Goal: Task Accomplishment & Management: Manage account settings

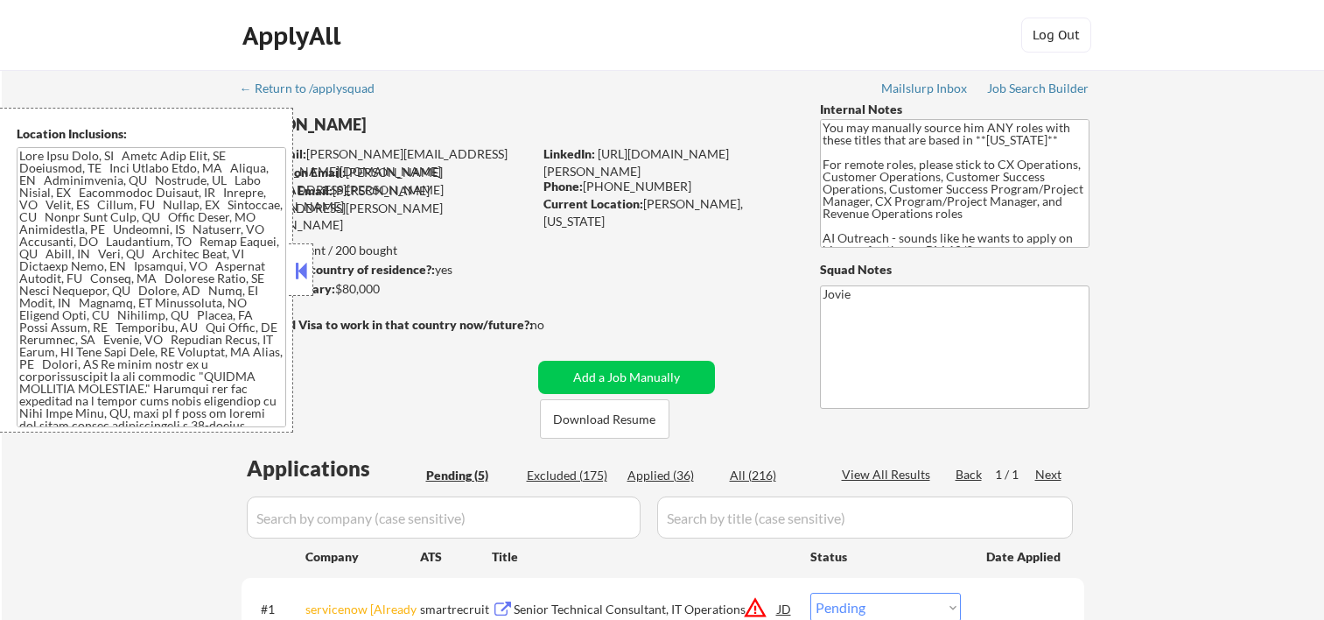
select select ""pending""
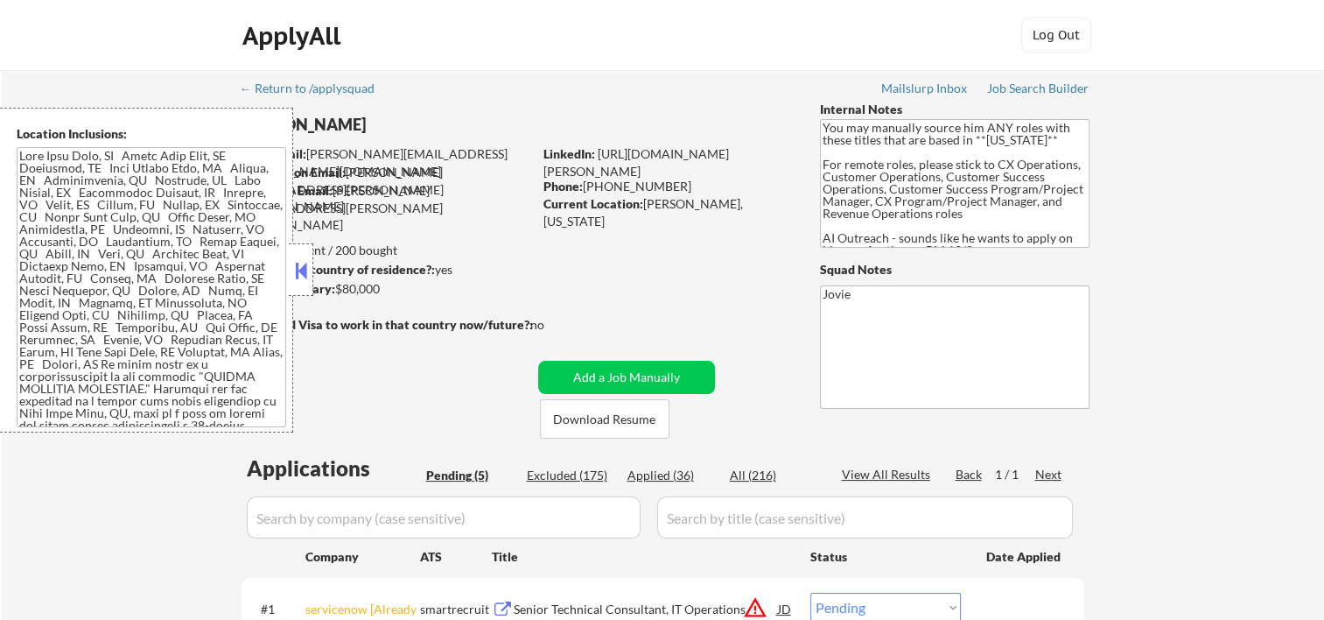
click at [303, 249] on div at bounding box center [301, 269] width 25 height 53
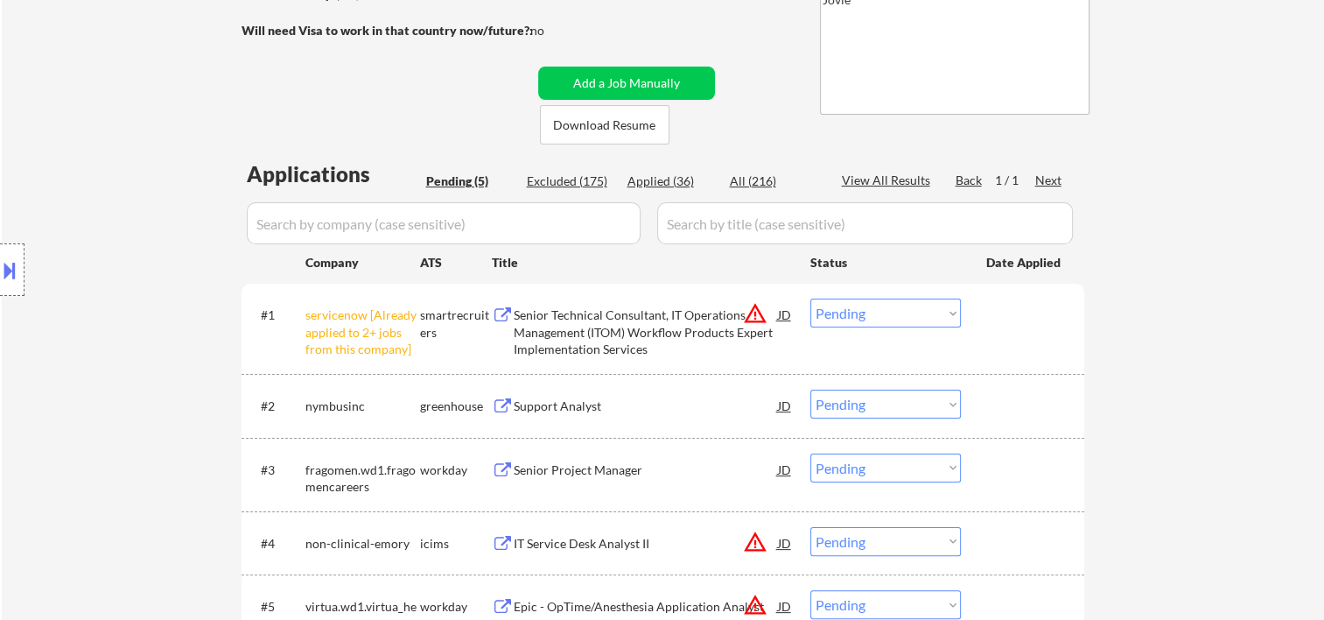
scroll to position [291, 0]
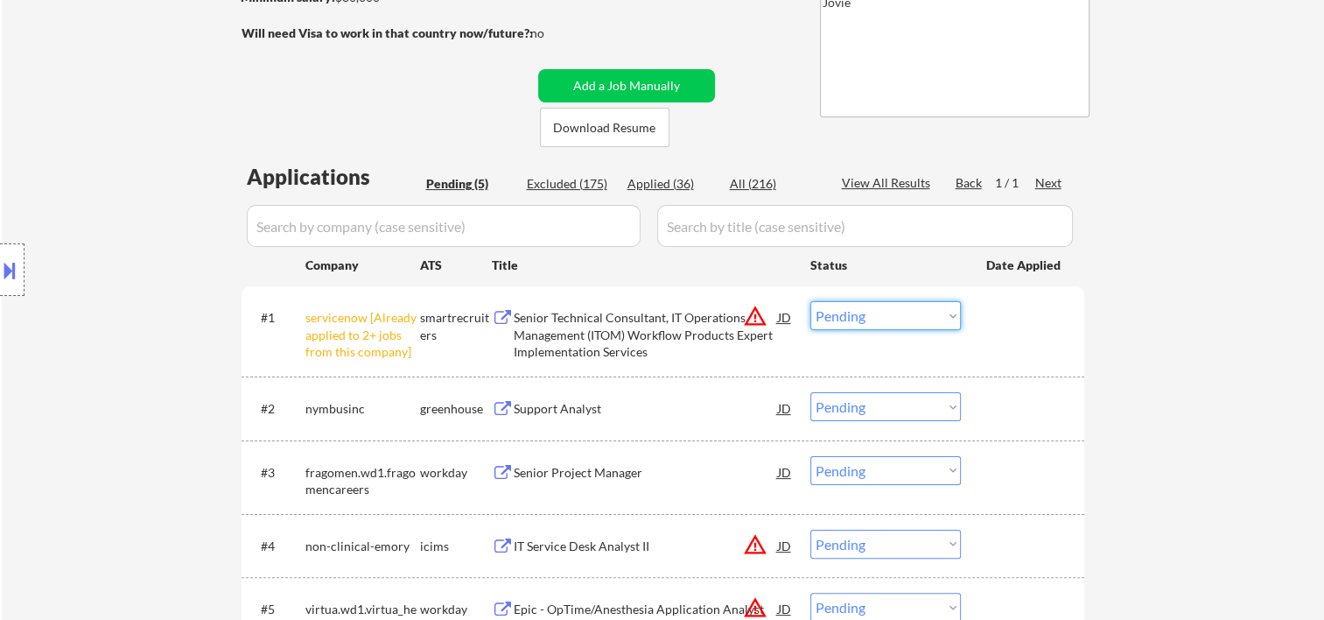
drag, startPoint x: 945, startPoint y: 317, endPoint x: 946, endPoint y: 301, distance: 15.8
click at [945, 317] on select "Choose an option... Pending Applied Excluded (Questions) Excluded (Expired) Exc…" at bounding box center [885, 315] width 151 height 29
click at [810, 301] on select "Choose an option... Pending Applied Excluded (Questions) Excluded (Expired) Exc…" at bounding box center [885, 315] width 151 height 29
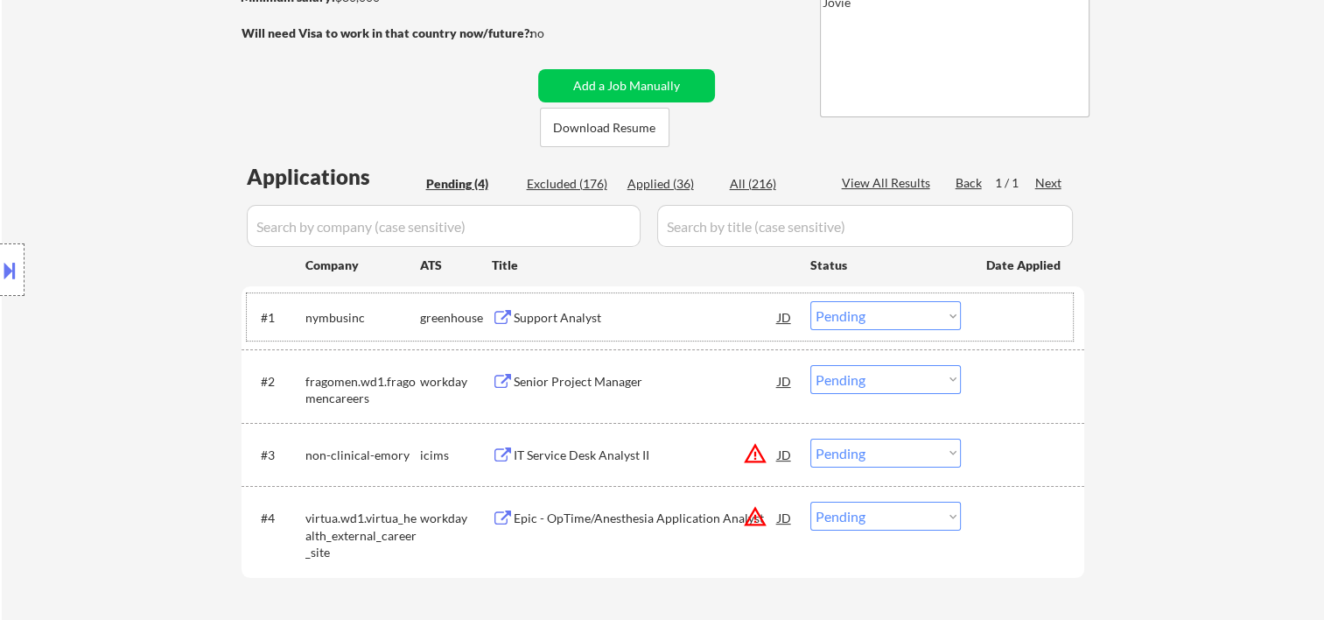
click at [998, 298] on div "#1 nymbusinc greenhouse Support Analyst JD warning_amber Choose an option... Pe…" at bounding box center [660, 316] width 826 height 47
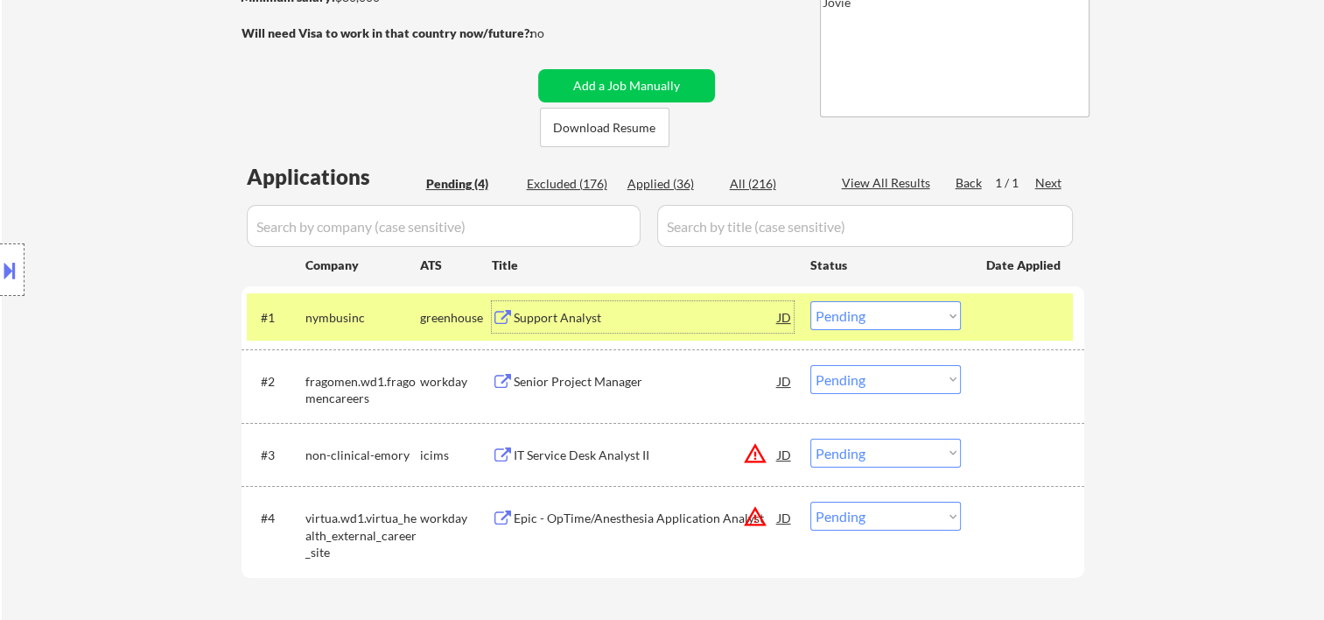
drag, startPoint x: 669, startPoint y: 311, endPoint x: 672, endPoint y: 282, distance: 29.1
click at [668, 304] on div "Support Analyst" at bounding box center [646, 317] width 264 height 32
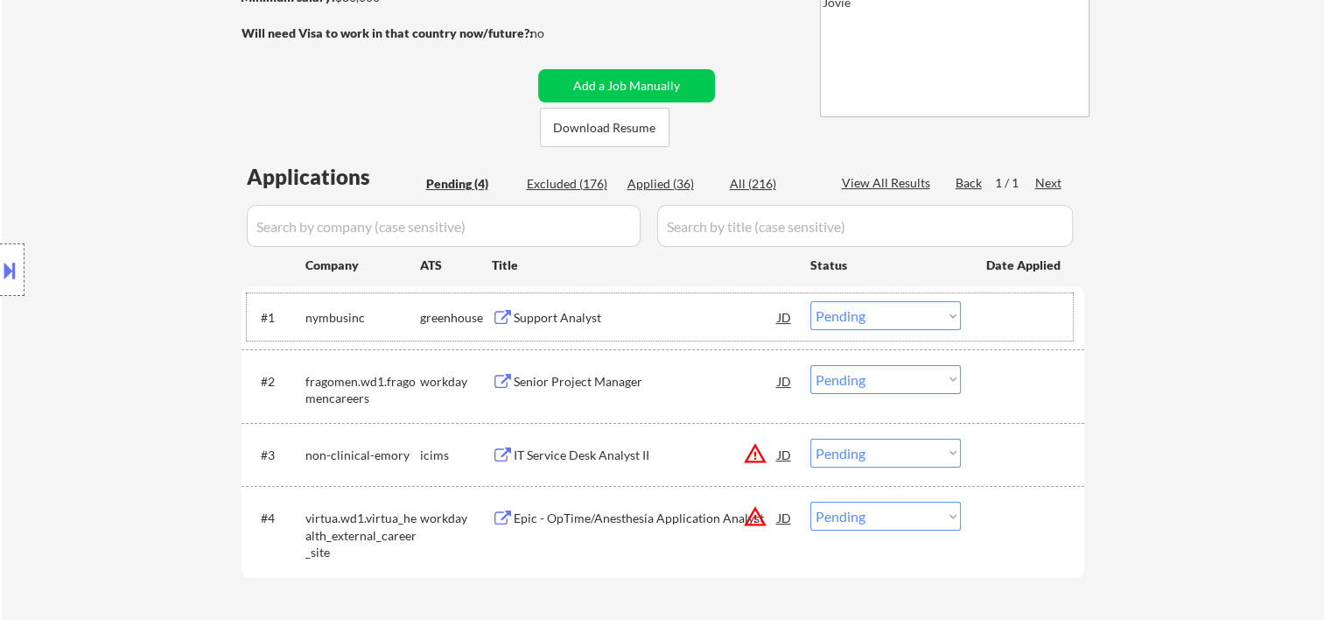
drag, startPoint x: 997, startPoint y: 316, endPoint x: 935, endPoint y: 319, distance: 61.3
click at [966, 319] on div "#1 nymbusinc greenhouse Support Analyst JD warning_amber Choose an option... Pe…" at bounding box center [660, 316] width 826 height 47
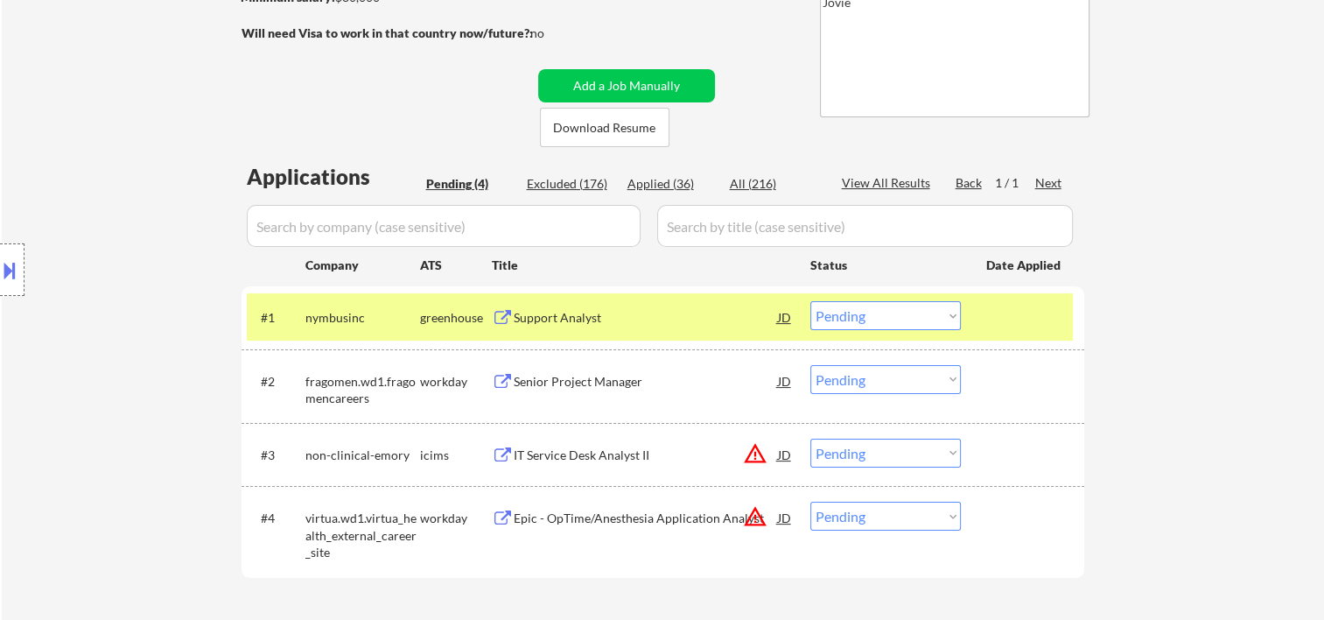
click at [928, 316] on select "Choose an option... Pending Applied Excluded (Questions) Excluded (Expired) Exc…" at bounding box center [885, 315] width 151 height 29
click at [810, 301] on select "Choose an option... Pending Applied Excluded (Questions) Excluded (Expired) Exc…" at bounding box center [885, 315] width 151 height 29
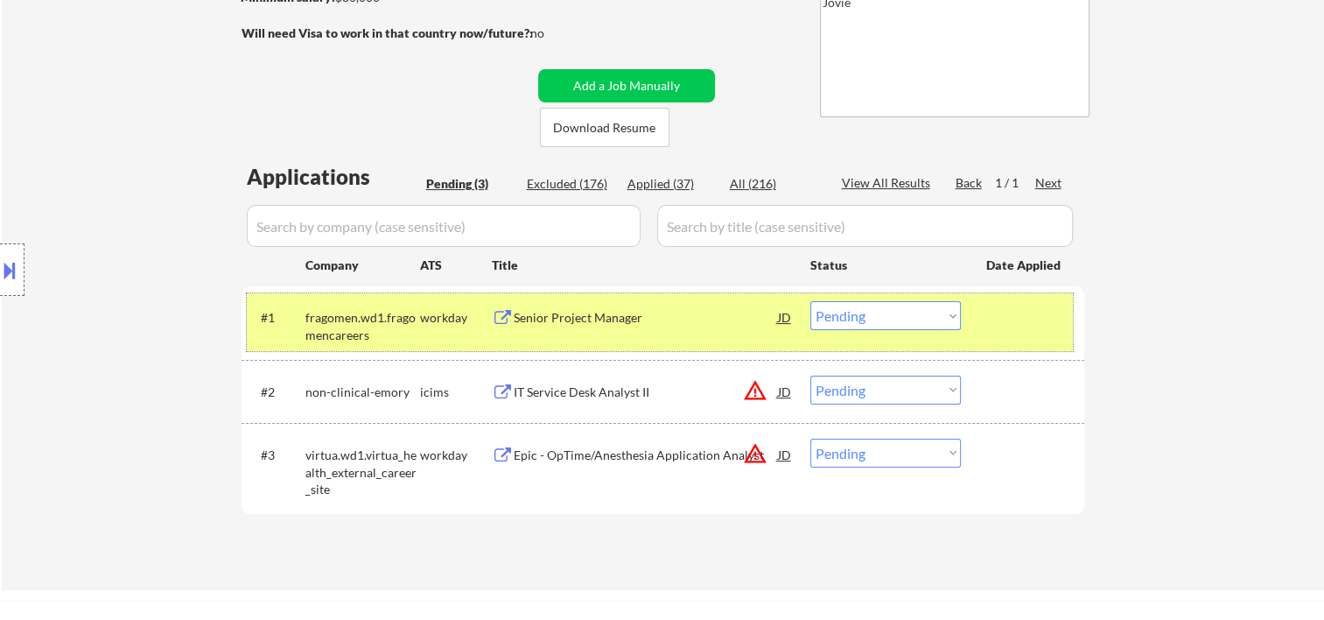
click at [981, 302] on div "#1 fragomen.wd1.fragomencareers workday Senior Project Manager JD warning_amber…" at bounding box center [660, 322] width 826 height 58
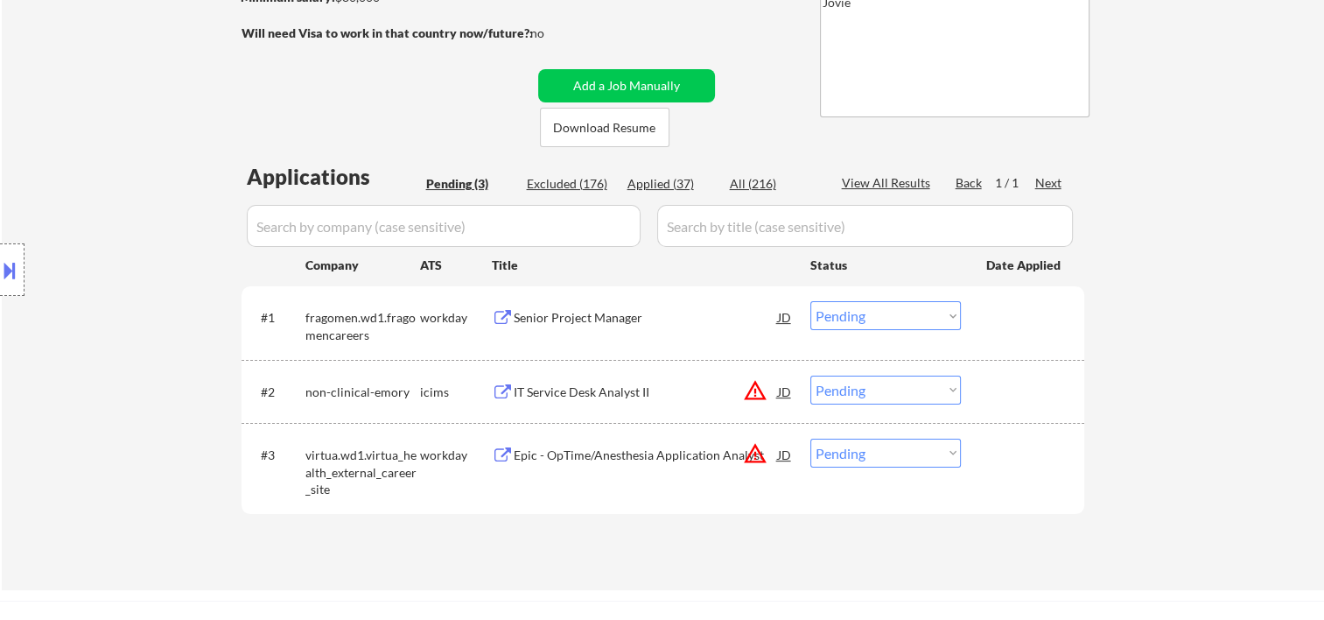
drag, startPoint x: 1076, startPoint y: 311, endPoint x: 1069, endPoint y: 318, distance: 9.9
click at [1076, 311] on div "#1 fragomen.wd1.fragomencareers workday Senior Project Manager JD warning_amber…" at bounding box center [663, 323] width 843 height 74
drag, startPoint x: 987, startPoint y: 312, endPoint x: 735, endPoint y: 305, distance: 252.1
click at [988, 312] on div at bounding box center [1024, 317] width 77 height 32
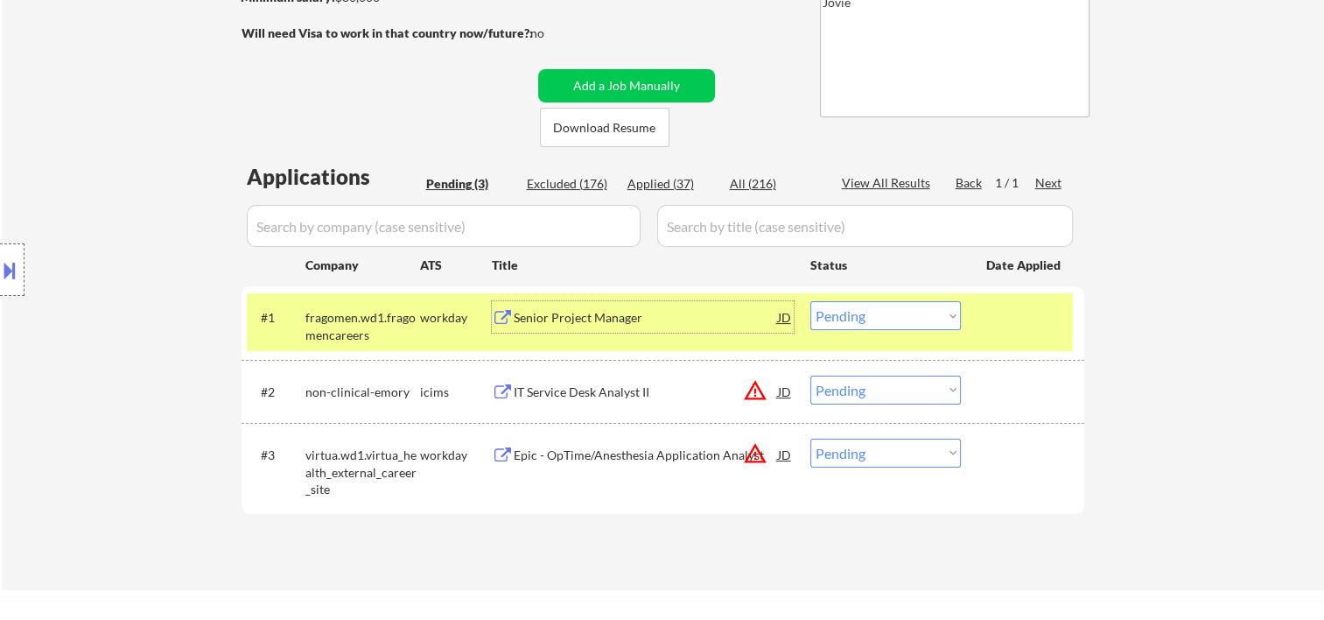
click at [670, 305] on div "Senior Project Manager" at bounding box center [646, 317] width 264 height 32
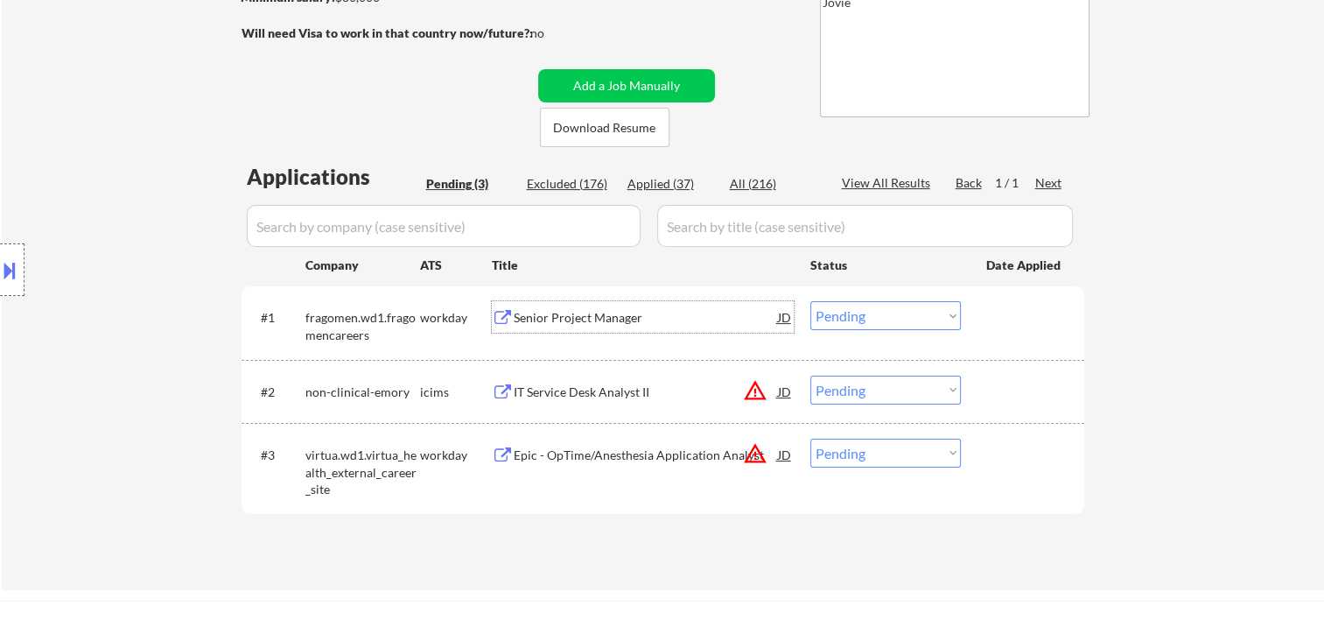
drag, startPoint x: 1000, startPoint y: 340, endPoint x: 980, endPoint y: 333, distance: 21.3
click at [999, 340] on div "#1 fragomen.wd1.fragomencareers workday Senior Project Manager JD warning_amber…" at bounding box center [660, 322] width 826 height 58
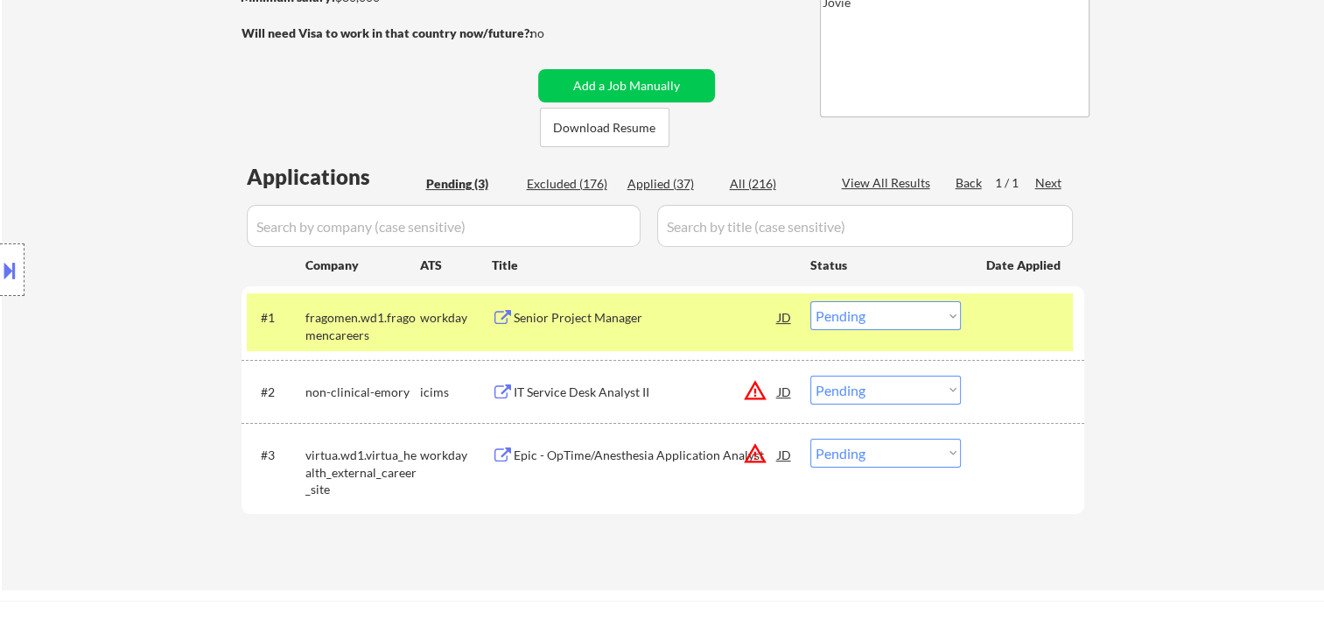
click at [928, 312] on select "Choose an option... Pending Applied Excluded (Questions) Excluded (Expired) Exc…" at bounding box center [885, 315] width 151 height 29
click at [925, 315] on select "Choose an option... Pending Applied Excluded (Questions) Excluded (Expired) Exc…" at bounding box center [885, 315] width 151 height 29
click at [810, 301] on select "Choose an option... Pending Applied Excluded (Questions) Excluded (Expired) Exc…" at bounding box center [885, 315] width 151 height 29
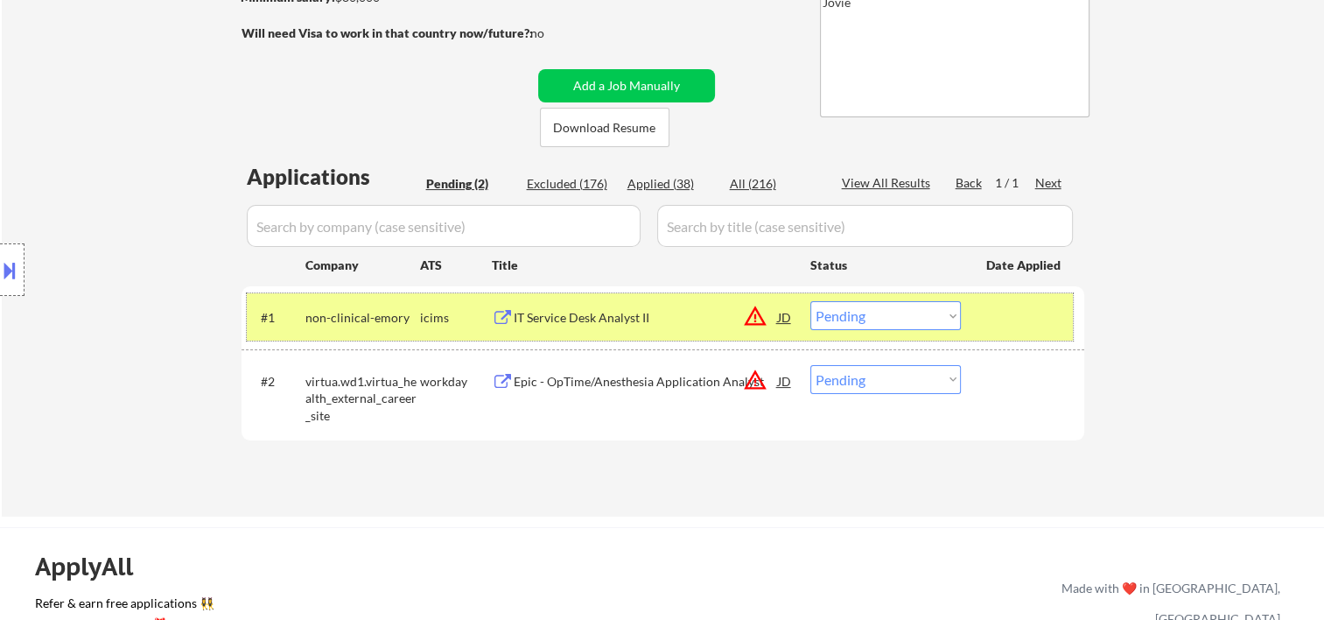
click at [1012, 319] on div at bounding box center [1024, 317] width 77 height 32
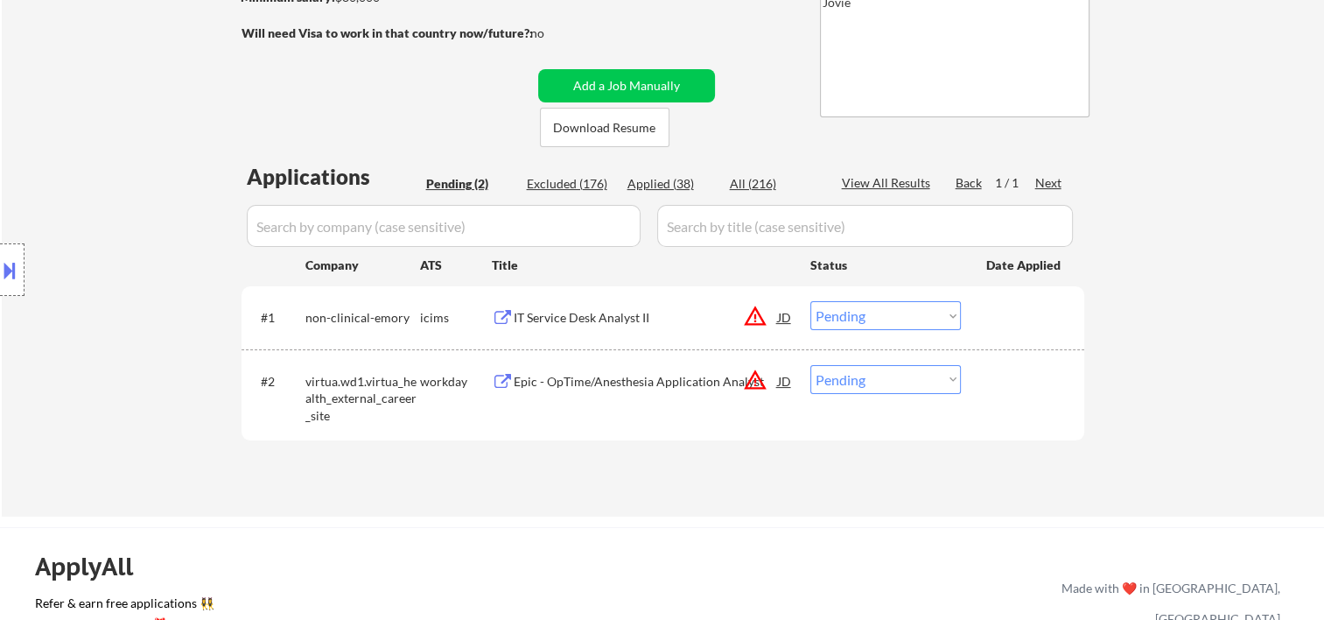
click at [1012, 319] on div at bounding box center [1024, 317] width 77 height 32
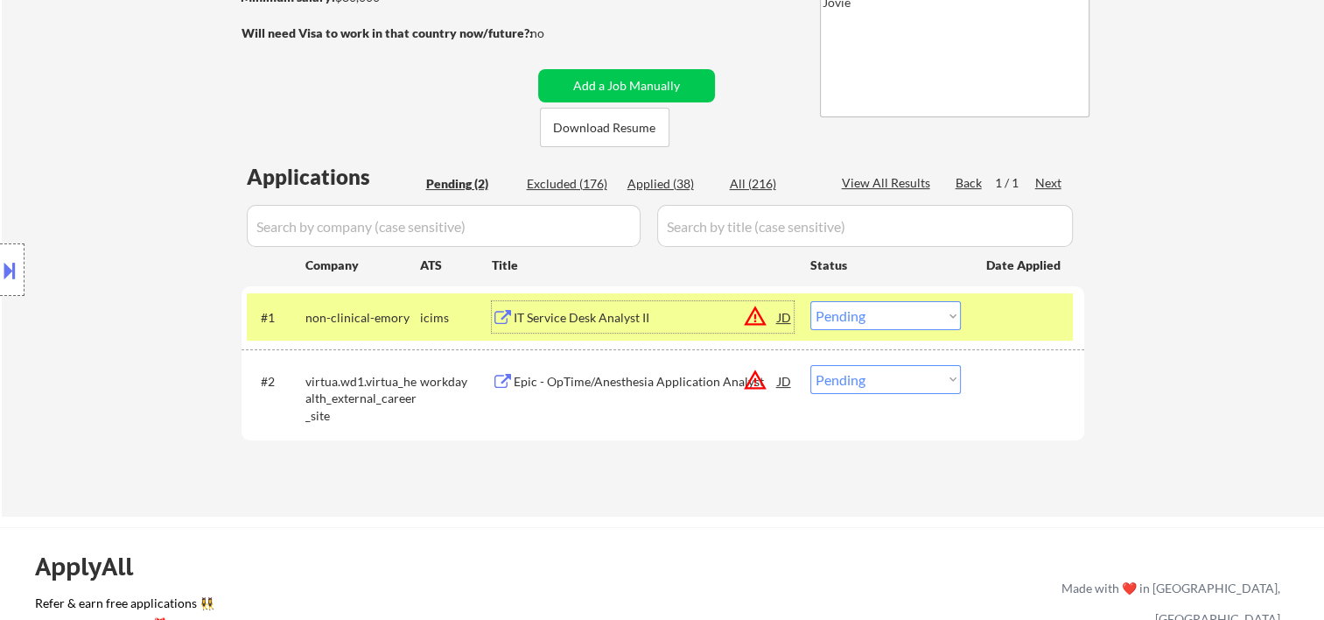
click at [696, 321] on div "IT Service Desk Analyst II" at bounding box center [646, 318] width 264 height 18
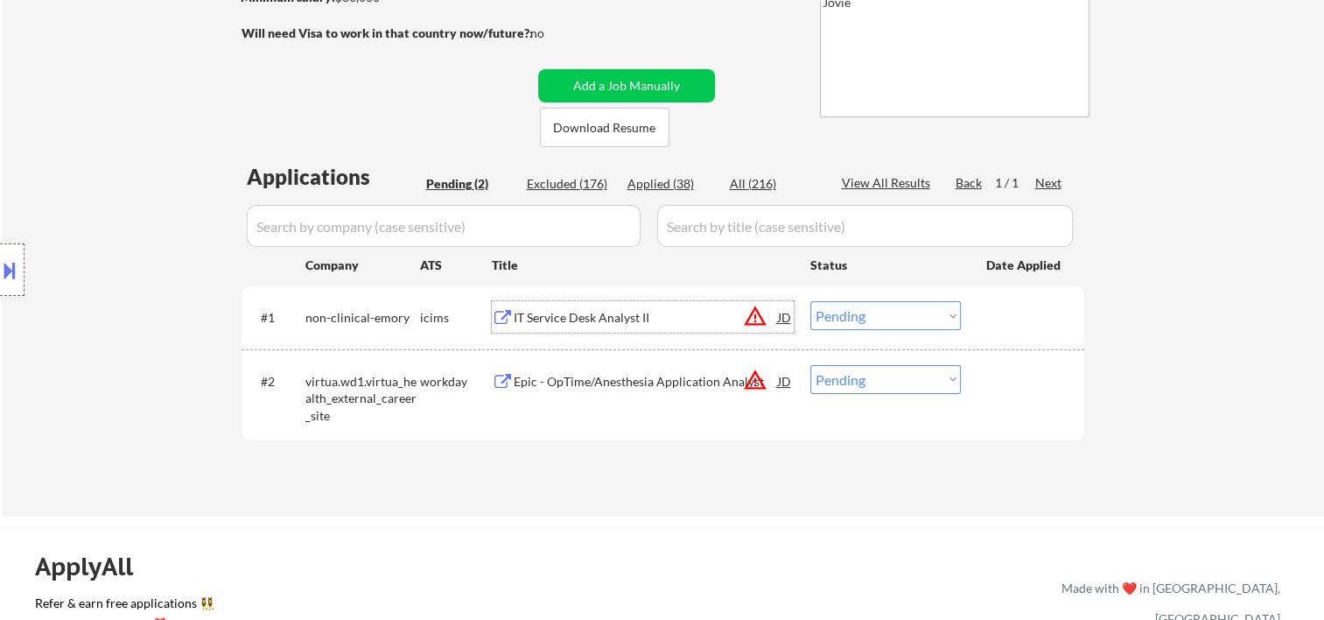
drag, startPoint x: 1014, startPoint y: 309, endPoint x: 984, endPoint y: 318, distance: 31.9
click at [1008, 313] on div at bounding box center [1024, 317] width 77 height 32
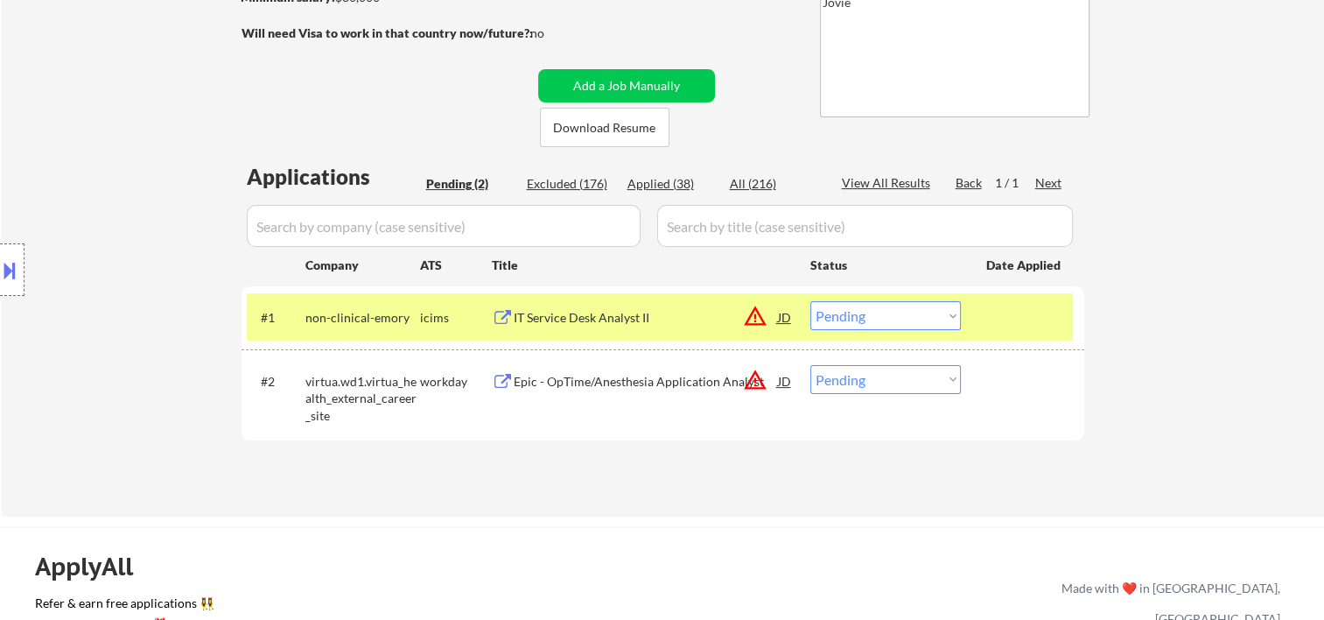
drag, startPoint x: 939, startPoint y: 321, endPoint x: 921, endPoint y: 327, distance: 19.4
click at [939, 321] on select "Choose an option... Pending Applied Excluded (Questions) Excluded (Expired) Exc…" at bounding box center [885, 315] width 151 height 29
click at [810, 301] on select "Choose an option... Pending Applied Excluded (Questions) Excluded (Expired) Exc…" at bounding box center [885, 315] width 151 height 29
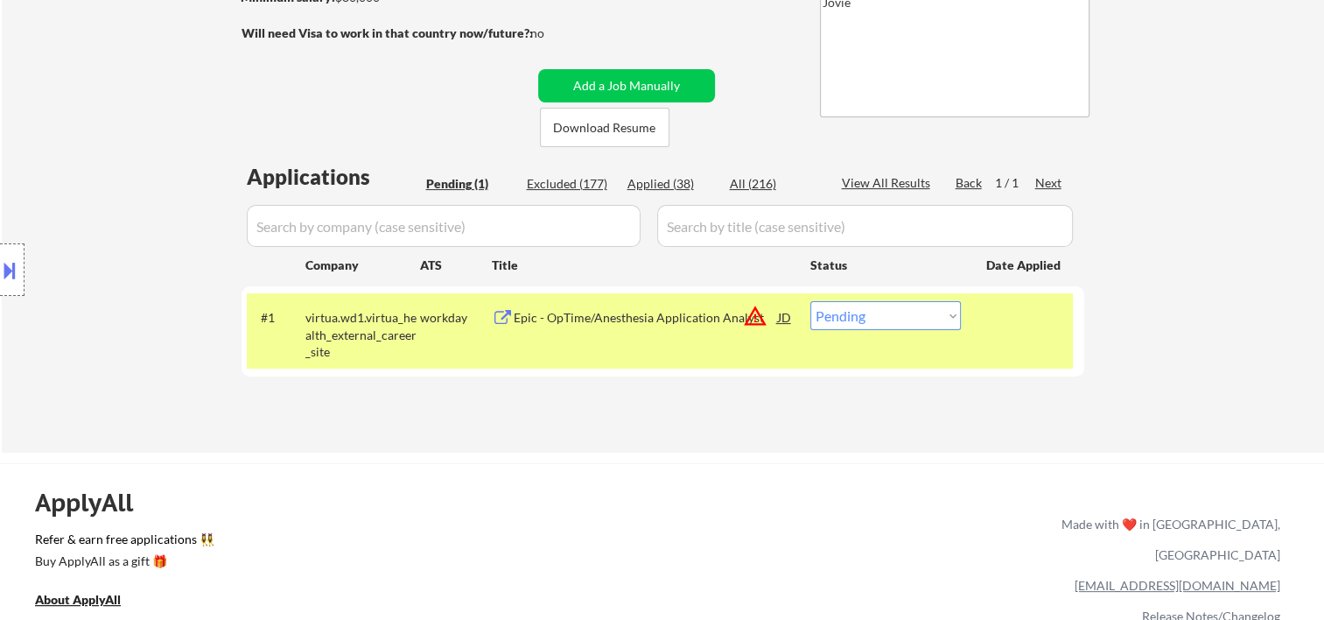
click at [998, 336] on div "#1 virtua.wd1.virtua_health_external_career_site workday Epic - OpTime/Anesthes…" at bounding box center [660, 330] width 826 height 75
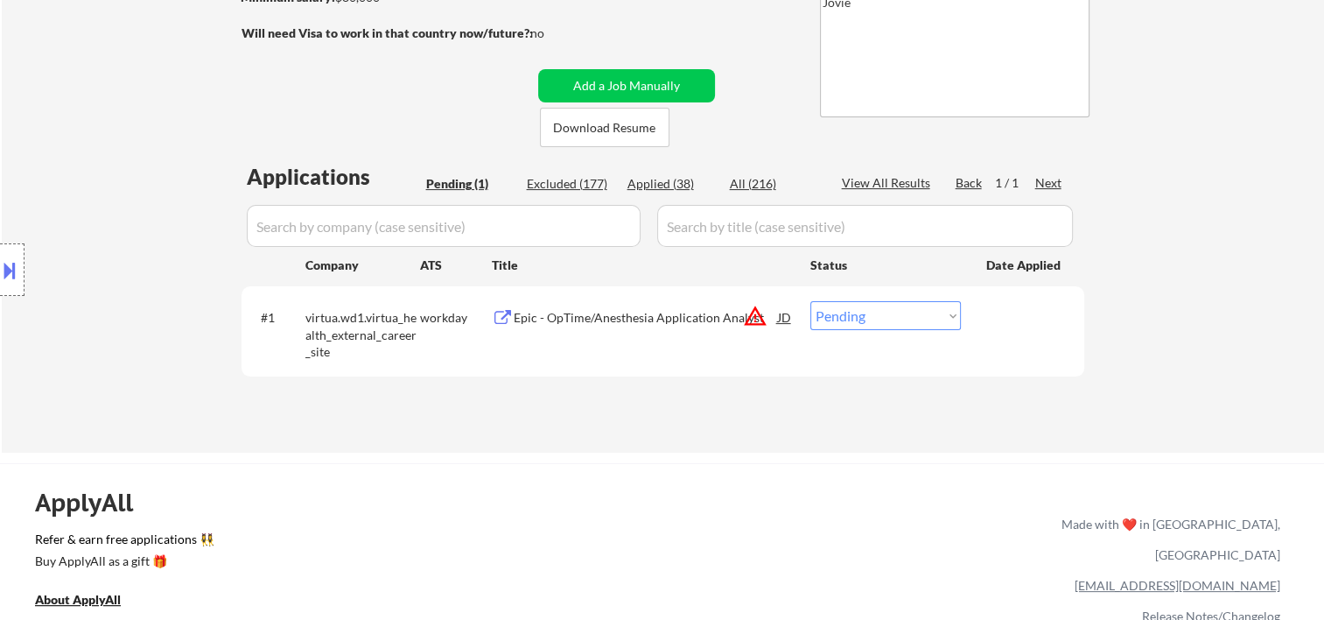
click at [1005, 334] on div "#1 virtua.wd1.virtua_health_external_career_site workday Epic - OpTime/Anesthes…" at bounding box center [660, 330] width 826 height 75
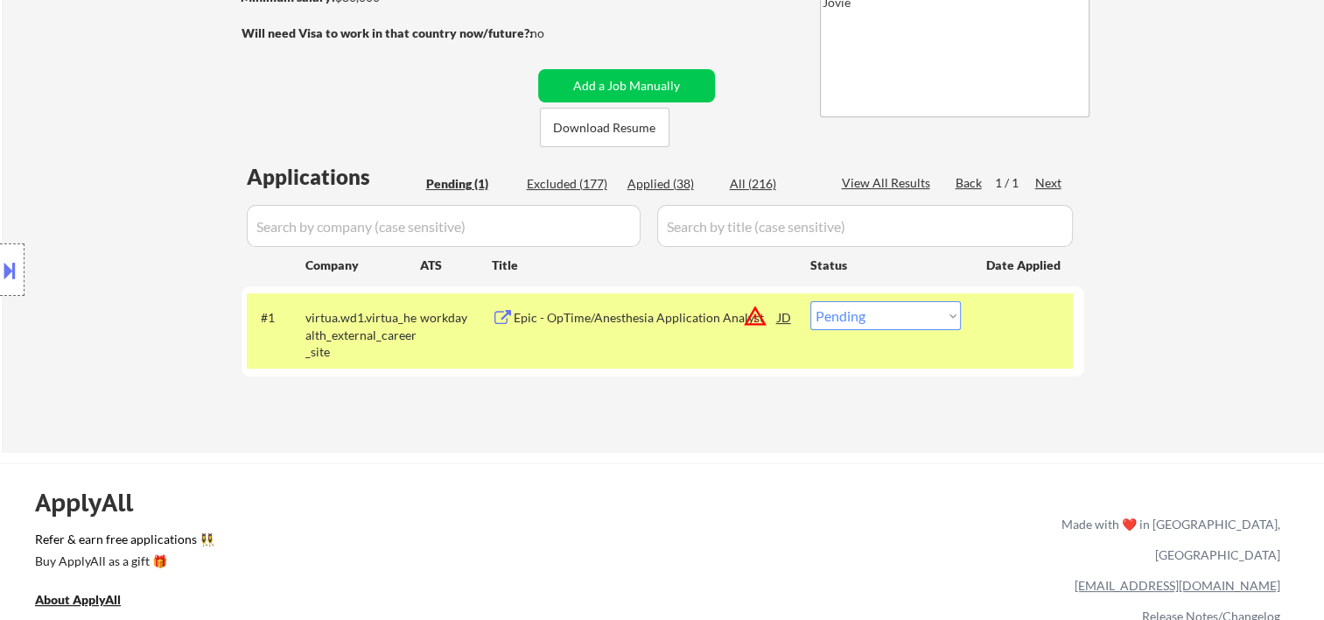
click at [681, 330] on div "Epic - OpTime/Anesthesia Application Analyst" at bounding box center [646, 317] width 264 height 32
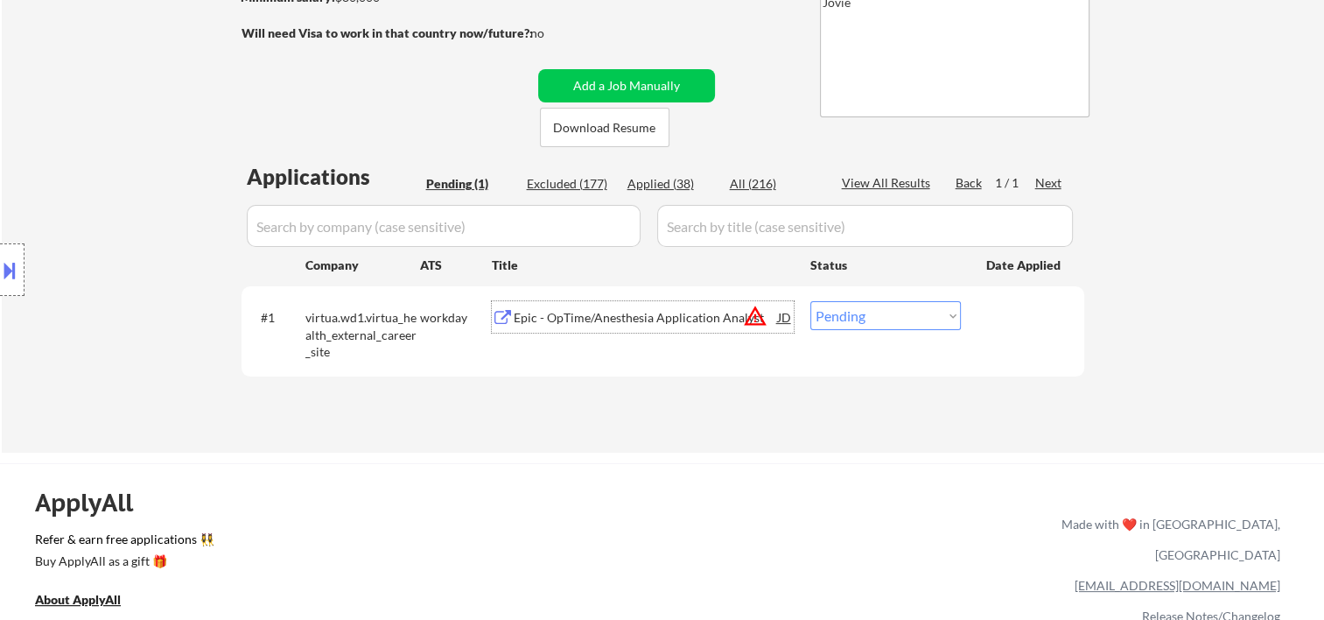
drag, startPoint x: 987, startPoint y: 322, endPoint x: 914, endPoint y: 311, distance: 74.4
click at [981, 324] on div "#1 virtua.wd1.virtua_health_external_career_site workday Epic - OpTime/Anesthes…" at bounding box center [660, 330] width 826 height 75
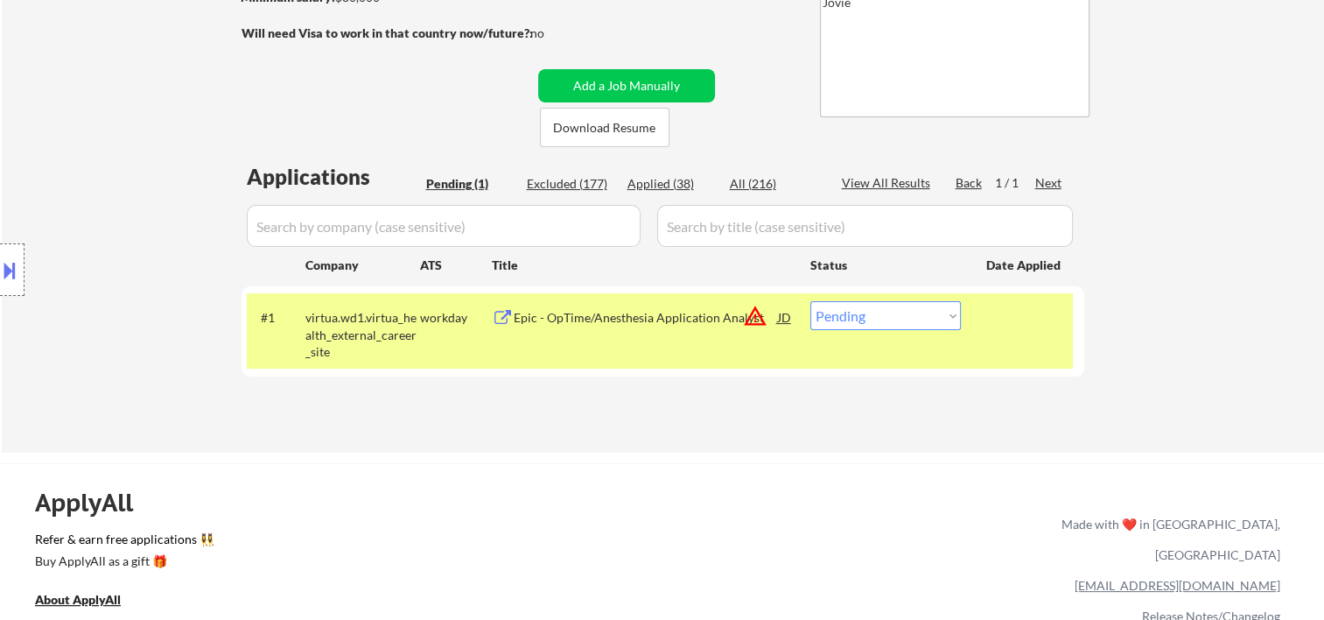
click at [906, 305] on select "Choose an option... Pending Applied Excluded (Questions) Excluded (Expired) Exc…" at bounding box center [885, 315] width 151 height 29
click at [810, 301] on select "Choose an option... Pending Applied Excluded (Questions) Excluded (Expired) Exc…" at bounding box center [885, 315] width 151 height 29
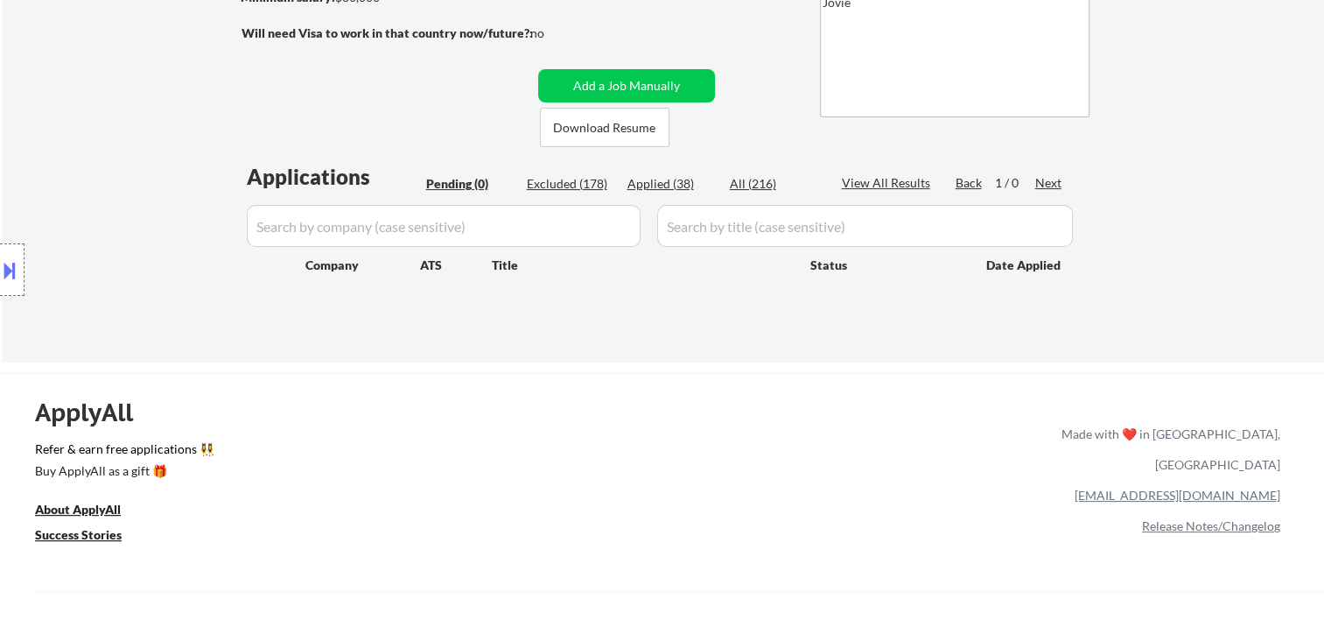
click at [665, 182] on div "Applied (38)" at bounding box center [671, 184] width 88 height 18
select select ""applied""
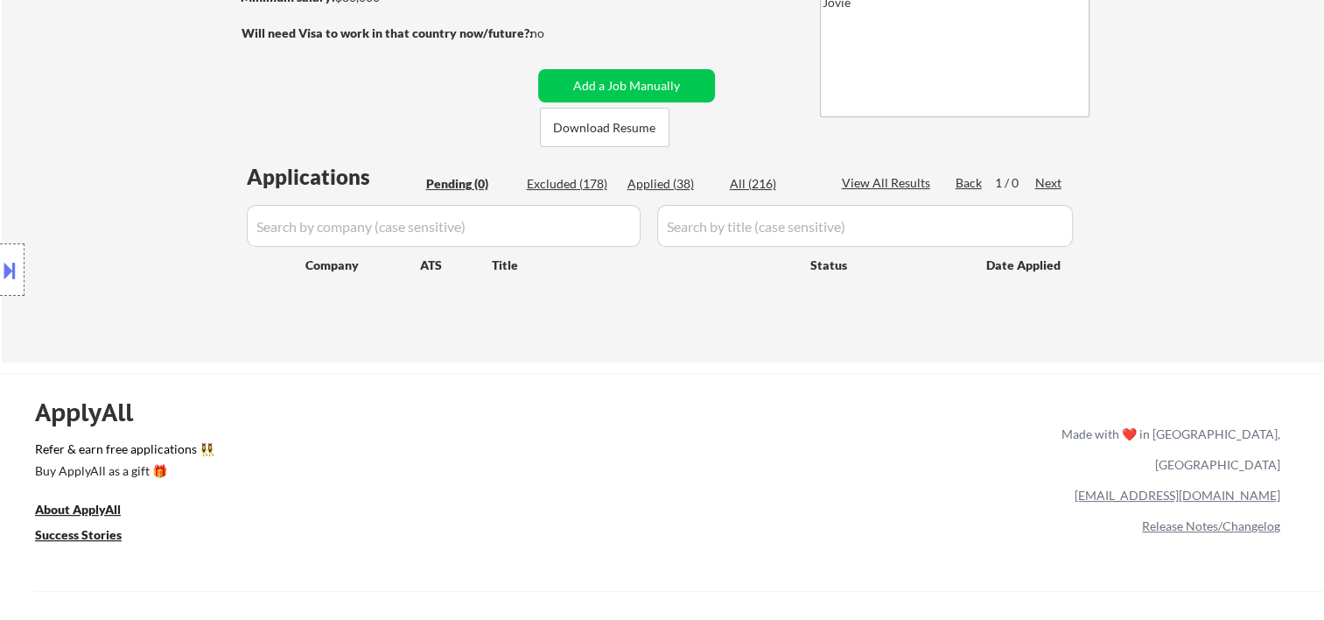
select select ""applied""
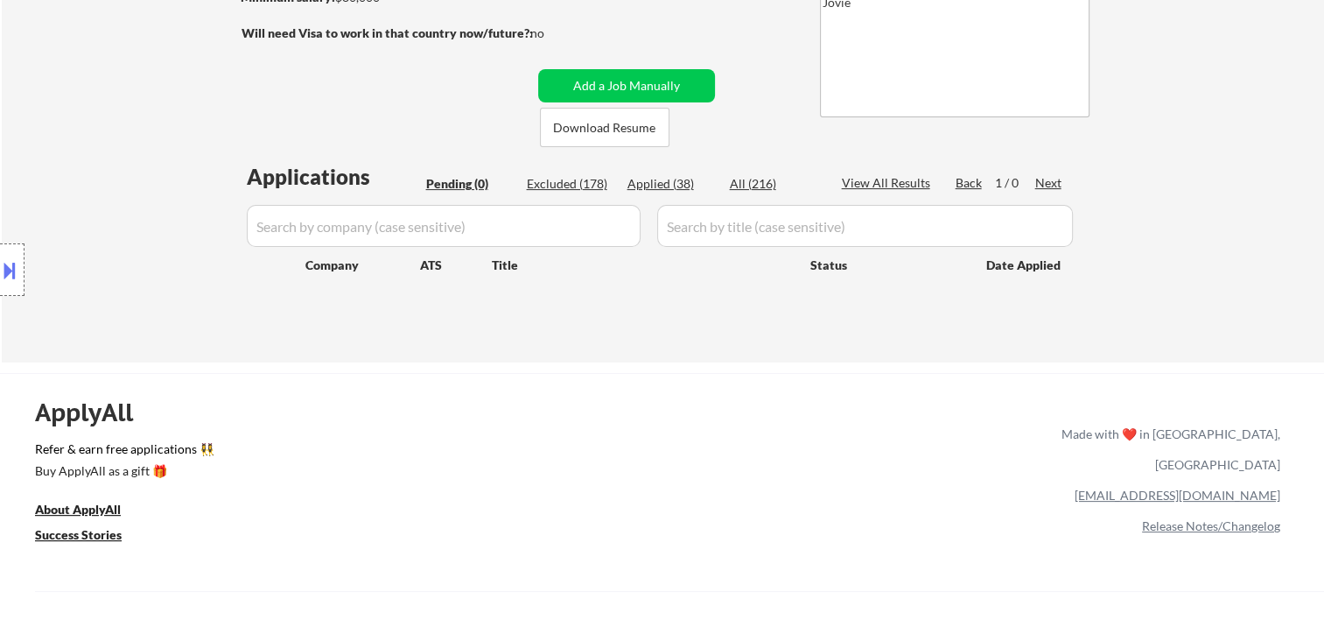
select select ""applied""
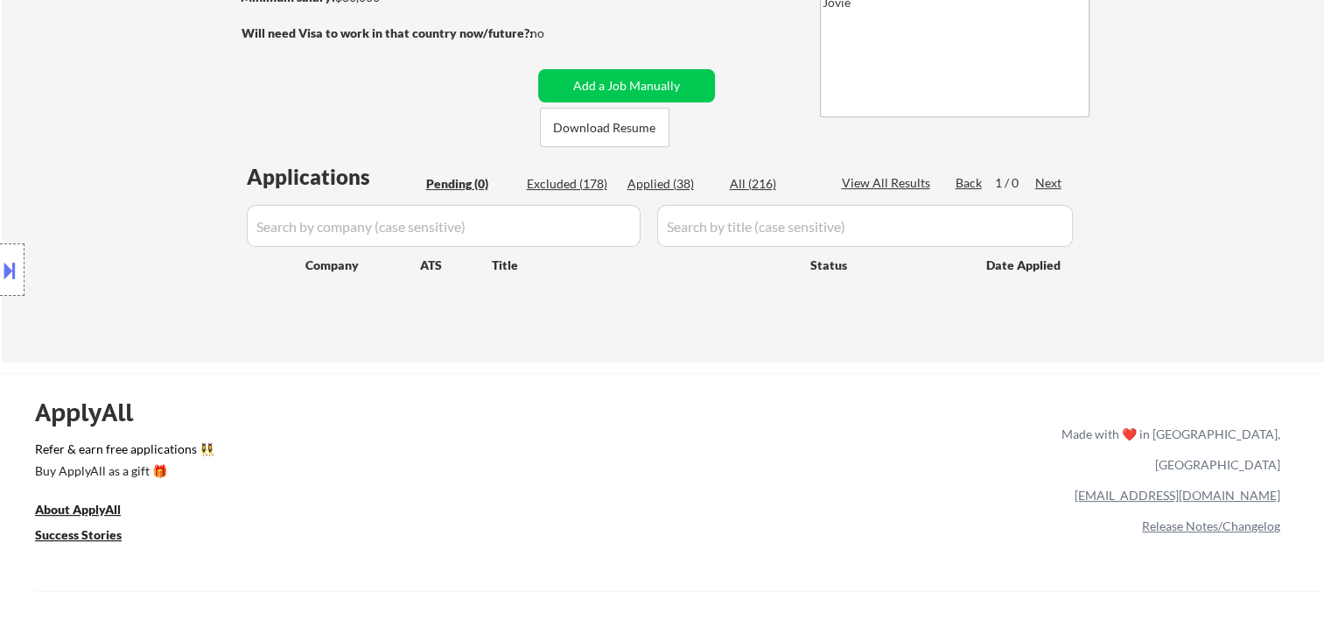
select select ""applied""
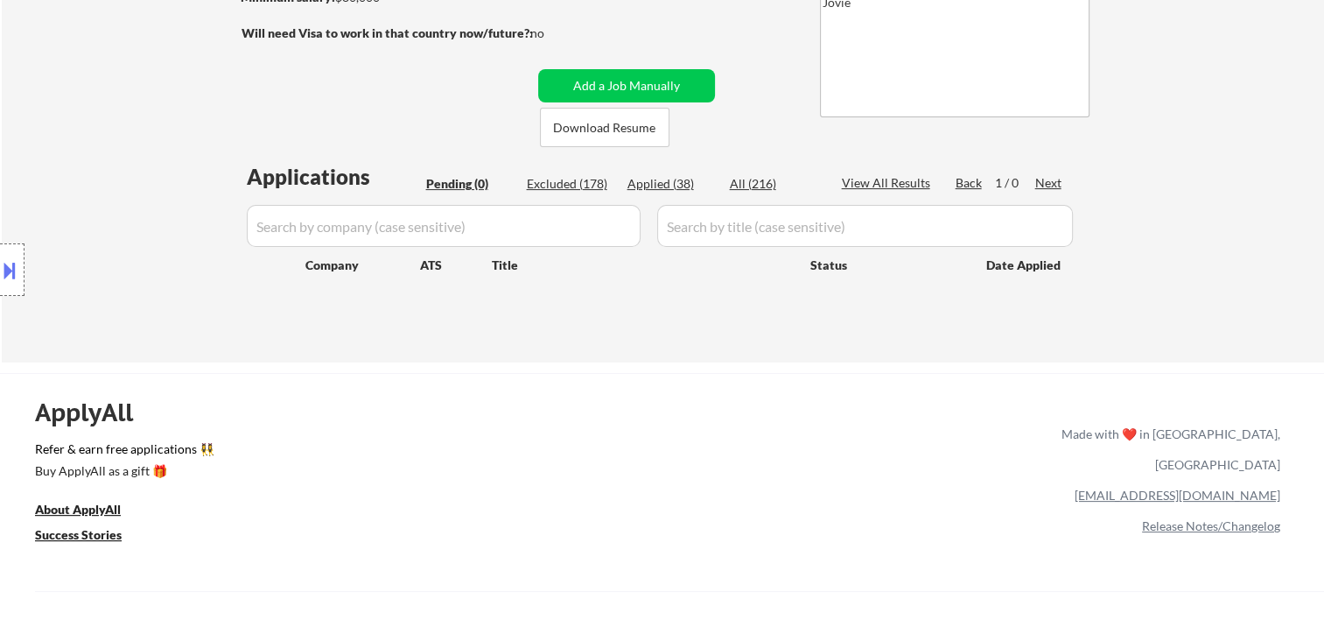
select select ""applied""
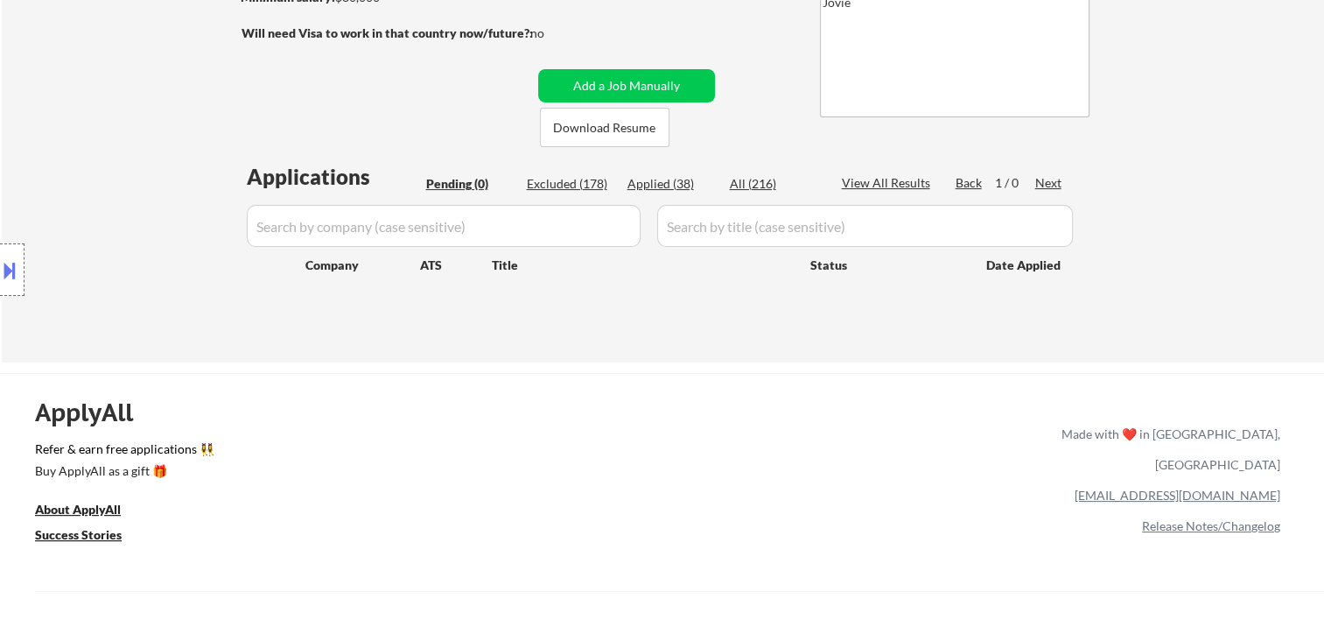
select select ""applied""
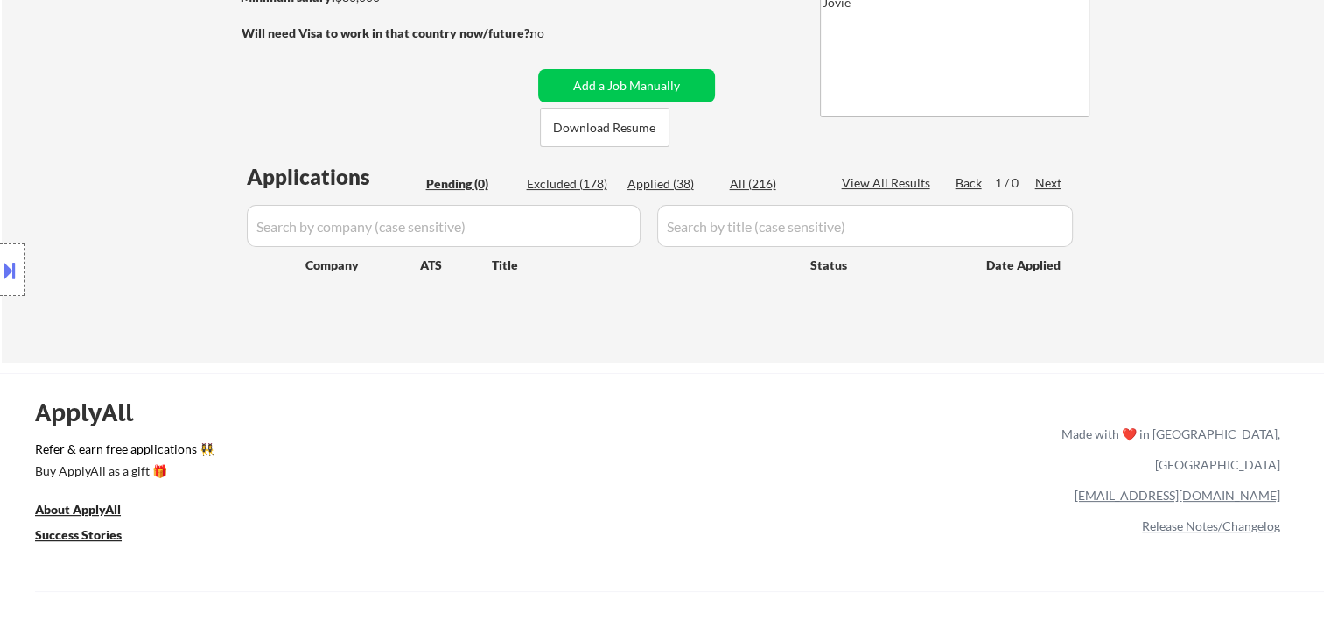
select select ""applied""
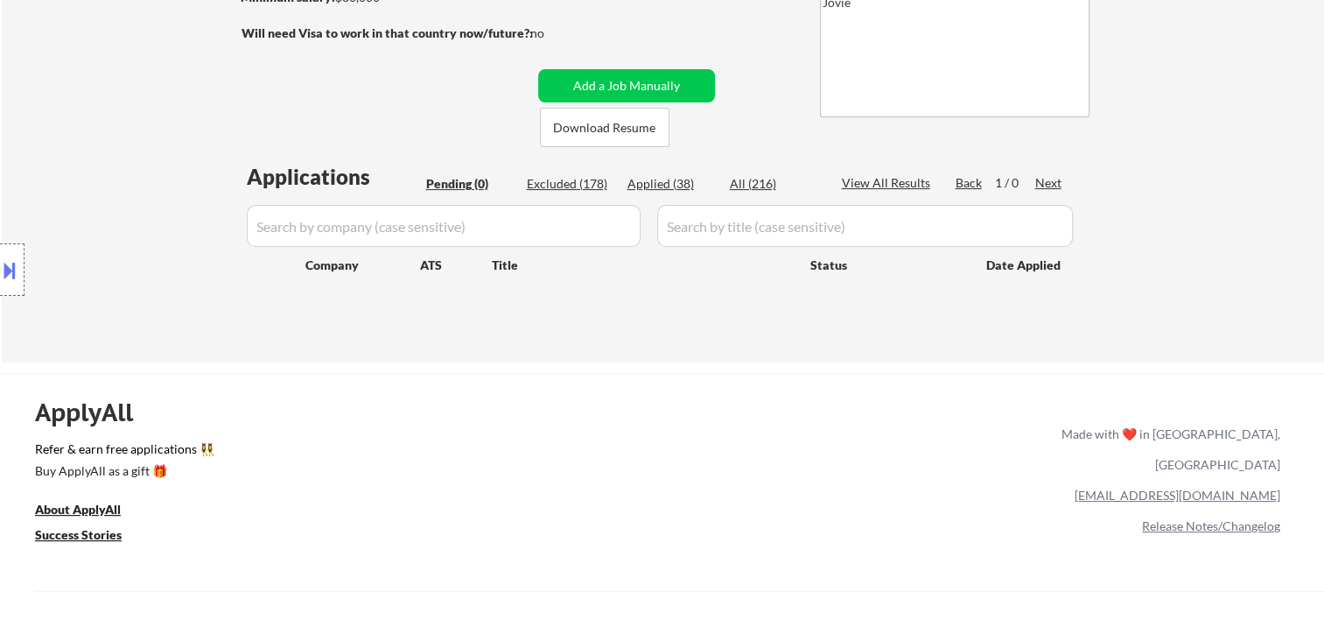
select select ""applied""
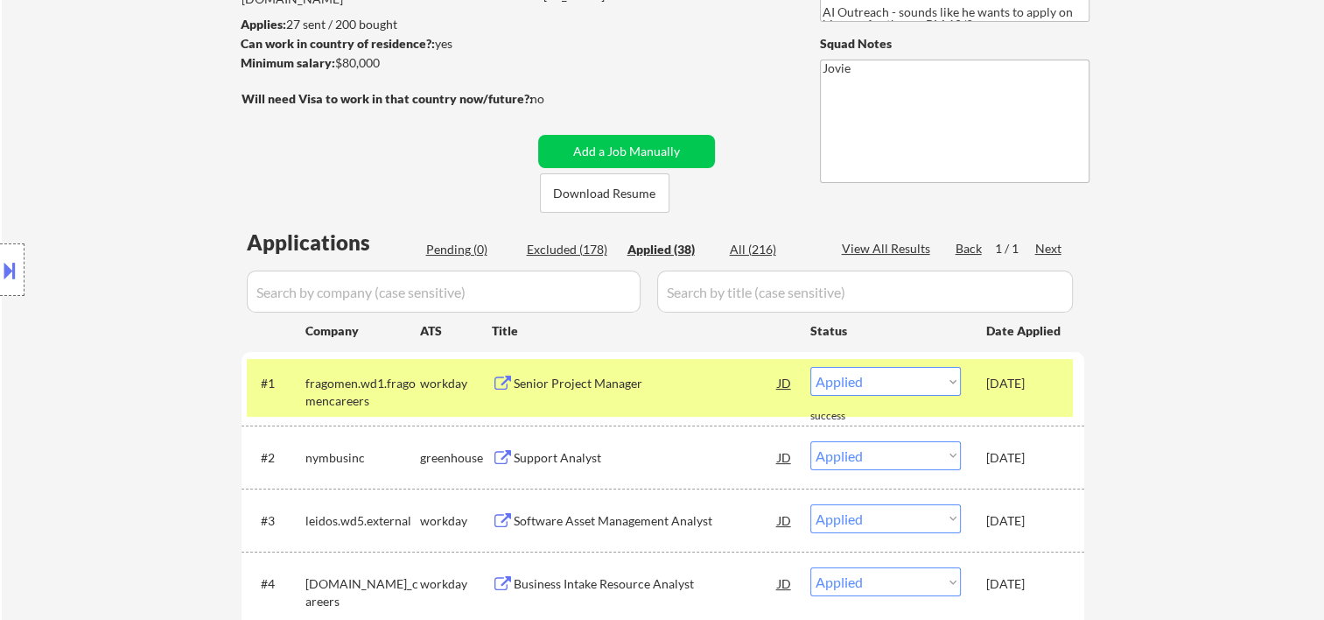
scroll to position [0, 0]
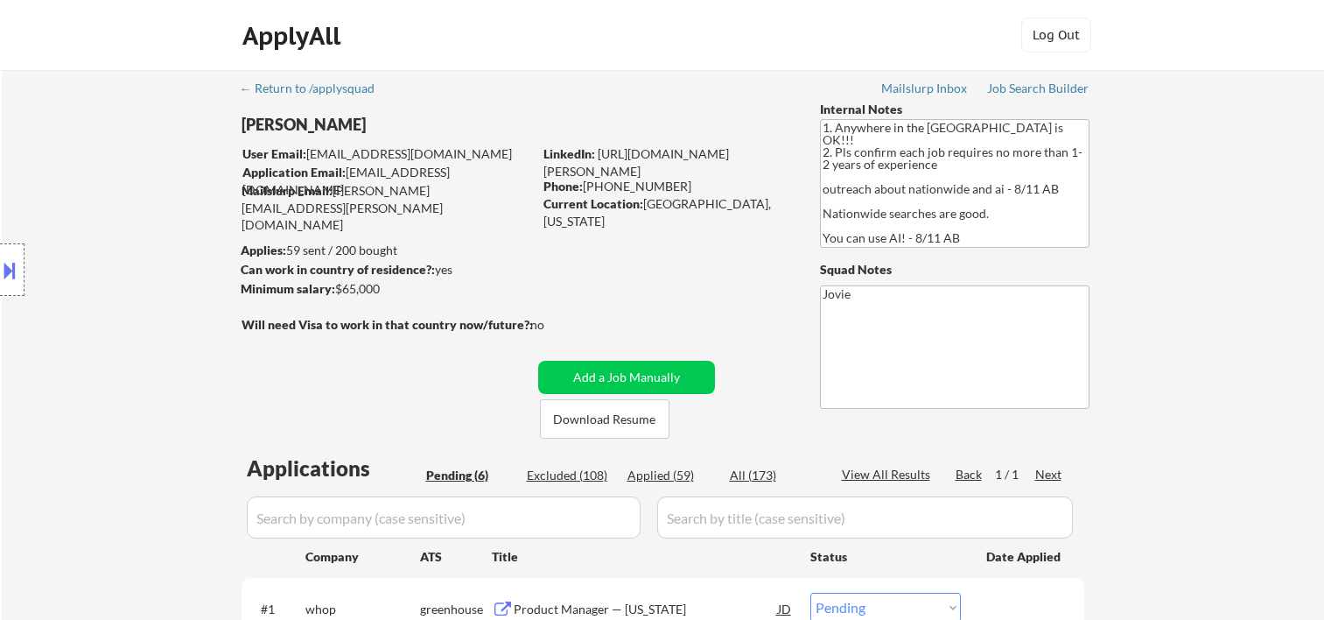
select select ""pending""
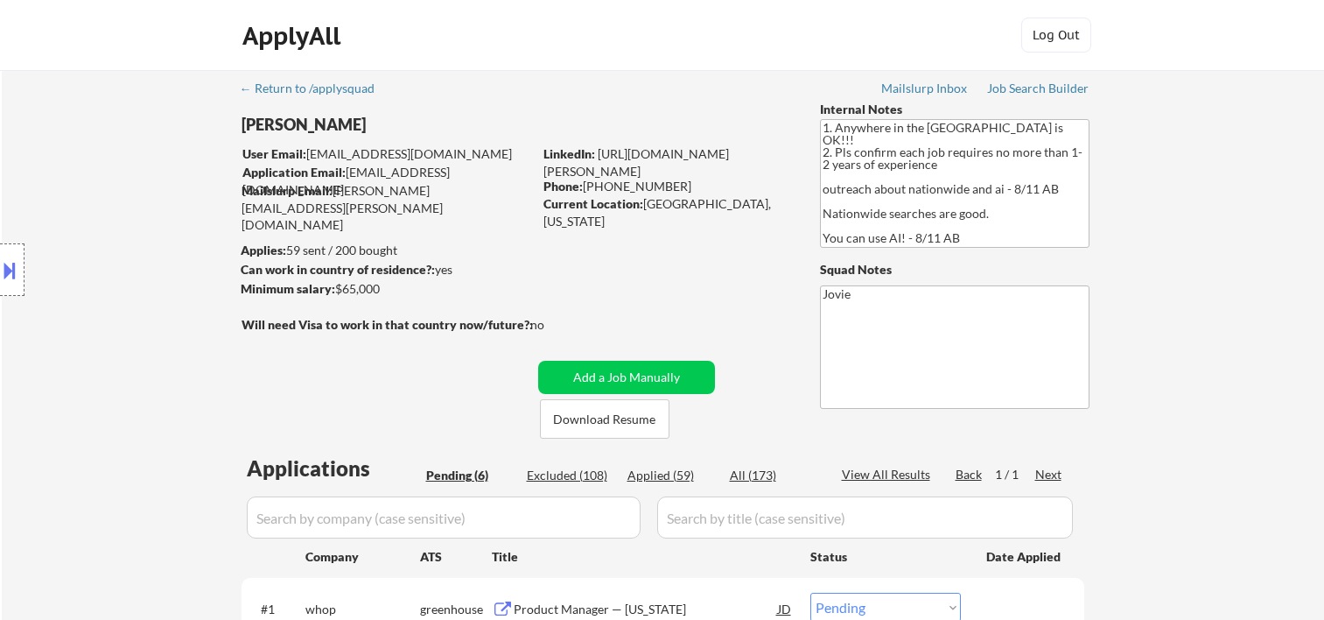
select select ""pending""
click at [609, 420] on button "Download Resume" at bounding box center [605, 418] width 130 height 39
click at [1157, 263] on div "← Return to /applysquad Mailslurp Inbox Job Search Builder Michael Flaim User E…" at bounding box center [663, 557] width 1322 height 974
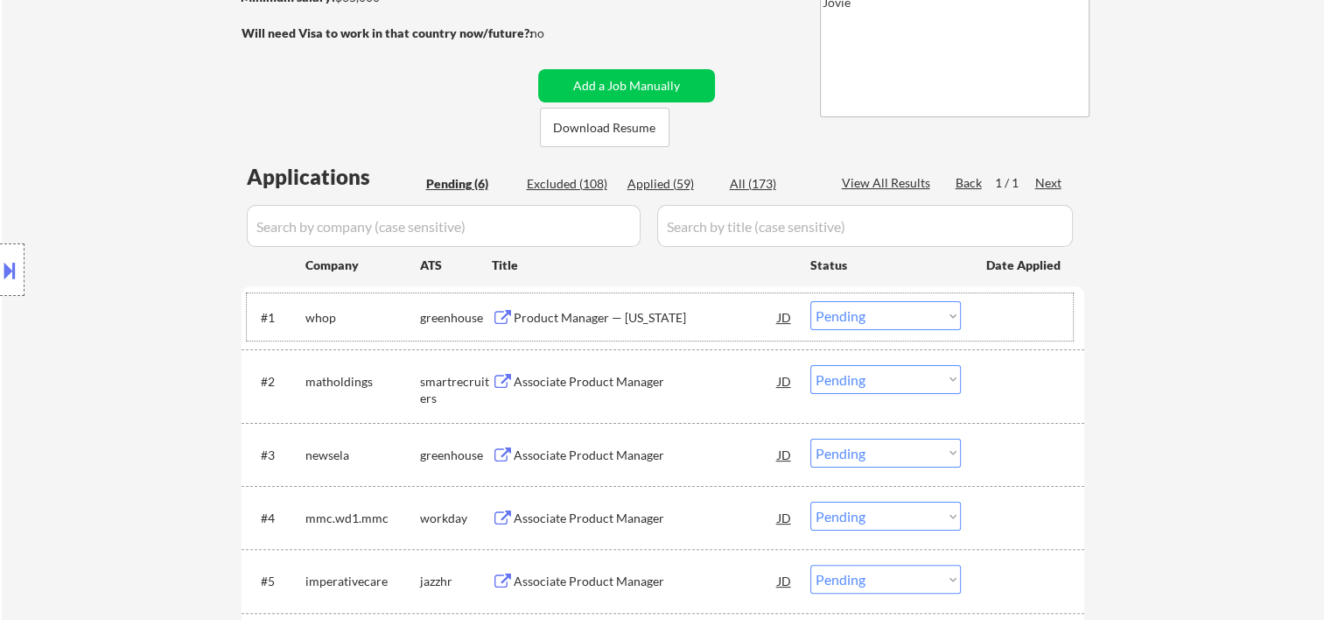
click at [984, 319] on div "#1 whop greenhouse Product Manager — New York JD Choose an option... Pending Ap…" at bounding box center [660, 316] width 826 height 47
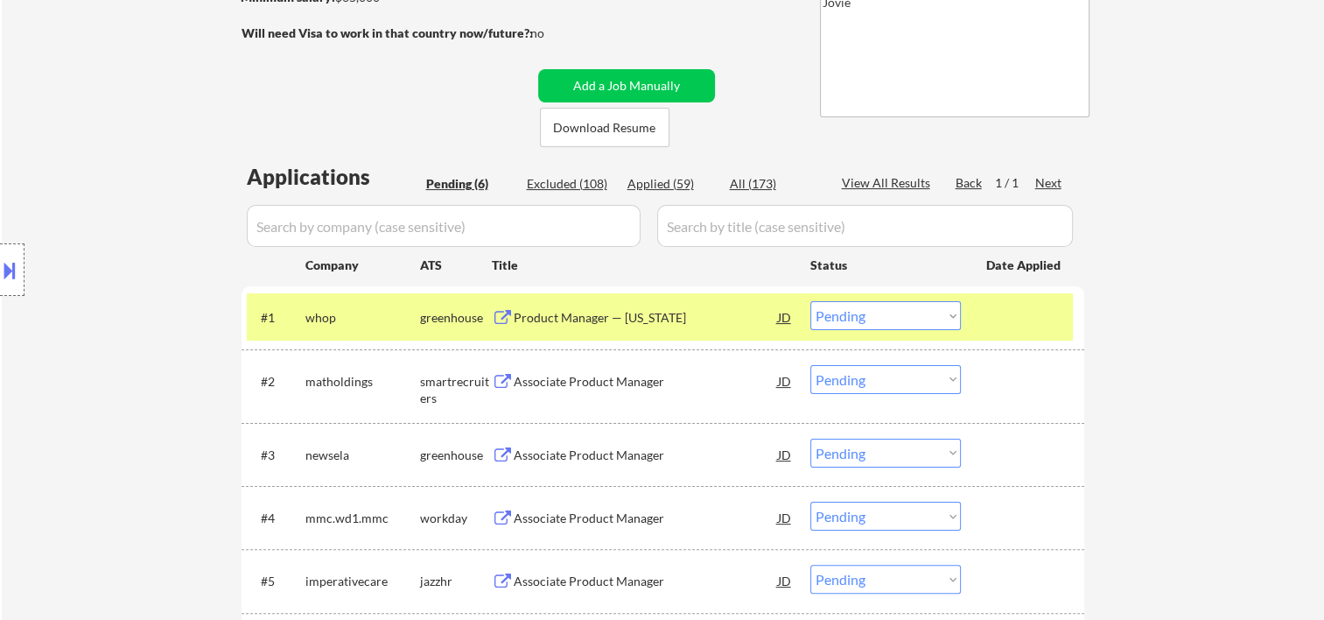
click at [703, 320] on div "Product Manager — New York" at bounding box center [646, 318] width 264 height 18
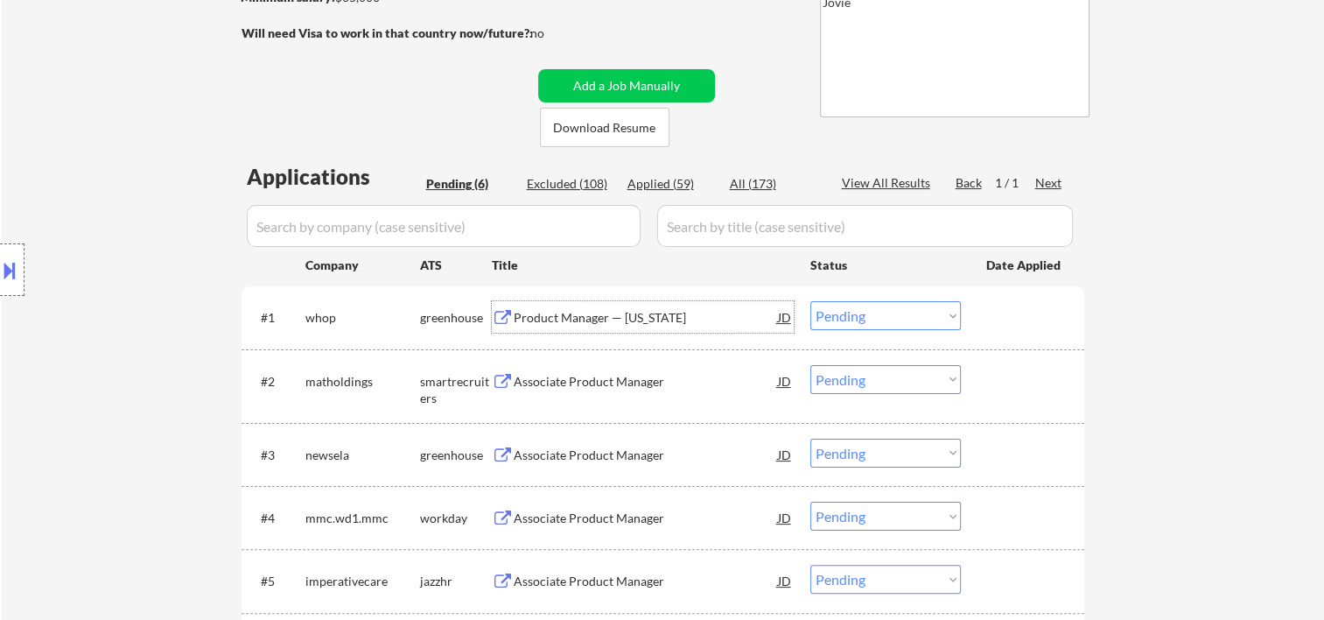
drag, startPoint x: 987, startPoint y: 325, endPoint x: 951, endPoint y: 329, distance: 36.1
click at [986, 326] on div at bounding box center [1024, 317] width 77 height 32
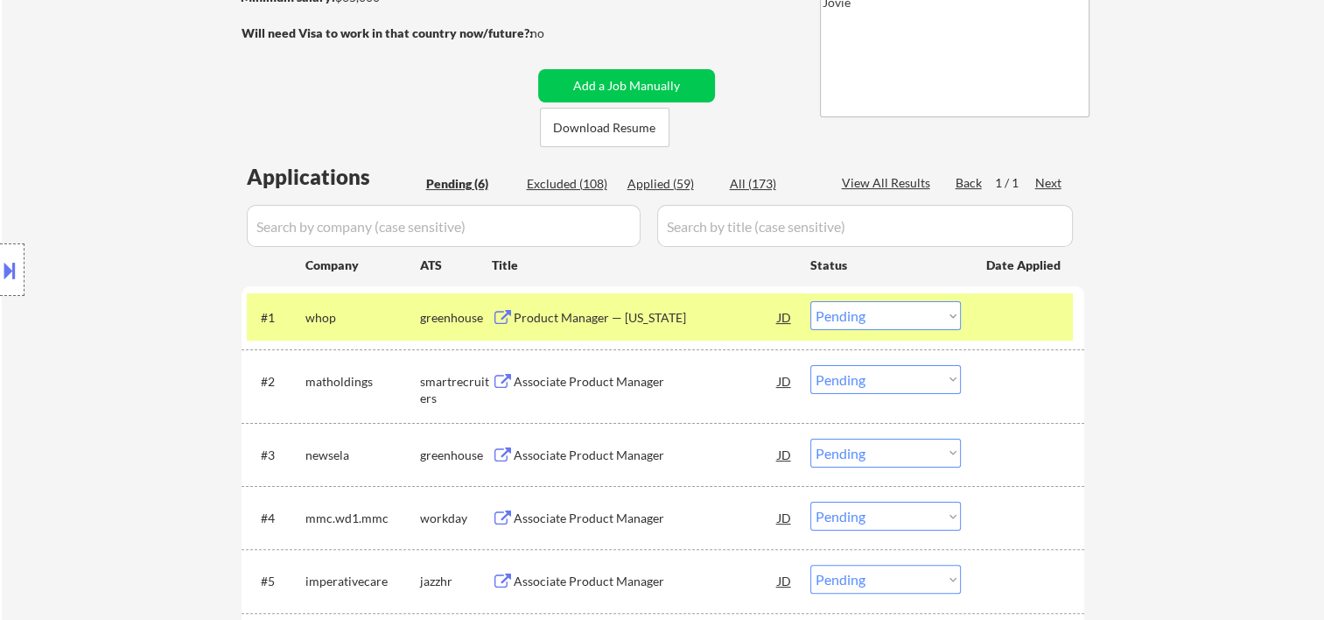
click at [935, 326] on select "Choose an option... Pending Applied Excluded (Questions) Excluded (Expired) Exc…" at bounding box center [885, 315] width 151 height 29
click at [810, 301] on select "Choose an option... Pending Applied Excluded (Questions) Excluded (Expired) Exc…" at bounding box center [885, 315] width 151 height 29
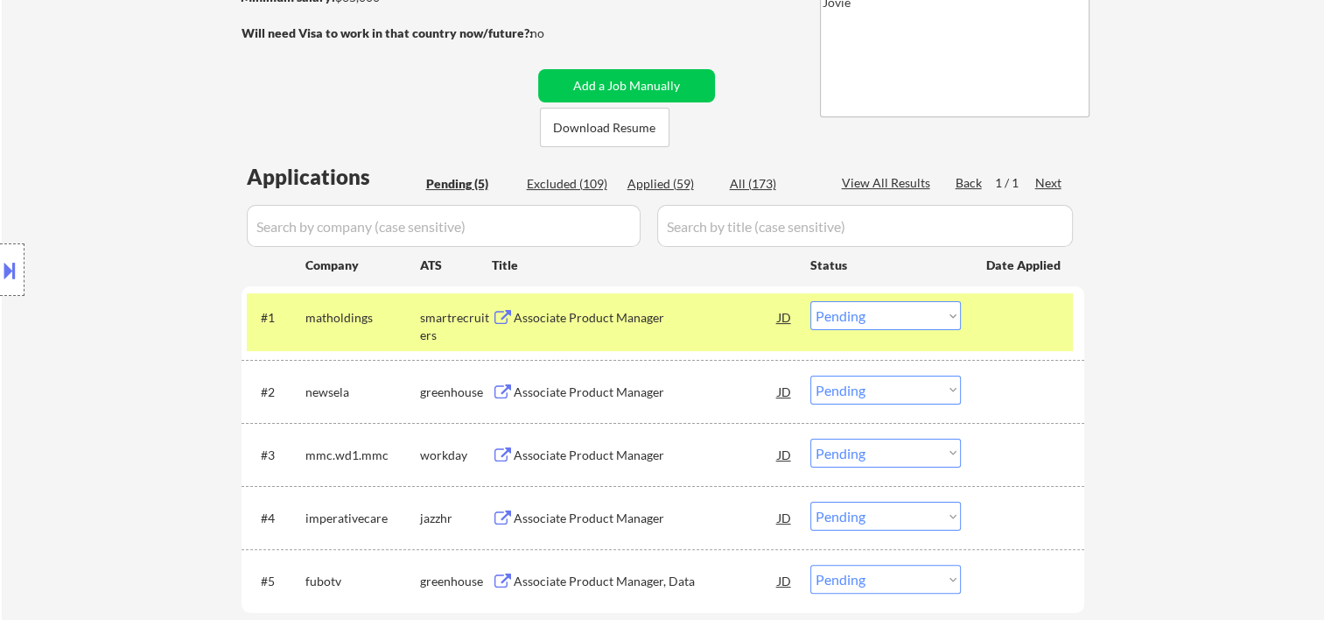
click at [993, 322] on div at bounding box center [1024, 317] width 77 height 32
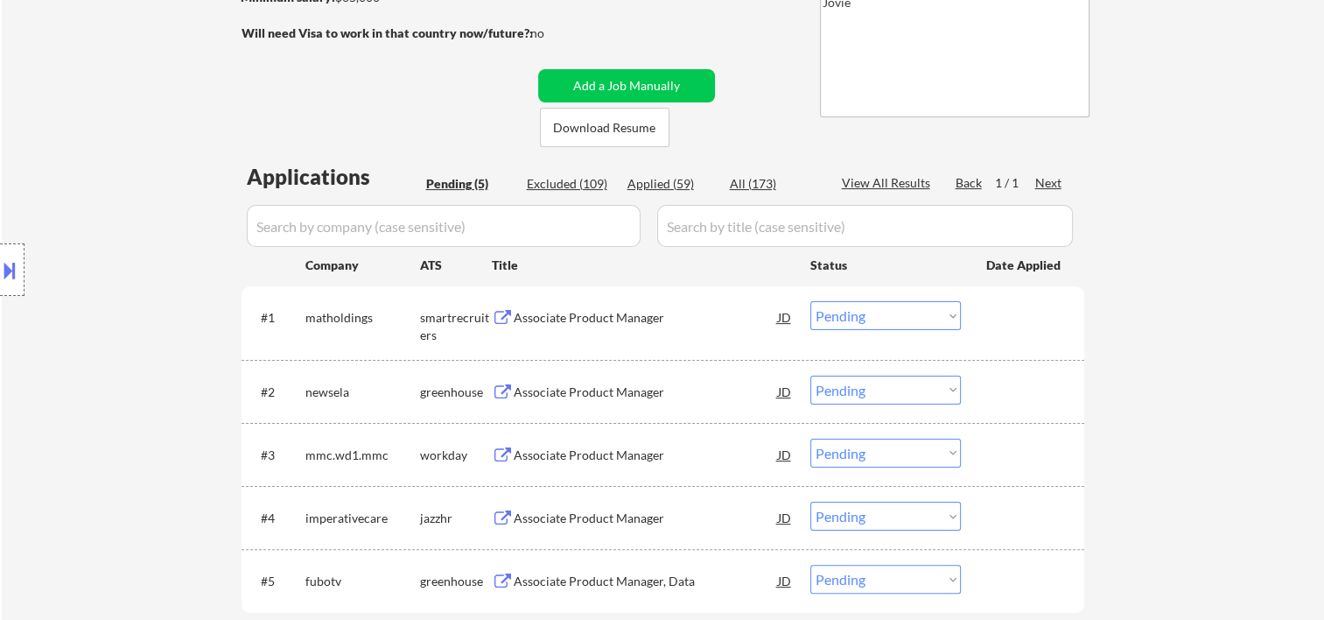
click at [1013, 329] on div at bounding box center [1024, 317] width 77 height 32
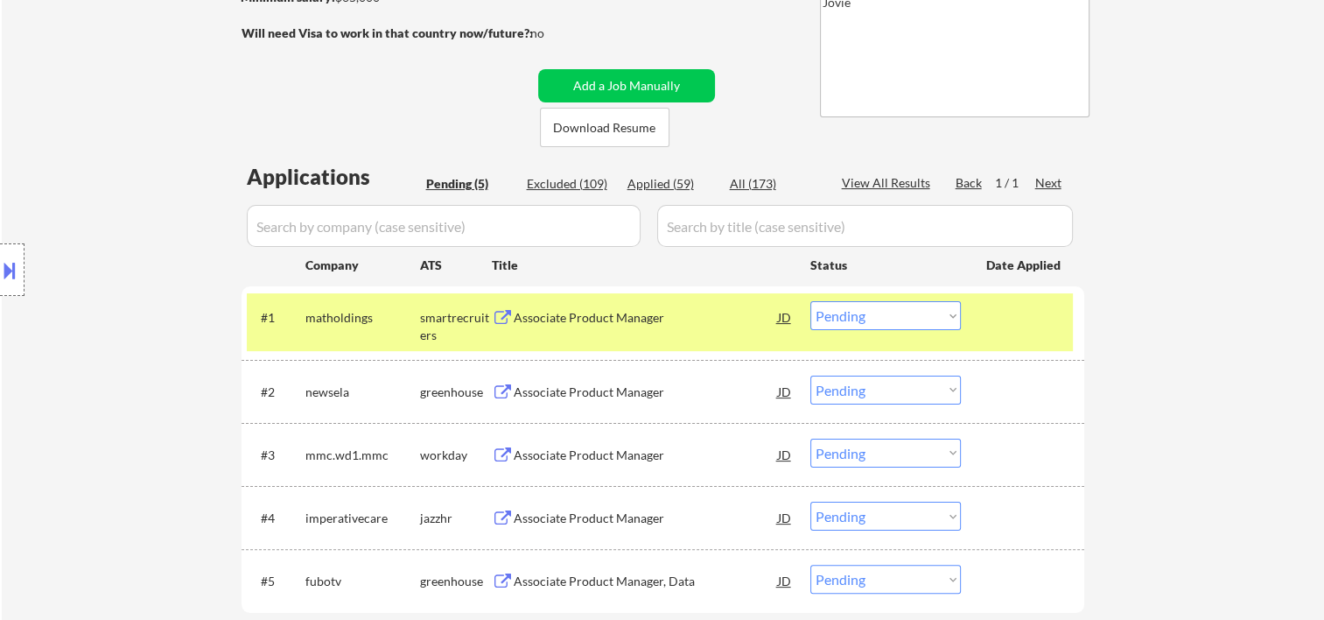
drag, startPoint x: 721, startPoint y: 334, endPoint x: 724, endPoint y: 308, distance: 26.4
click at [718, 334] on div "#1 matholdings smartrecruiters Associate Product Manager JD Choose an option...…" at bounding box center [660, 322] width 826 height 58
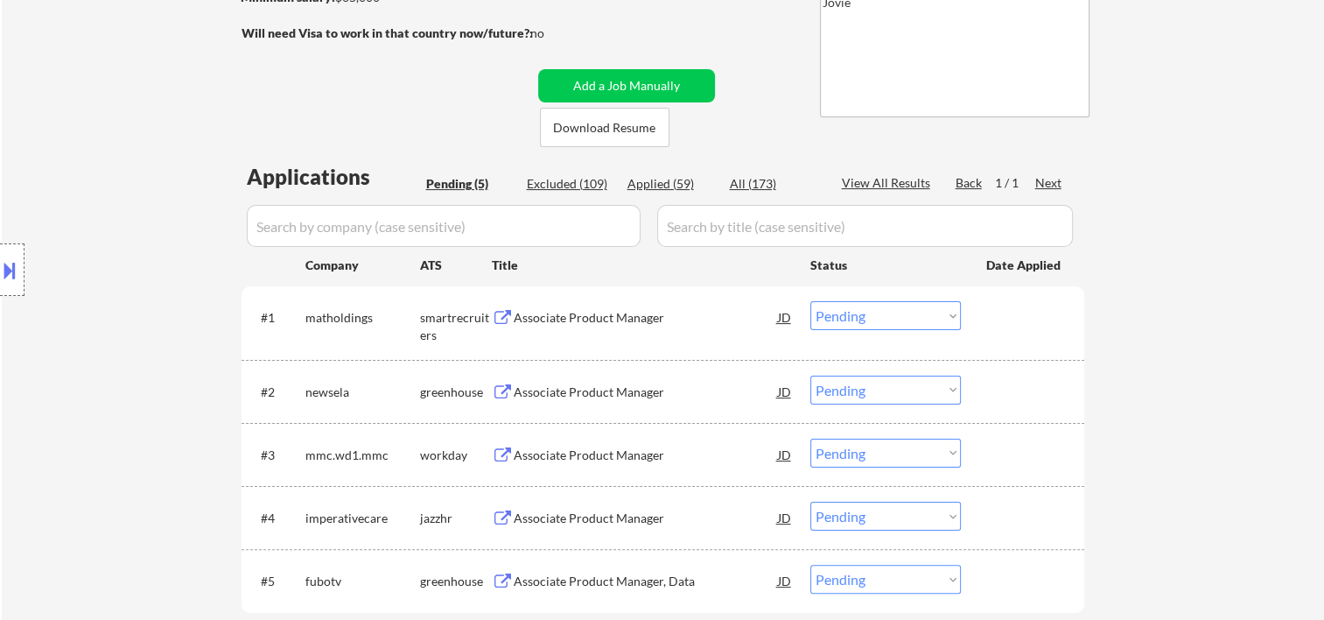
click at [997, 315] on div at bounding box center [1024, 317] width 77 height 32
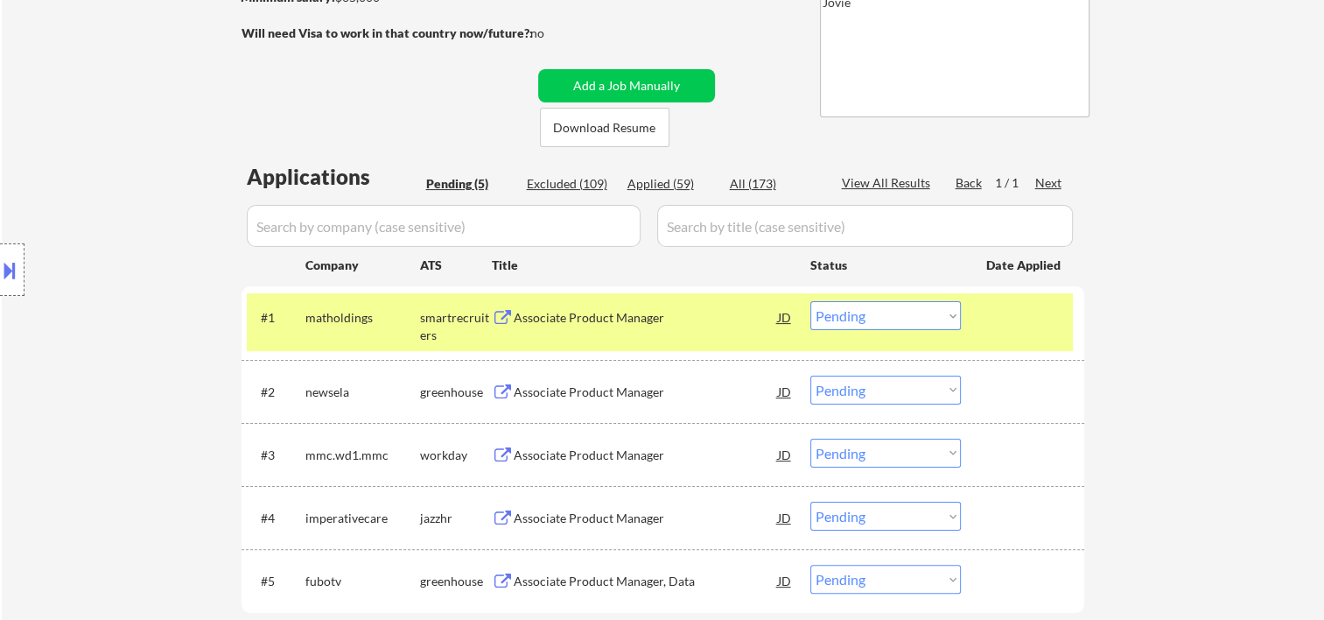
click at [601, 305] on div "Associate Product Manager" at bounding box center [646, 317] width 264 height 32
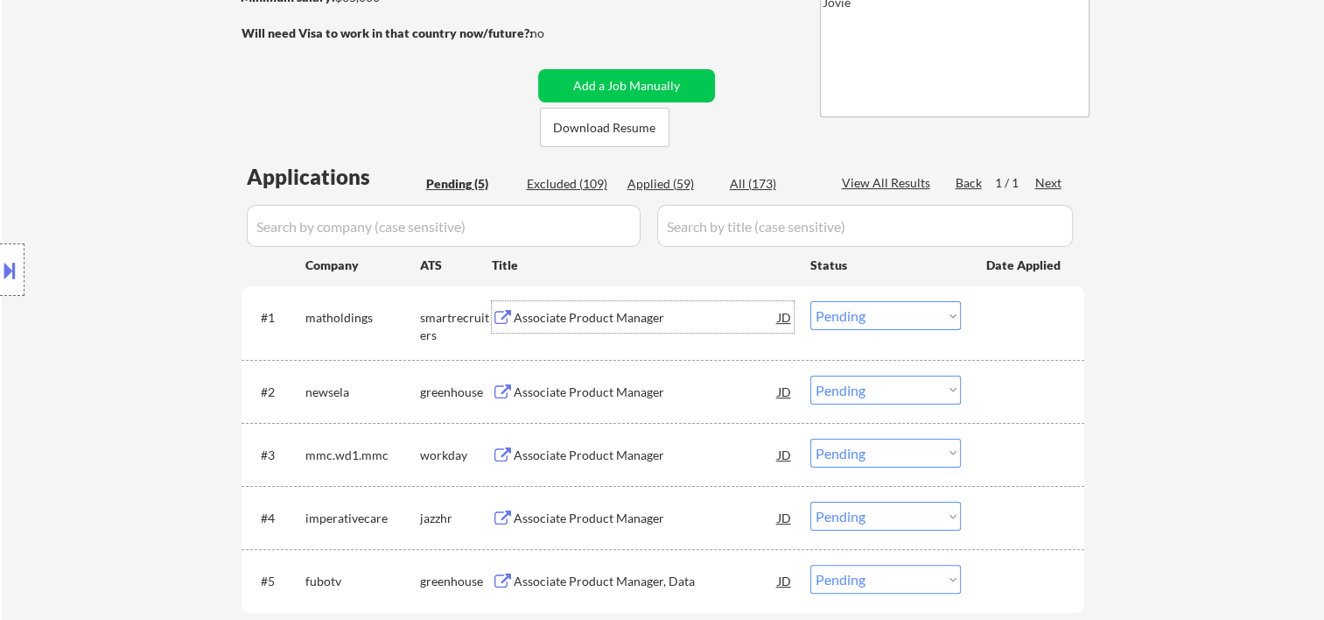
click at [1033, 308] on div at bounding box center [1024, 317] width 77 height 32
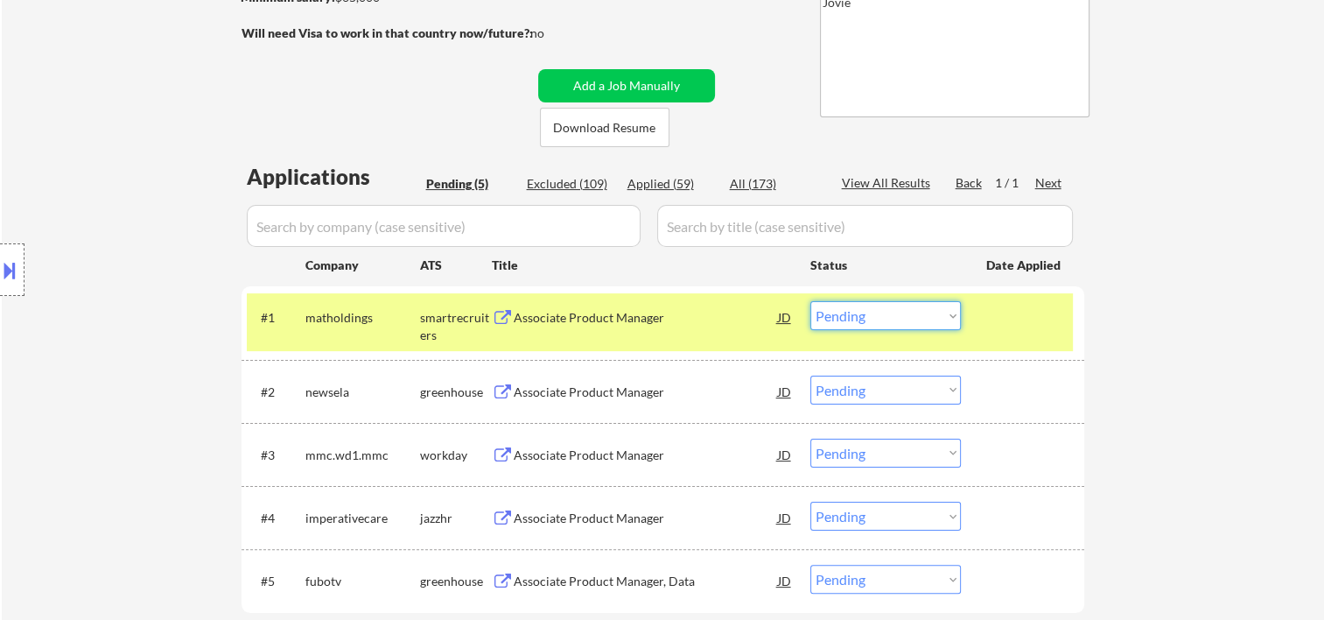
click at [907, 320] on select "Choose an option... Pending Applied Excluded (Questions) Excluded (Expired) Exc…" at bounding box center [885, 315] width 151 height 29
click at [810, 301] on select "Choose an option... Pending Applied Excluded (Questions) Excluded (Expired) Exc…" at bounding box center [885, 315] width 151 height 29
click at [948, 312] on select "Choose an option... Pending Applied Excluded (Questions) Excluded (Expired) Exc…" at bounding box center [885, 315] width 151 height 29
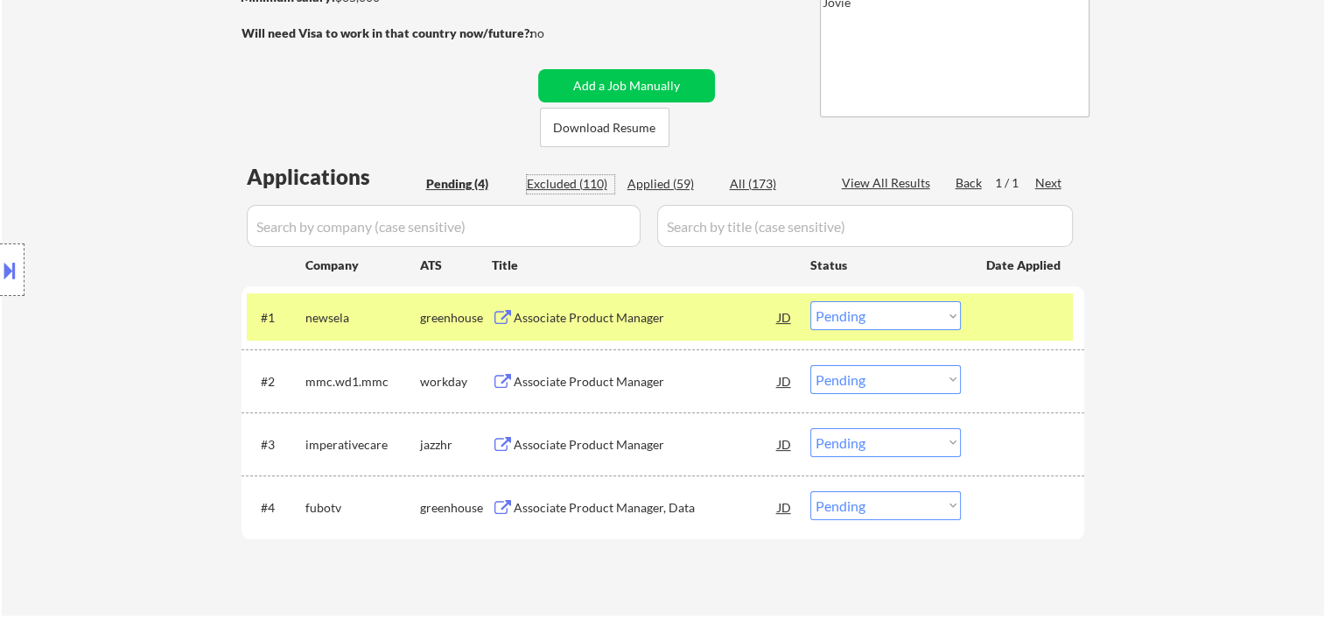
click at [539, 189] on div "Excluded (110)" at bounding box center [571, 184] width 88 height 18
click at [541, 179] on div "Excluded (110)" at bounding box center [571, 184] width 88 height 18
select select ""excluded__bad_match_""
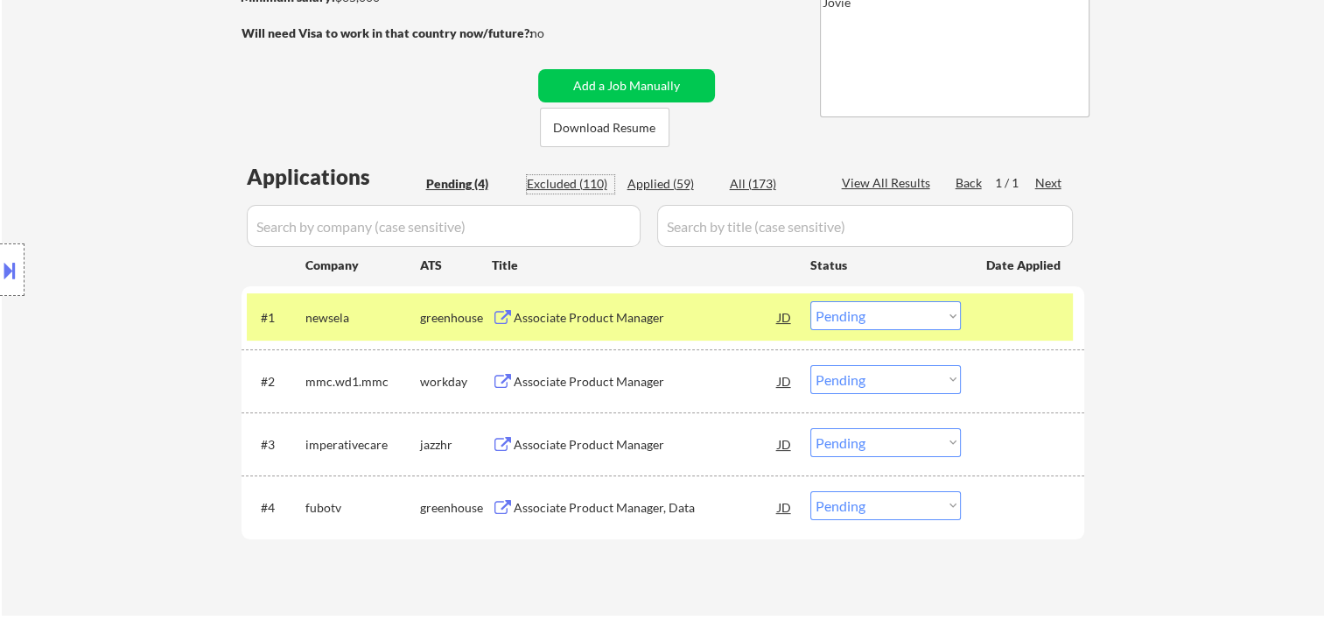
select select ""excluded__bad_match_""
select select ""excluded__expired_""
select select ""excluded""
select select ""excluded__bad_match_""
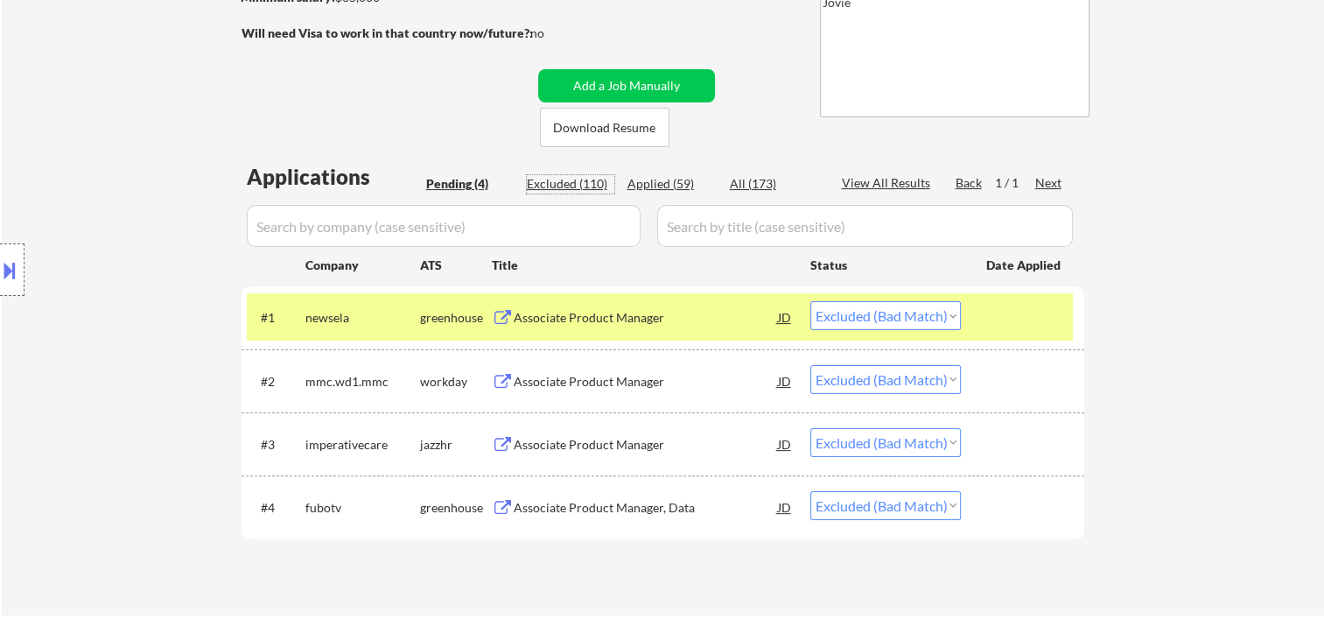
select select ""excluded__expired_""
select select ""excluded__bad_match_""
select select ""excluded__expired_""
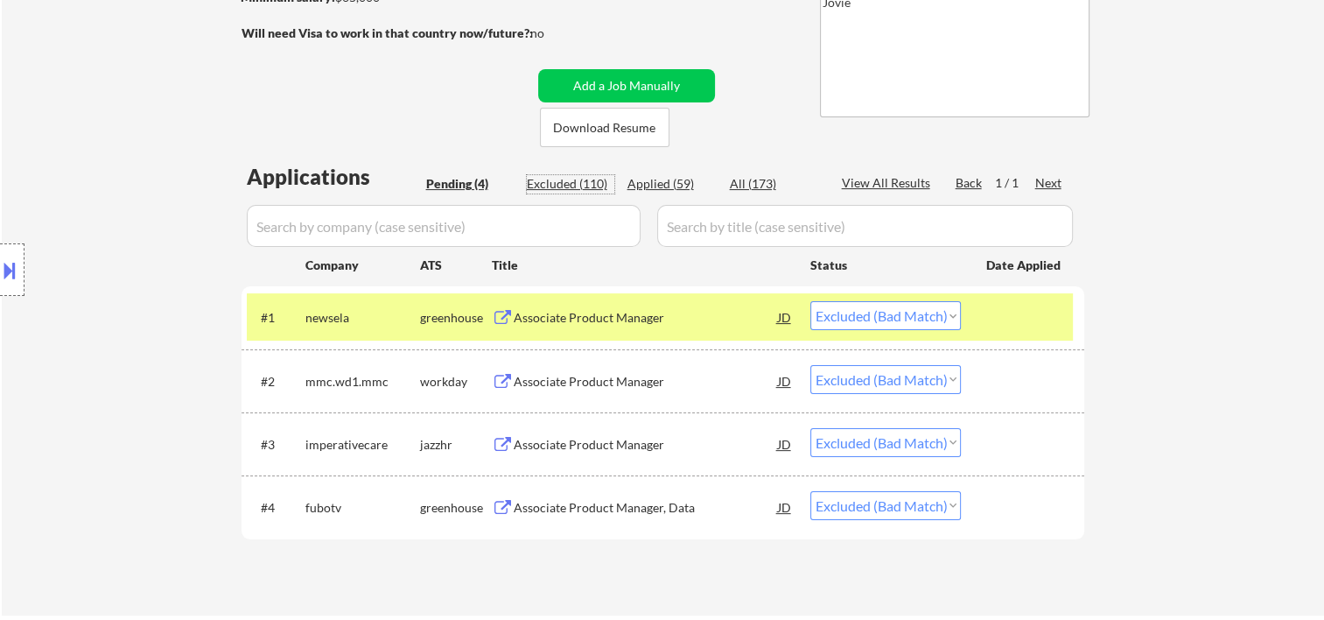
select select ""excluded__expired_""
select select ""excluded__bad_match_""
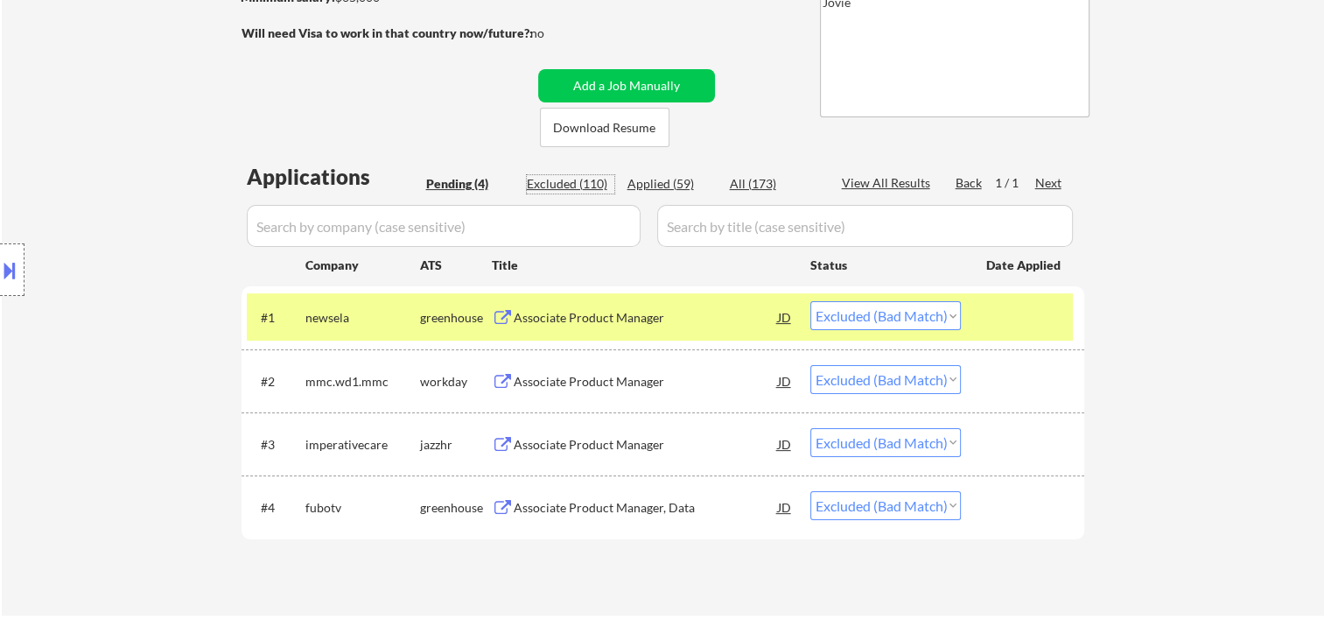
select select ""excluded__bad_match_""
select select ""excluded__expired_""
select select ""excluded__bad_match_""
select select ""excluded__expired_""
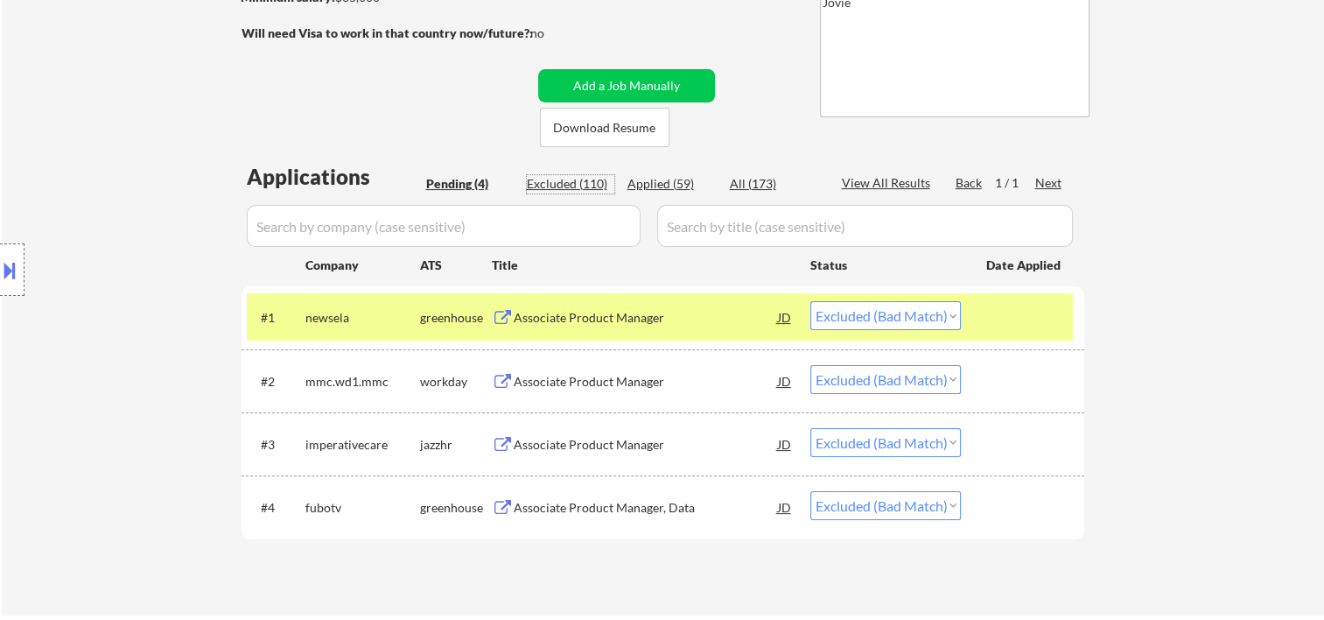
select select ""excluded__expired_""
select select ""excluded__bad_match_""
select select ""excluded__expired_""
select select ""excluded__bad_match_""
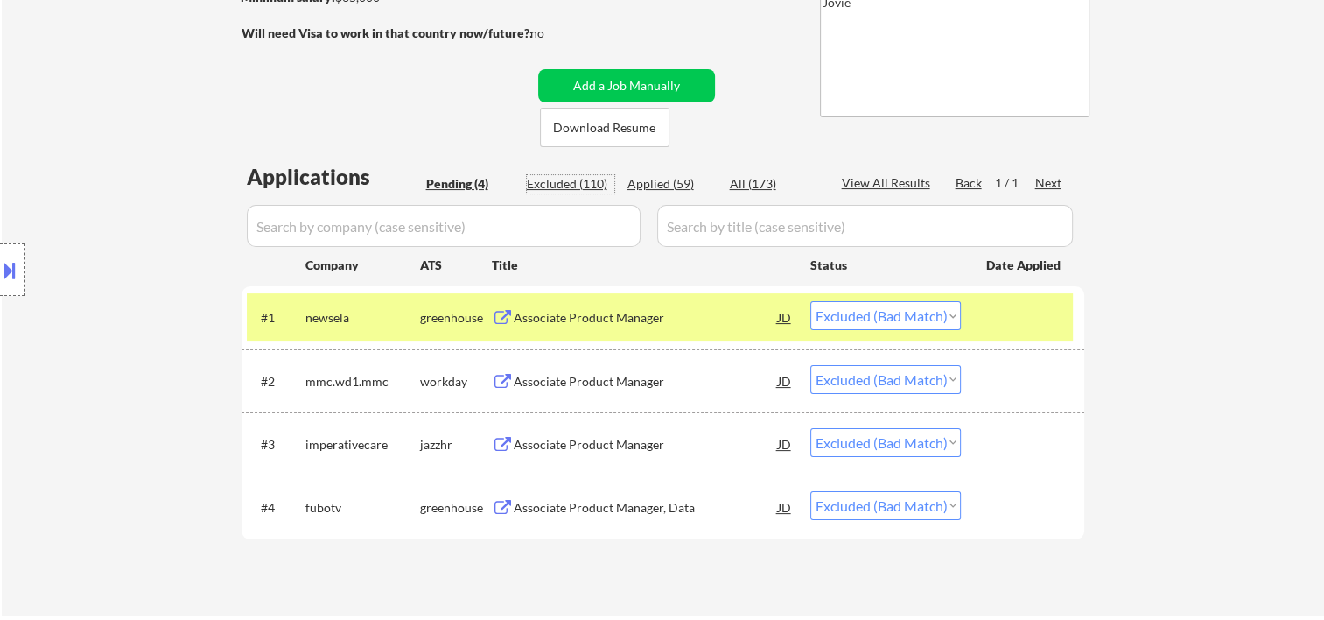
select select ""excluded__expired_""
select select ""excluded__bad_match_""
select select ""excluded__expired_""
select select ""excluded""
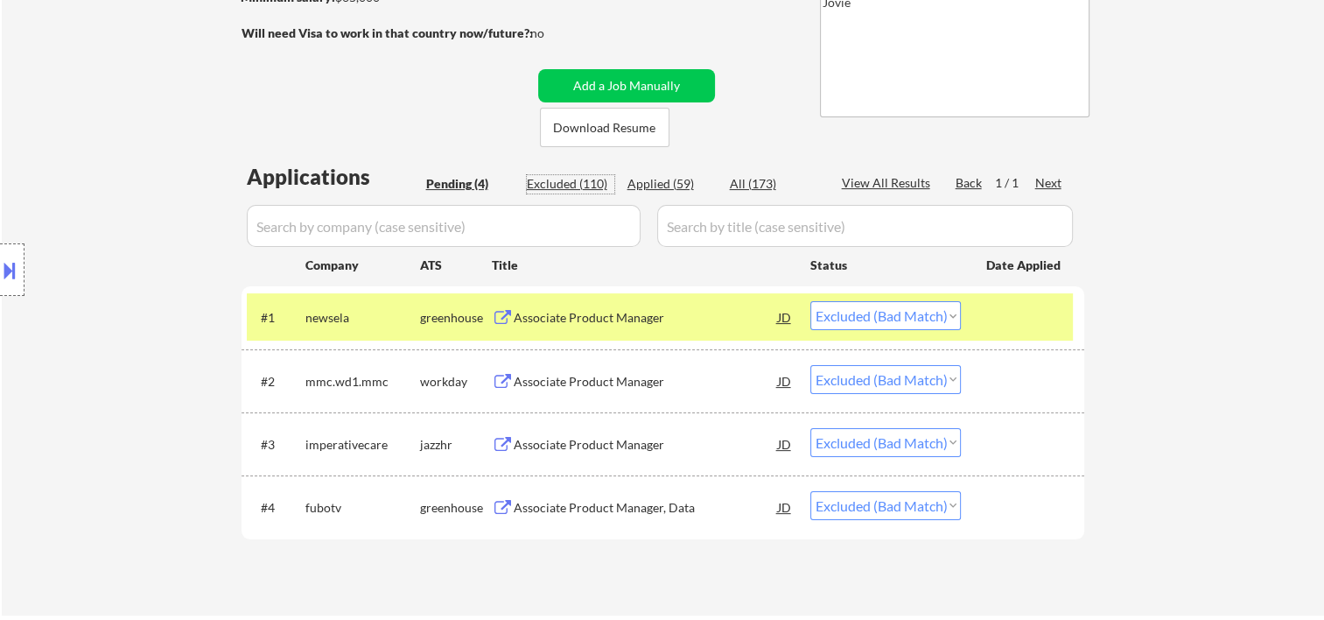
select select ""excluded__bad_match_""
select select ""excluded__expired_""
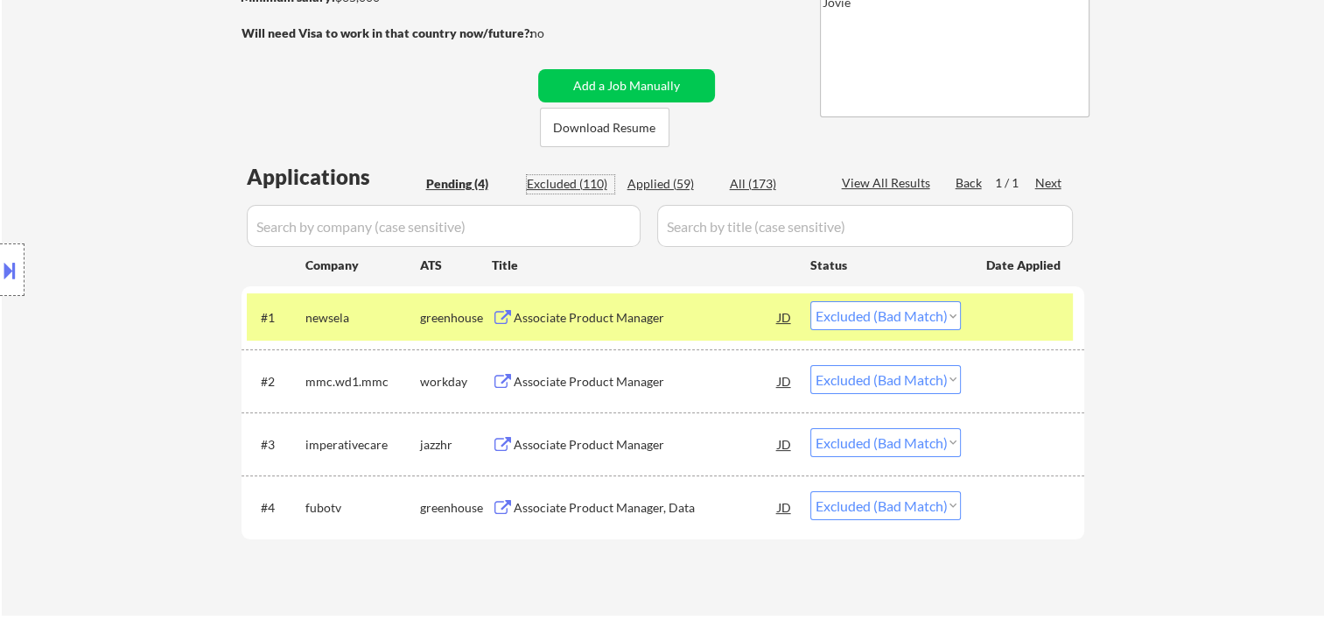
select select ""excluded__expired_""
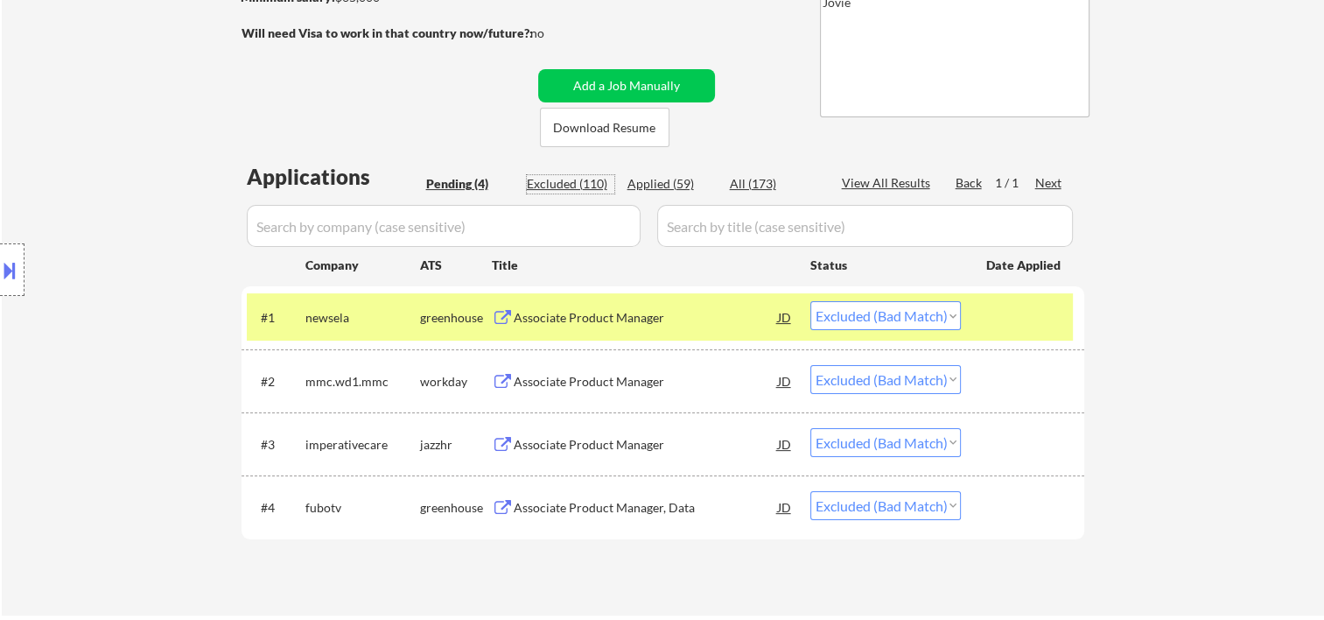
select select ""excluded__expired_""
select select ""excluded__bad_match_""
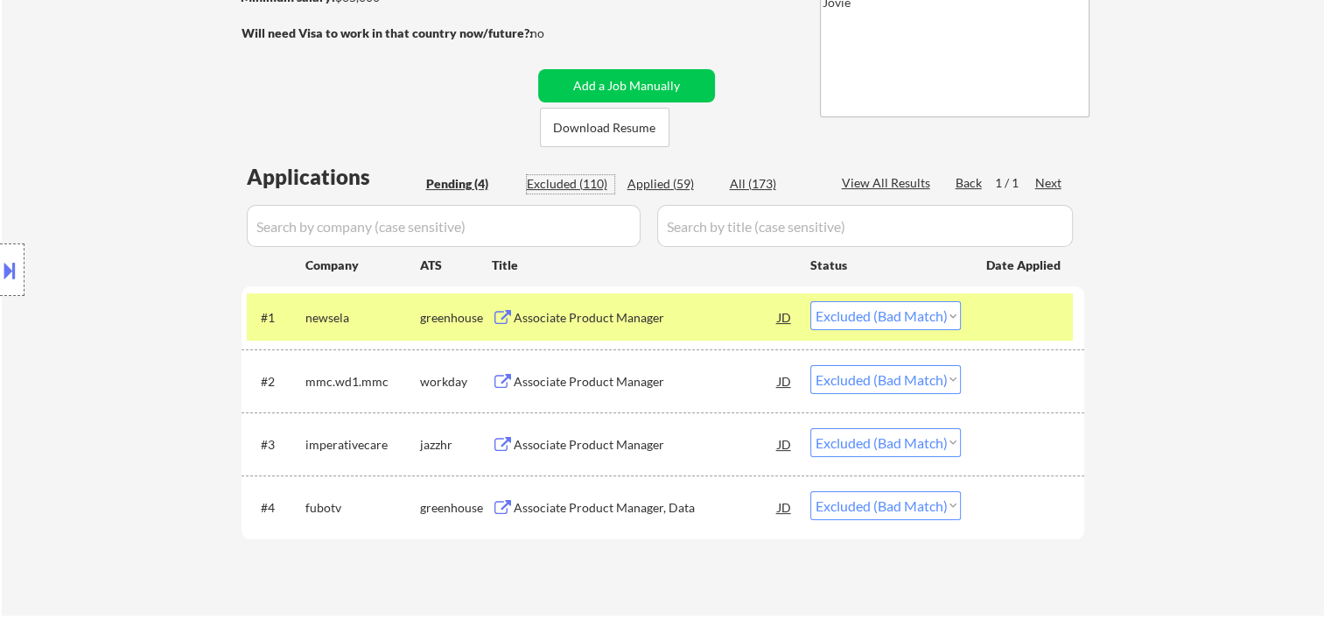
select select ""excluded__bad_match_""
select select ""excluded""
select select ""excluded__location_""
select select ""excluded__bad_match_""
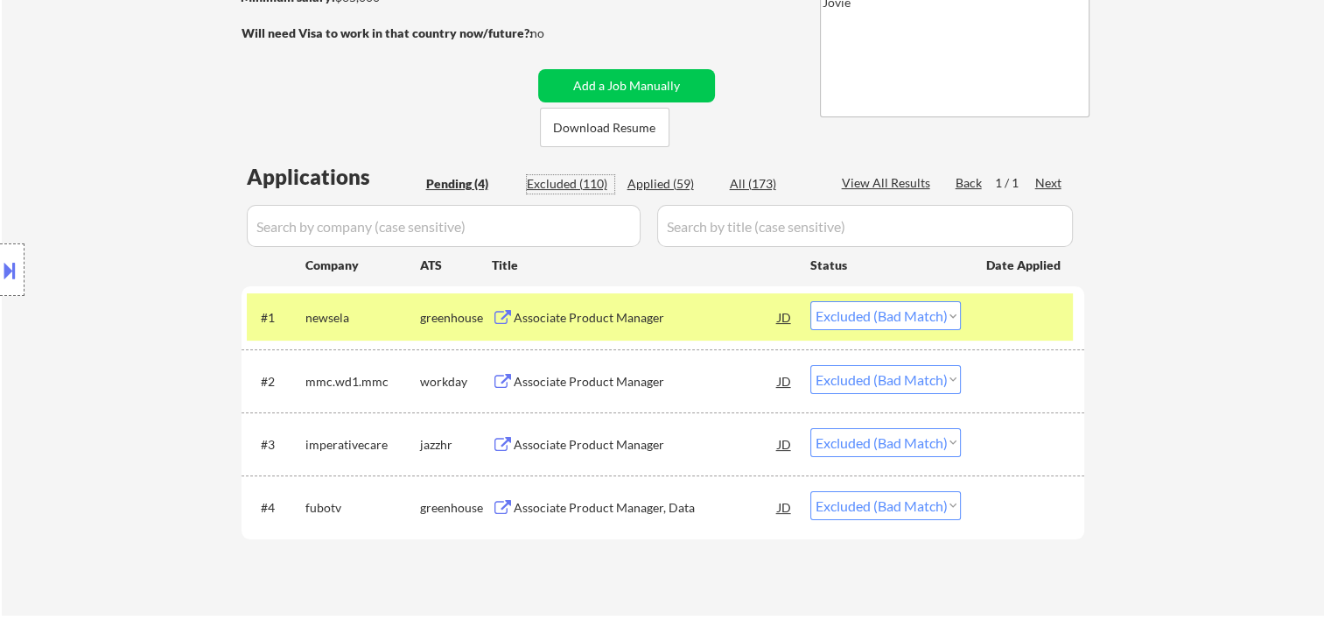
select select ""excluded__bad_match_""
select select ""excluded__expired_""
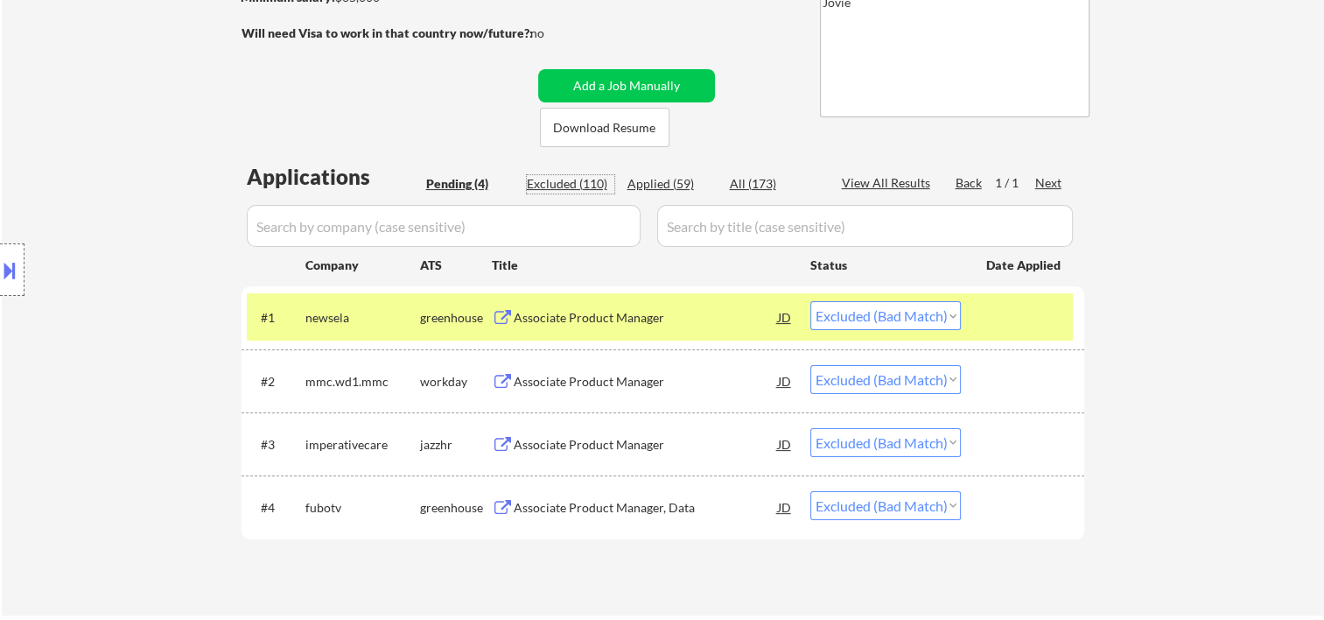
select select ""excluded__bad_match_""
select select ""excluded__expired_""
select select ""excluded__bad_match_""
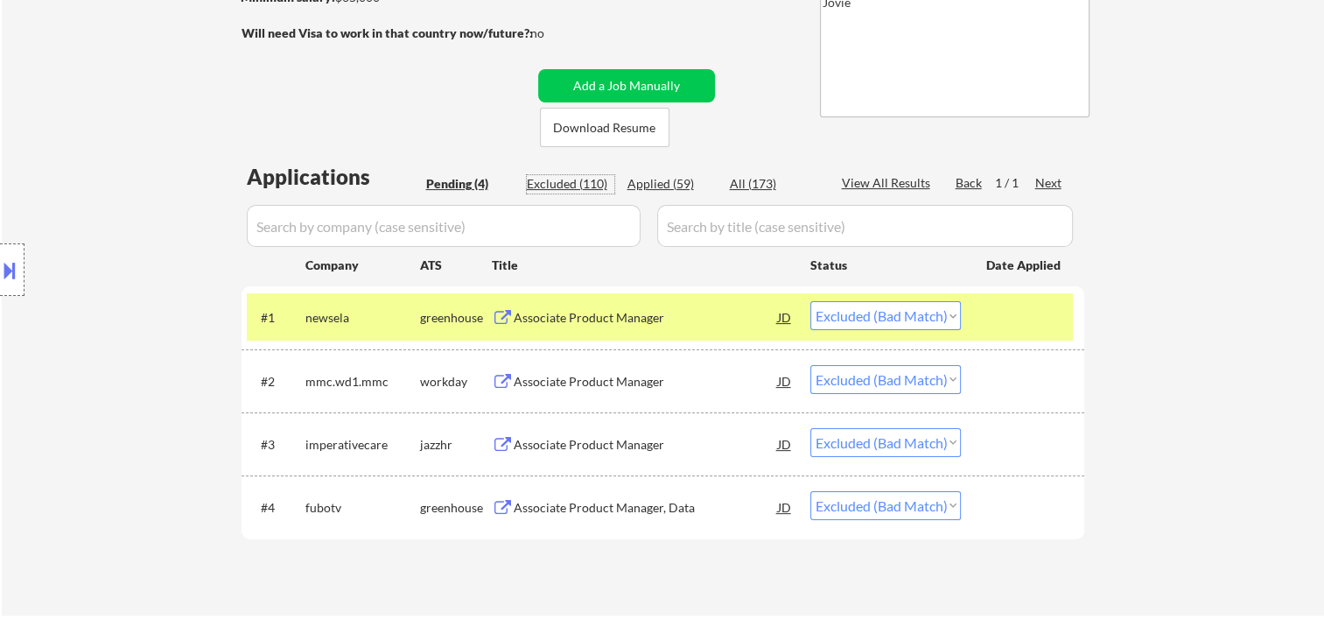
select select ""excluded__expired_""
select select ""excluded__bad_match_""
select select ""excluded__other_""
select select ""excluded__bad_match_""
select select ""excluded__expired_""
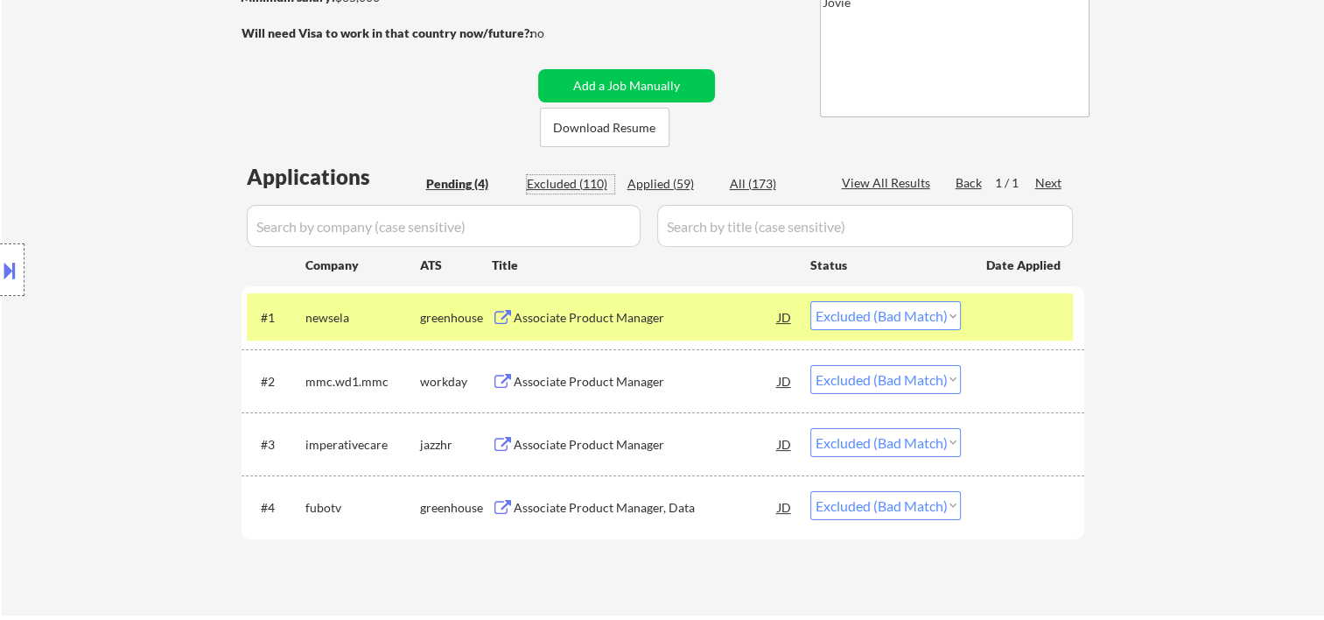
select select ""excluded__bad_match_""
select select ""excluded__expired_""
select select ""excluded__bad_match_""
select select ""excluded__expired_""
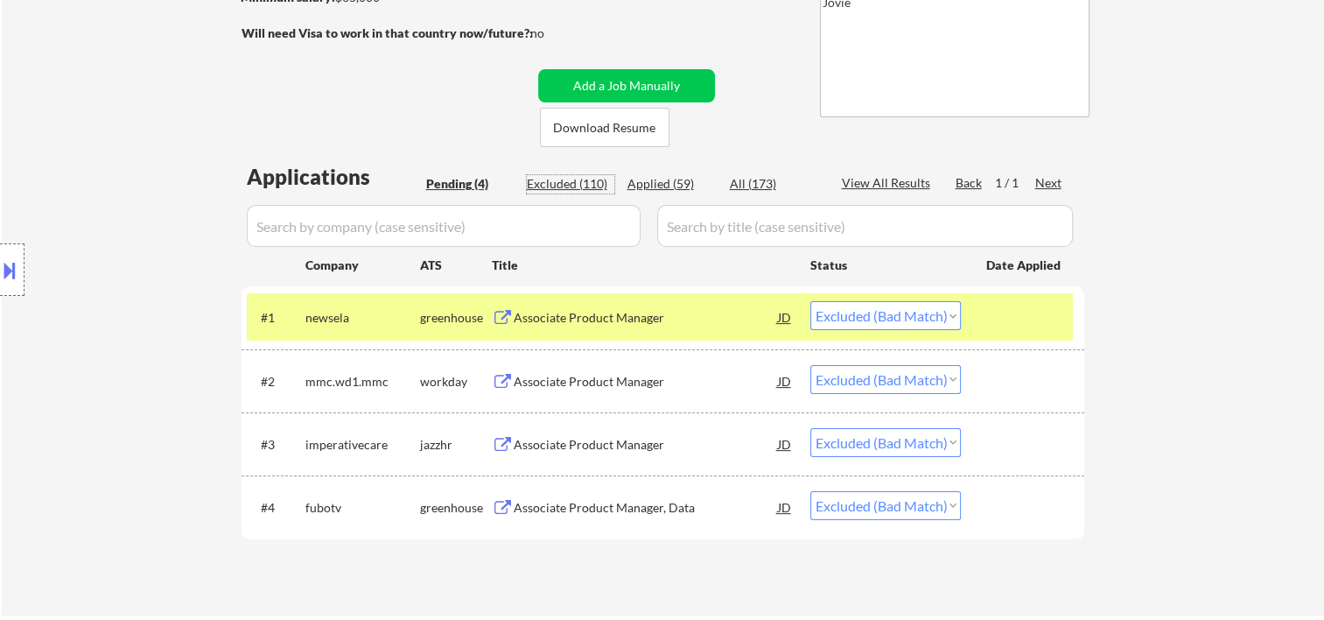
select select ""excluded__bad_match_""
select select ""excluded__expired_""
select select ""excluded__bad_match_""
select select ""excluded""
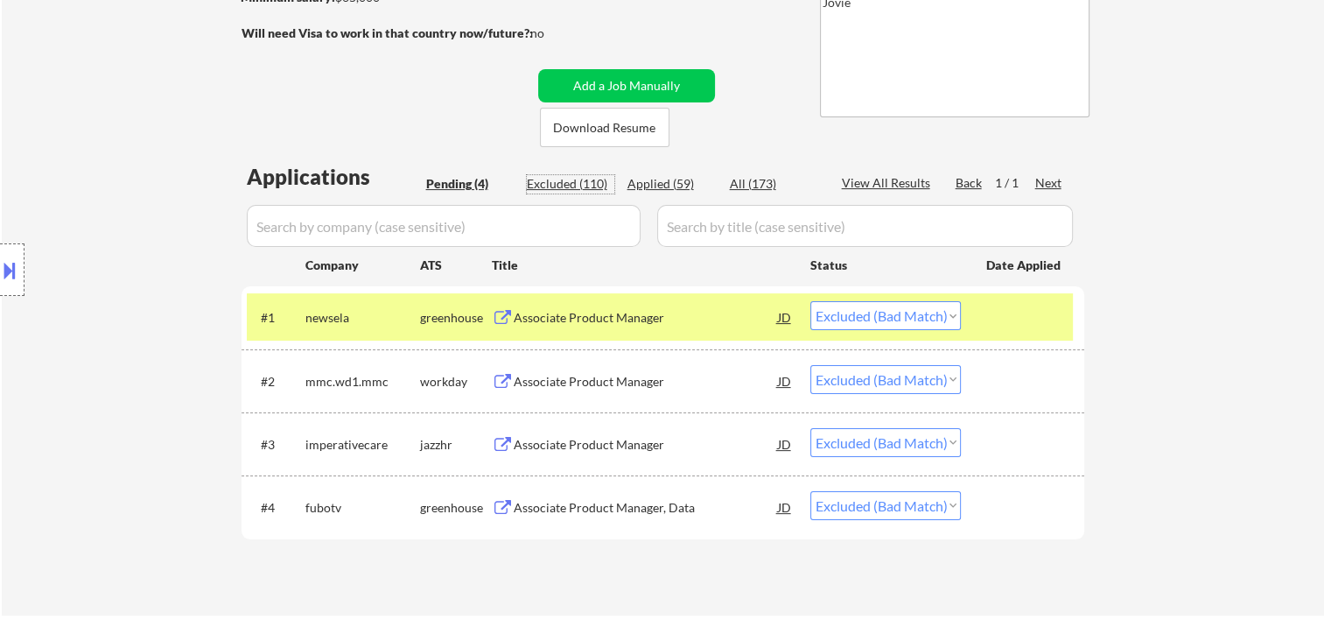
select select ""excluded__bad_match_""
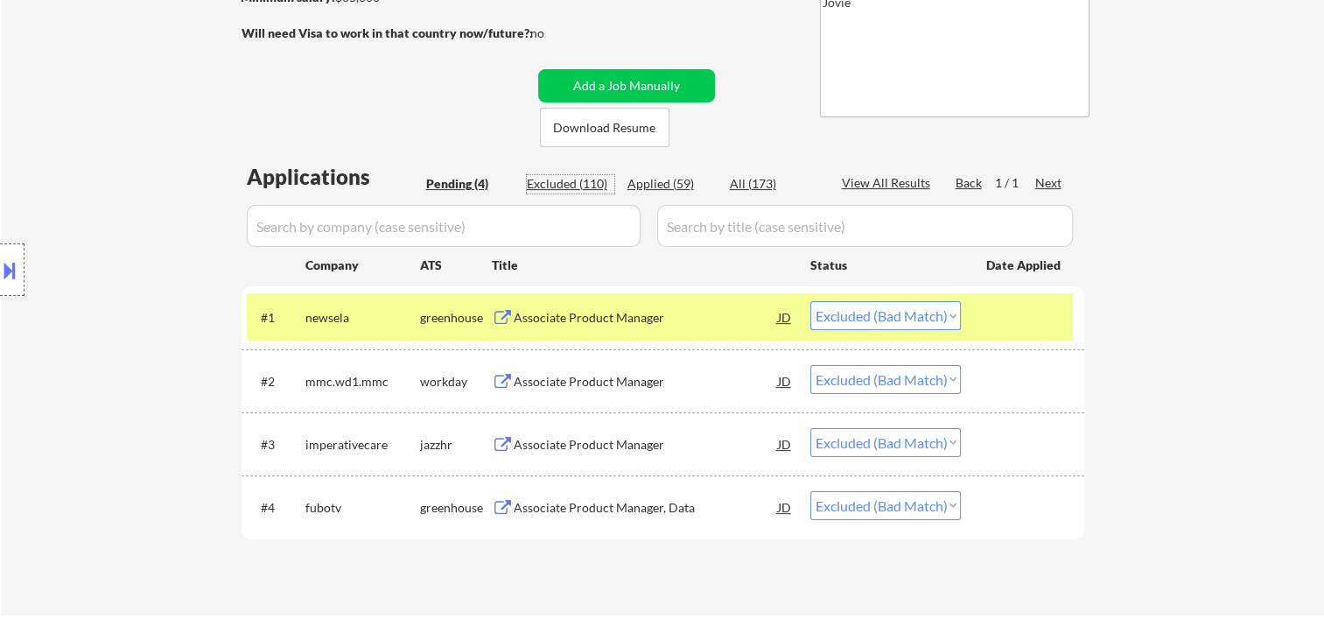
select select ""excluded__expired_""
select select ""excluded__bad_match_""
select select ""excluded__expired_""
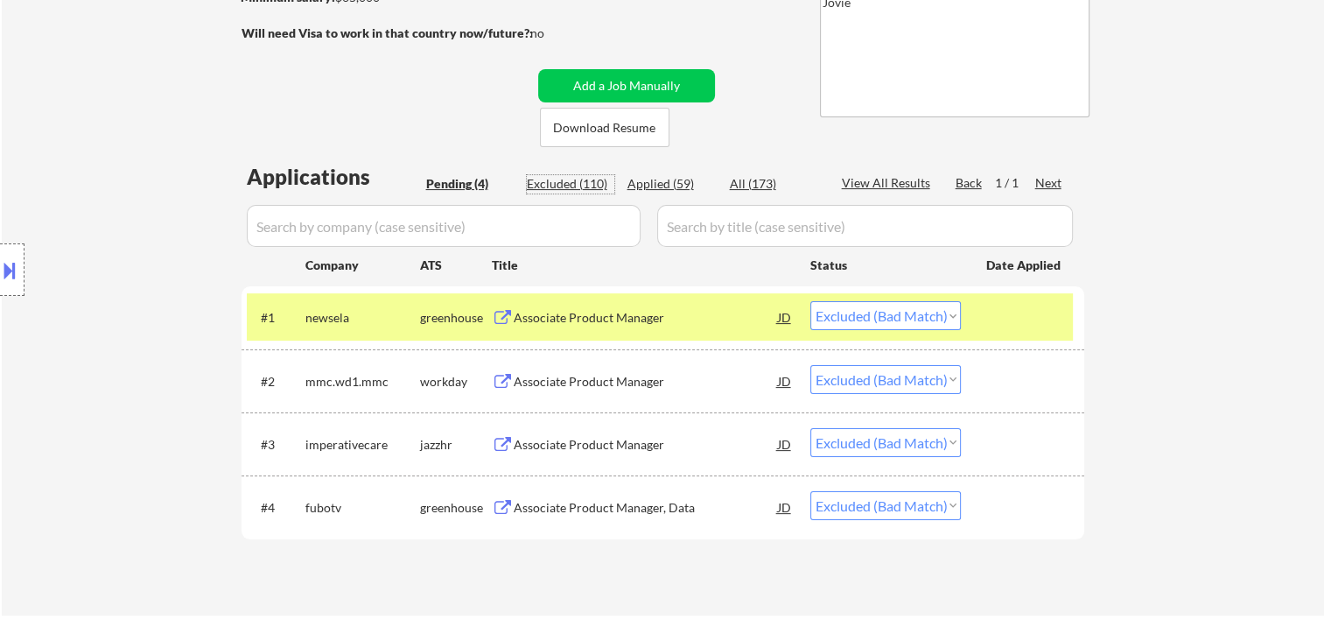
select select ""excluded__expired_""
select select ""excluded""
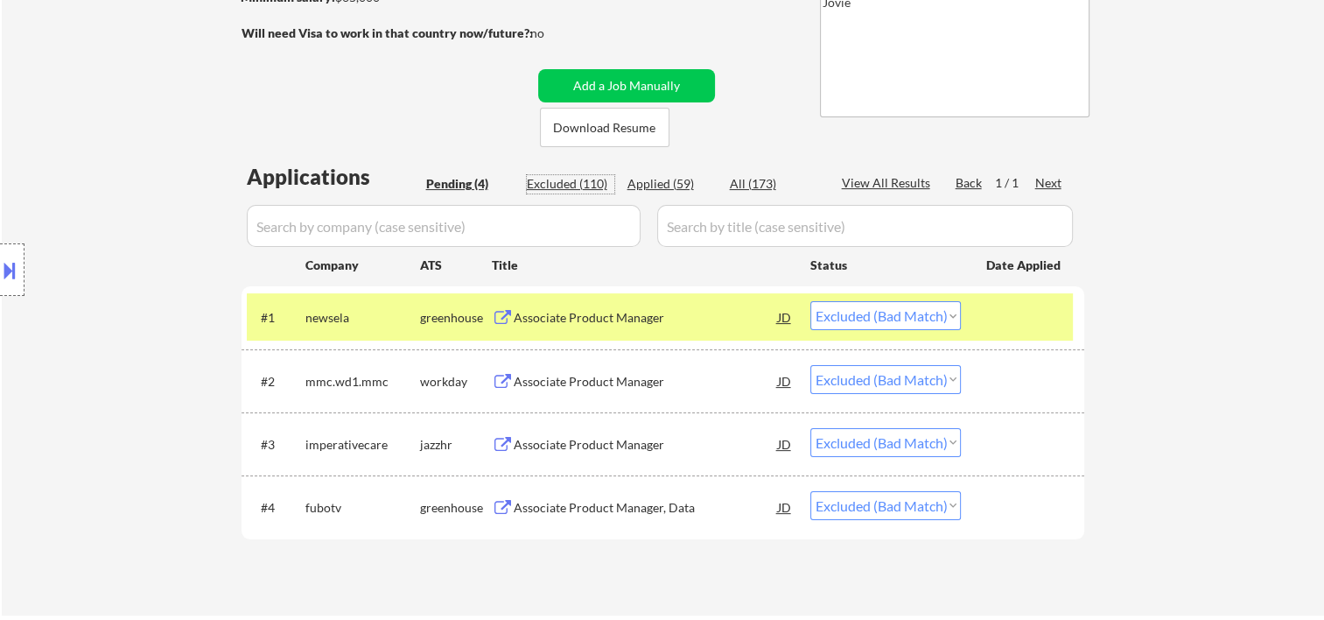
select select ""excluded__bad_match_""
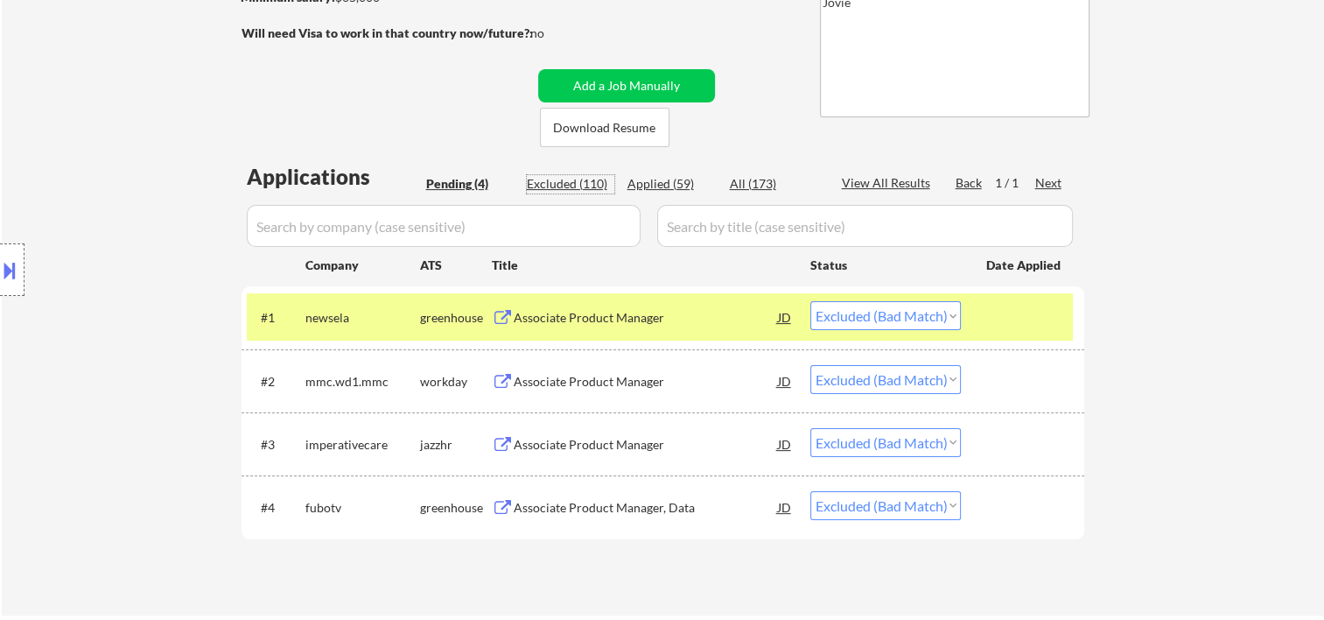
select select ""excluded__expired_""
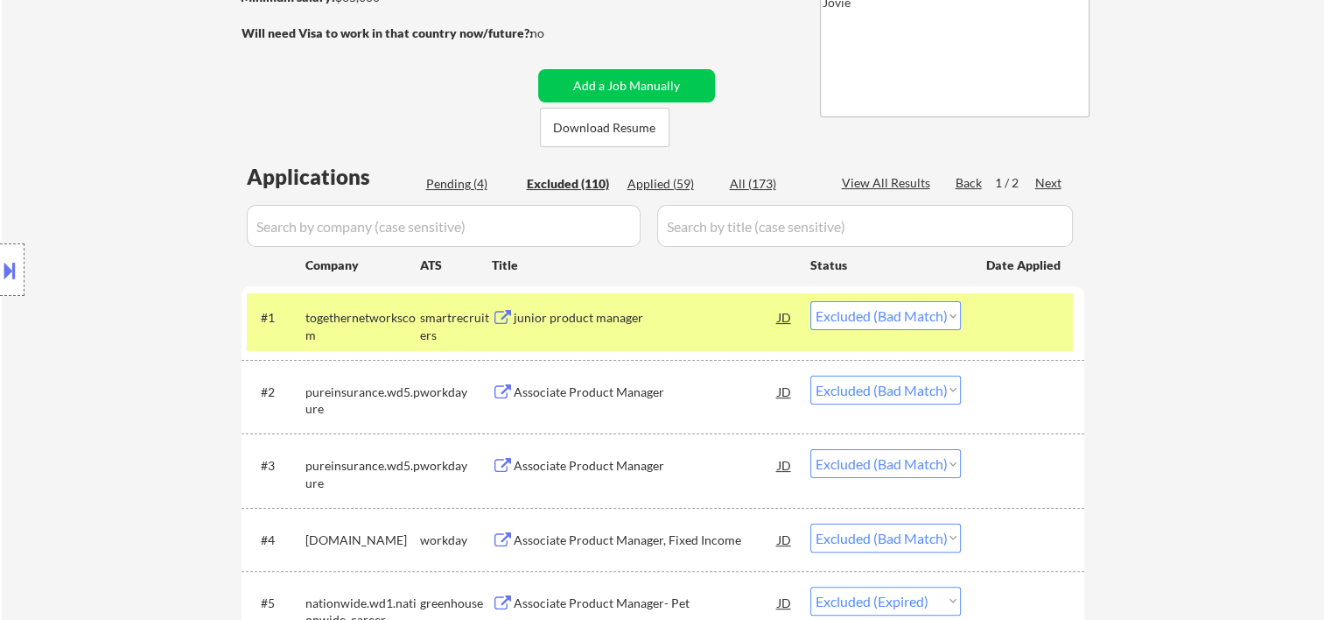
scroll to position [3682, 0]
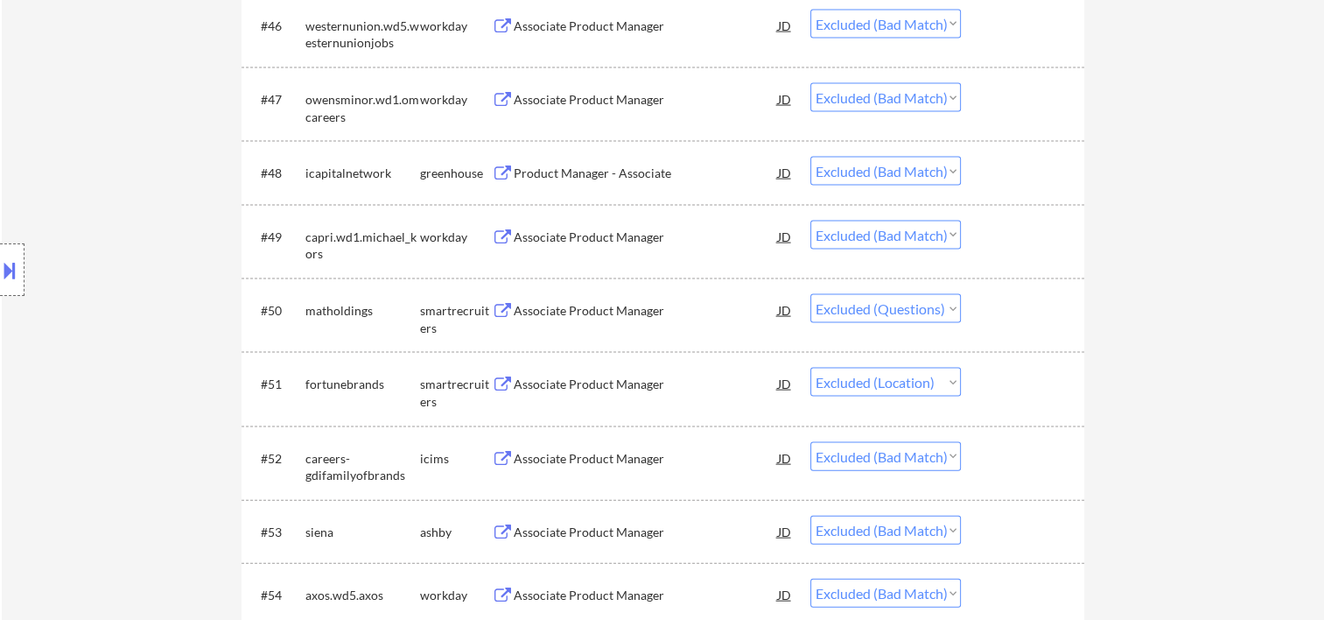
click at [946, 298] on select "Choose an option... Pending Applied Excluded (Questions) Excluded (Expired) Exc…" at bounding box center [885, 308] width 151 height 29
click at [810, 294] on select "Choose an option... Pending Applied Excluded (Questions) Excluded (Expired) Exc…" at bounding box center [885, 308] width 151 height 29
select select ""excluded__location_""
select select ""excluded__bad_match_""
select select ""excluded__expired_""
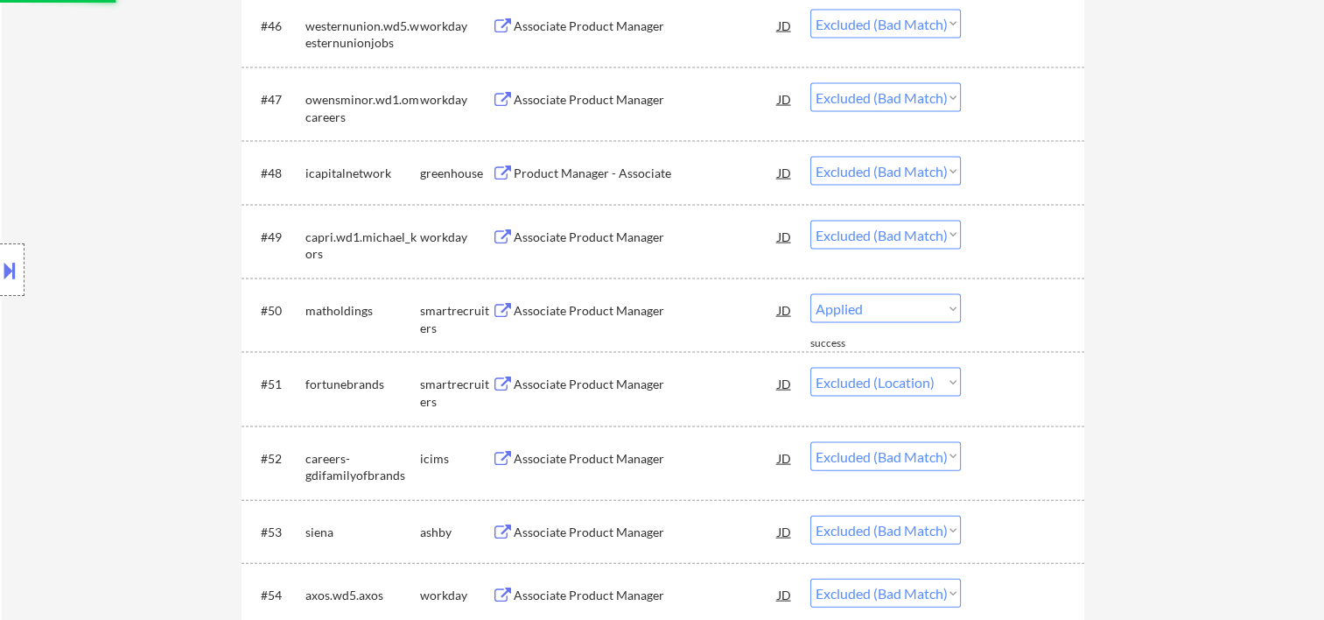
select select ""excluded__bad_match_""
select select ""excluded__expired_""
select select ""excluded__bad_match_""
select select ""excluded__expired_""
select select ""excluded__bad_match_""
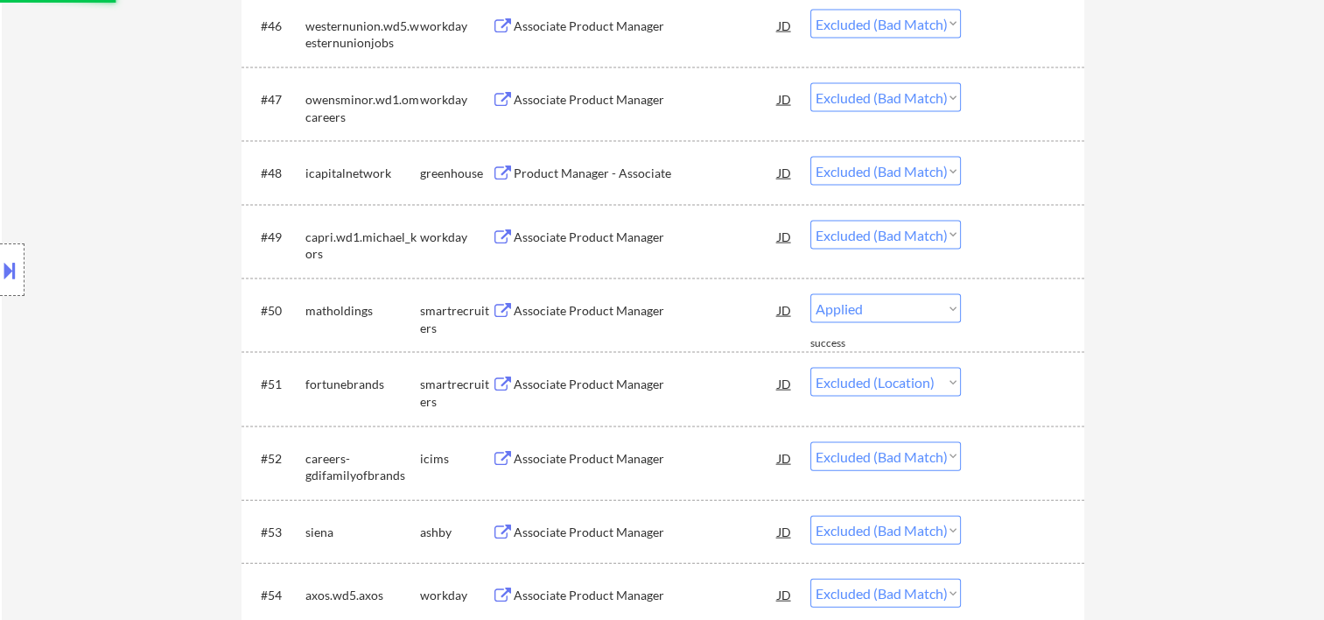
select select ""excluded__other_""
select select ""excluded__bad_match_""
select select ""excluded__expired_""
select select ""excluded__bad_match_""
select select ""excluded__expired_""
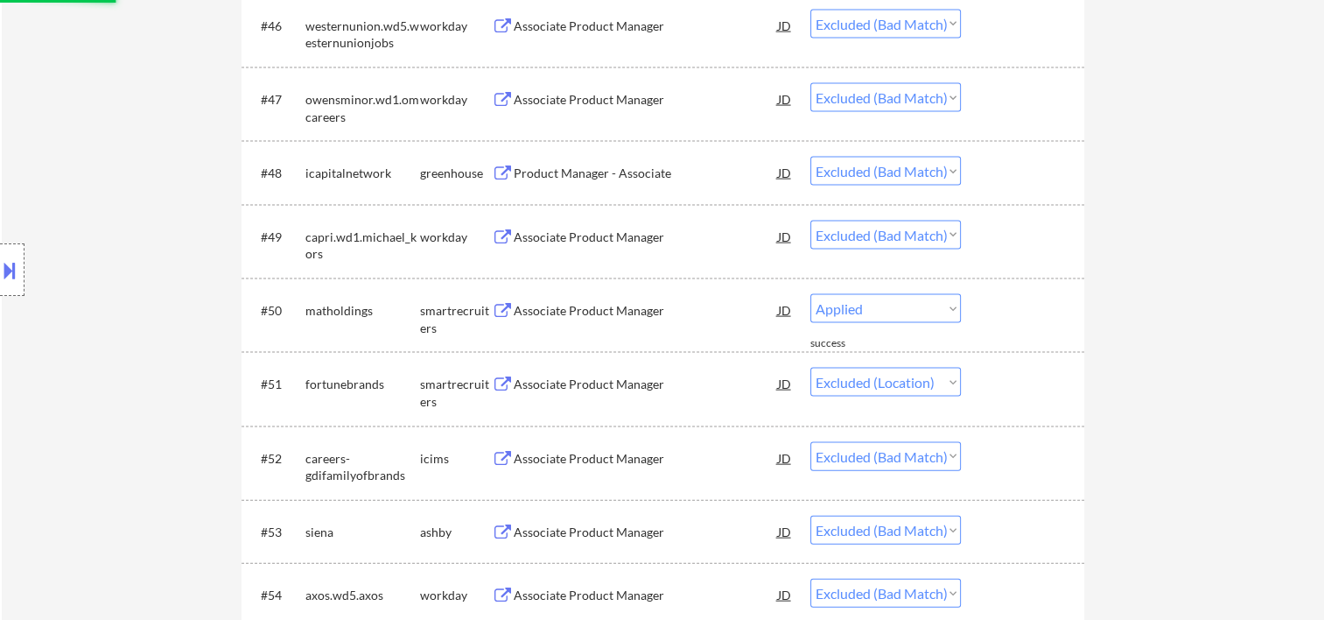
select select ""excluded__bad_match_""
select select ""excluded__expired_""
select select ""excluded__bad_match_""
select select ""excluded__expired_""
select select ""excluded__bad_match_""
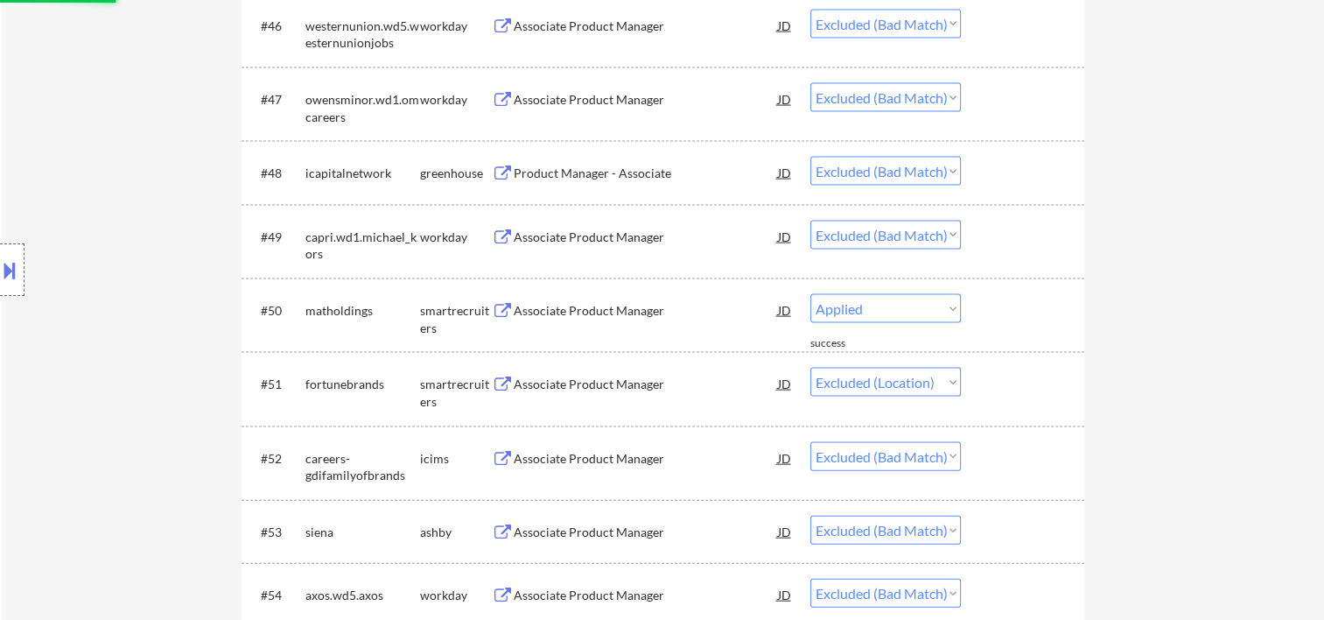
select select ""excluded""
select select ""excluded__bad_match_""
select select ""excluded__expired_""
select select ""excluded__bad_match_""
select select ""excluded__expired_""
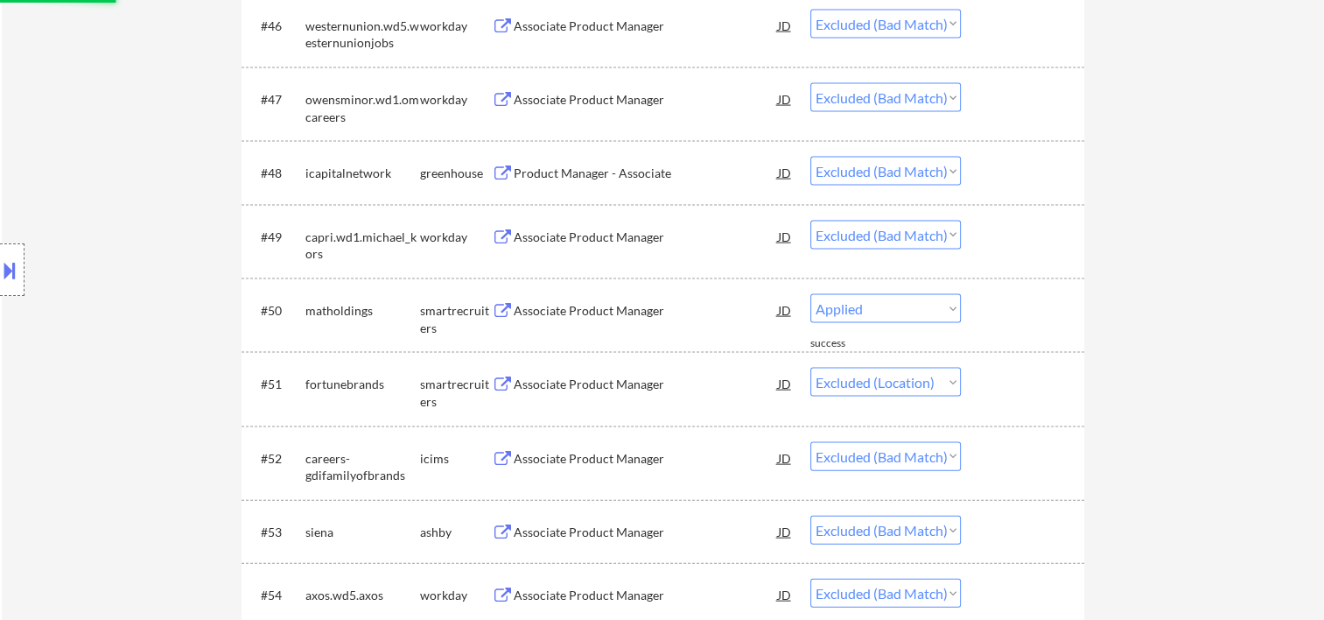
select select ""excluded""
select select ""excluded__bad_match_""
select select ""excluded__expired_""
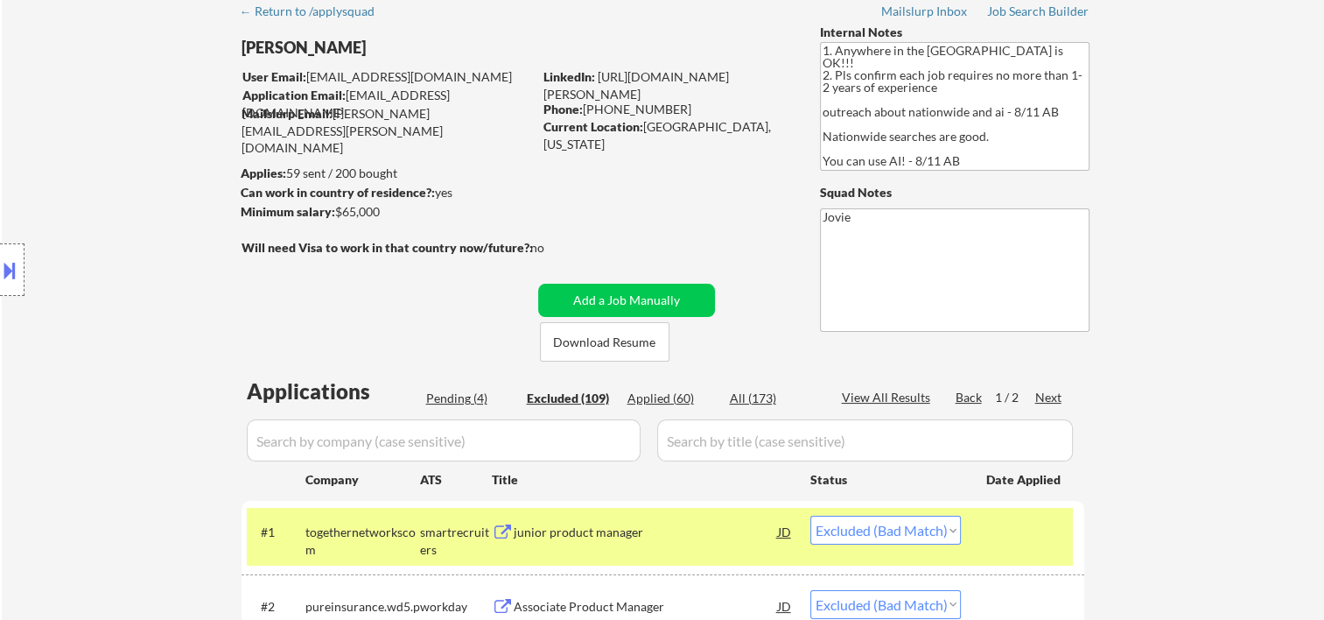
scroll to position [0, 0]
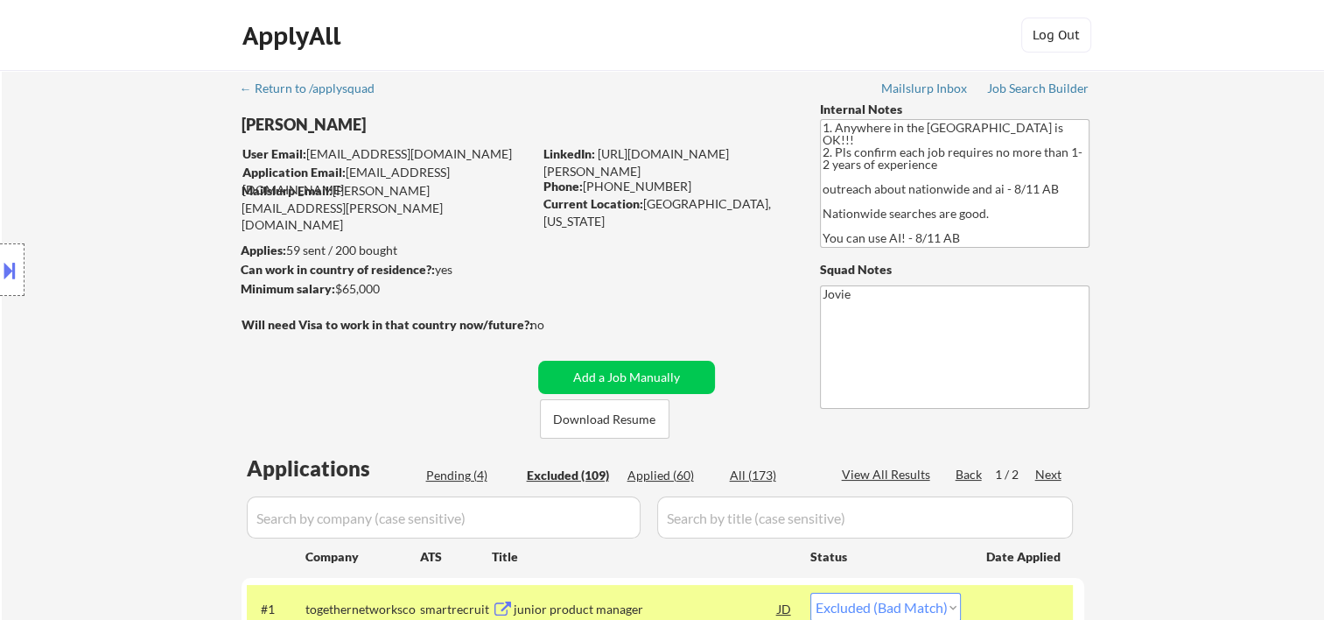
click at [650, 473] on div "Applied (60)" at bounding box center [671, 475] width 88 height 18
select select ""applied""
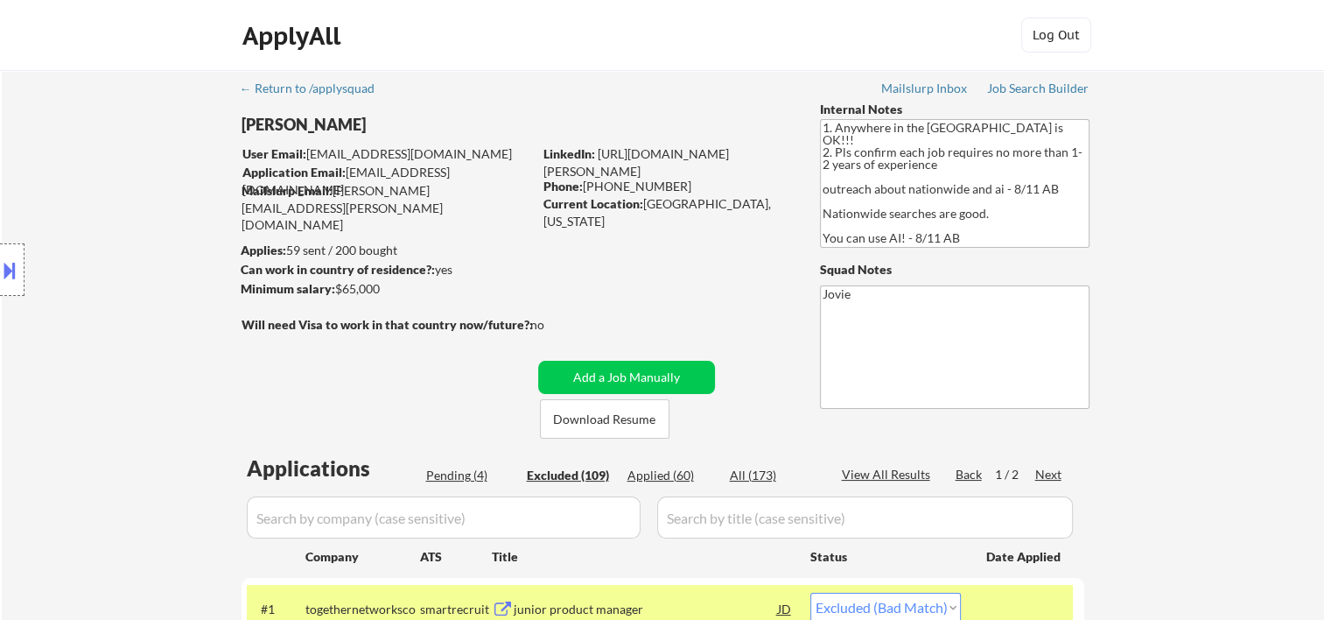
select select ""applied""
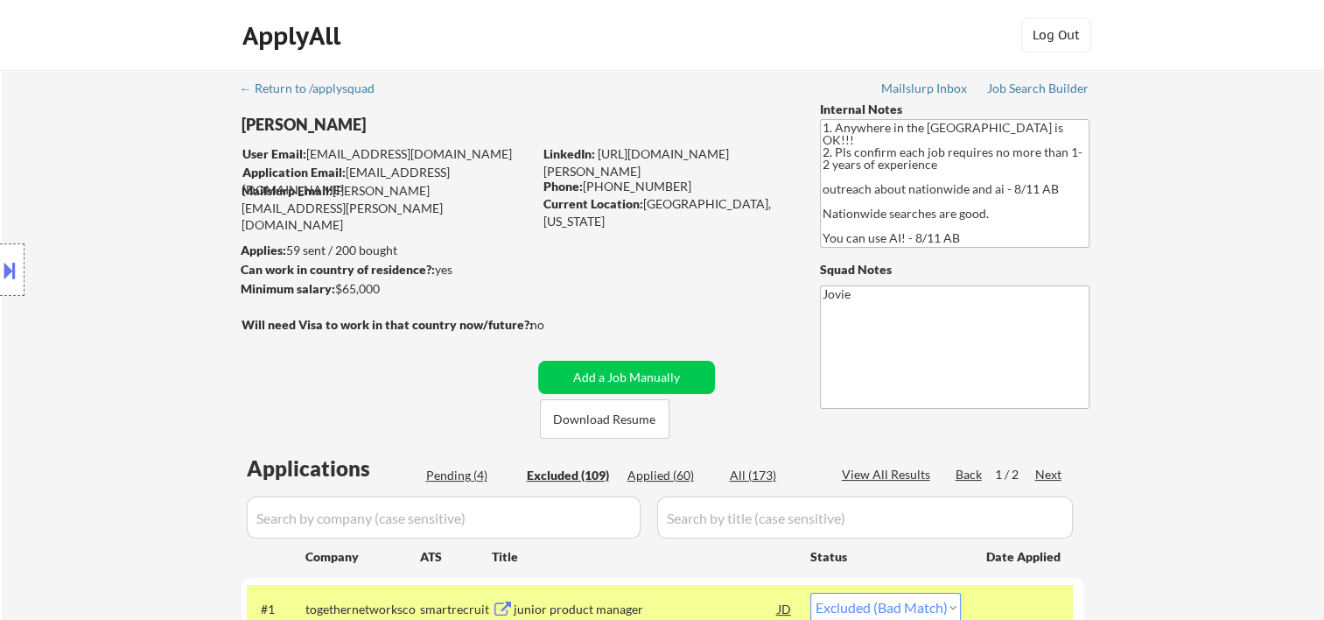
select select ""applied""
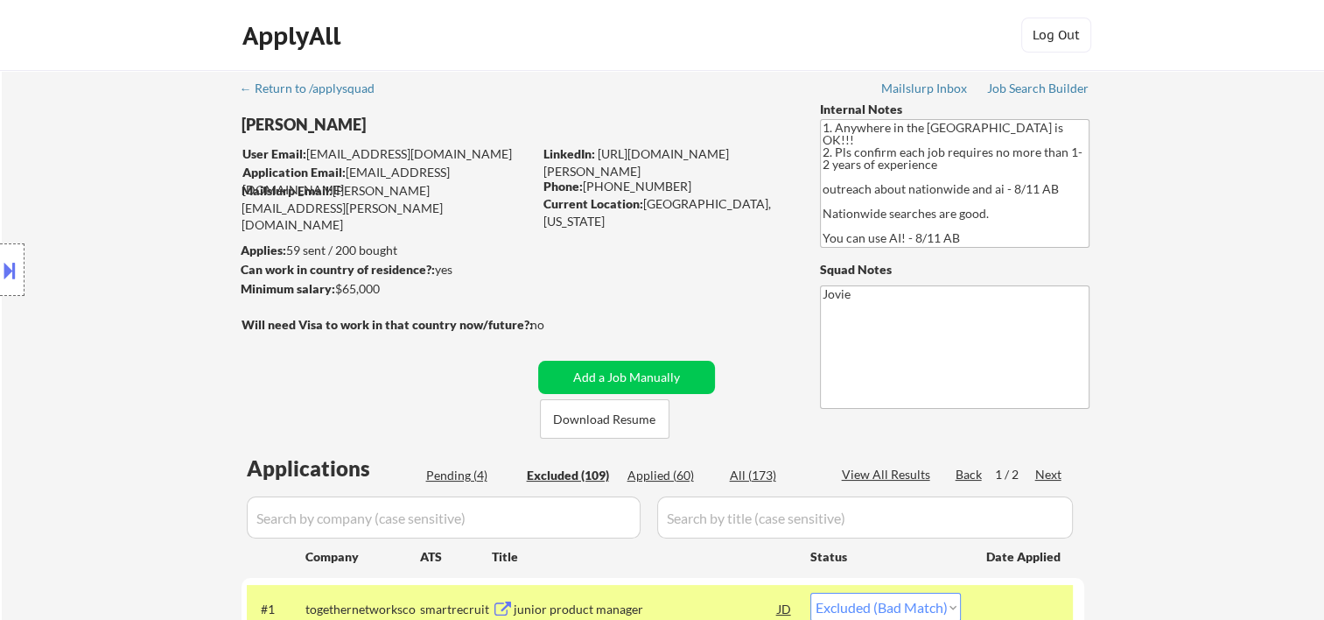
select select ""applied""
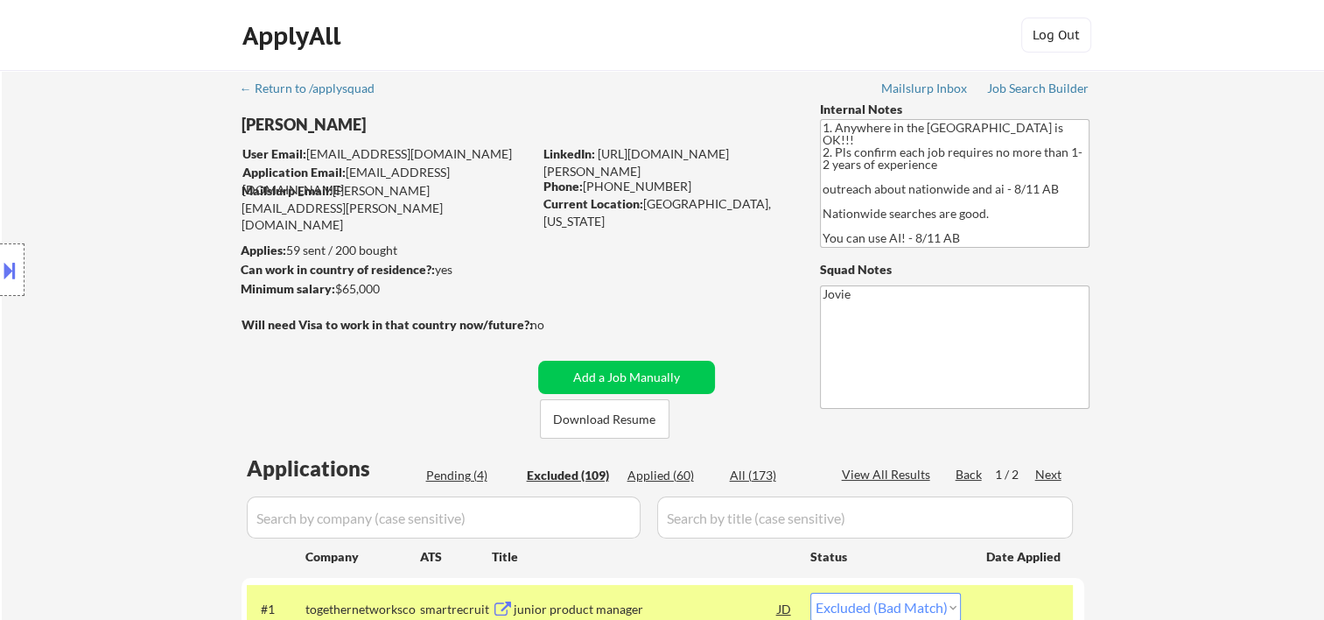
select select ""applied""
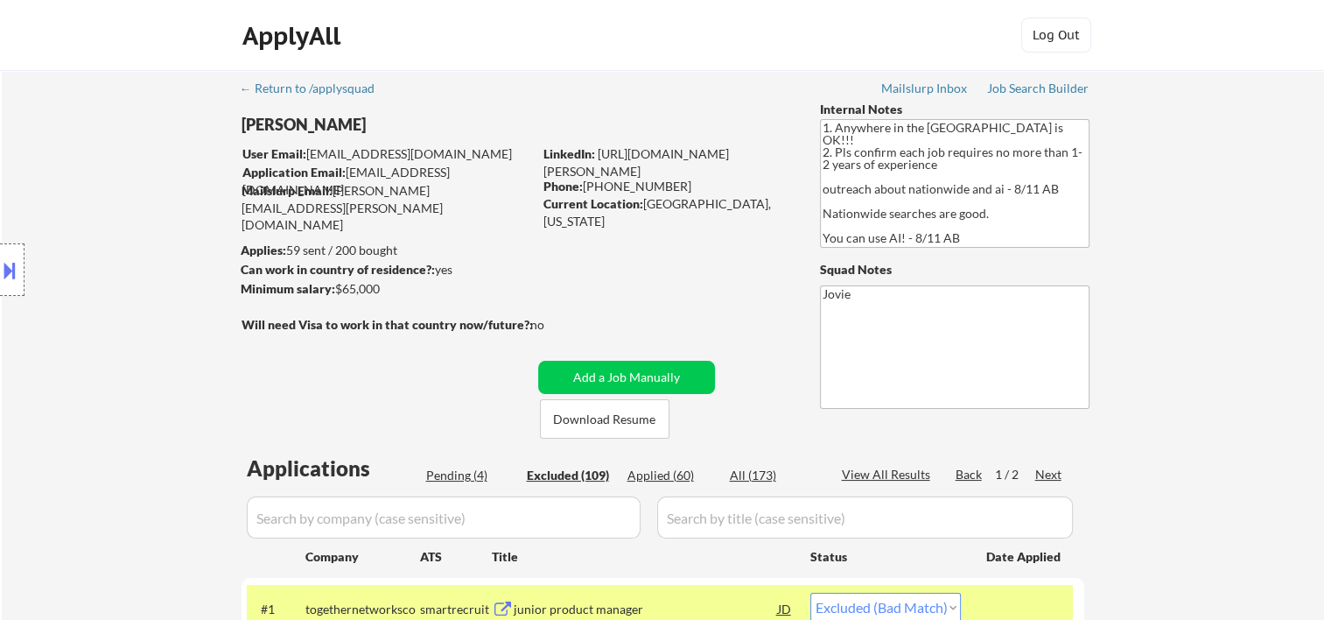
select select ""applied""
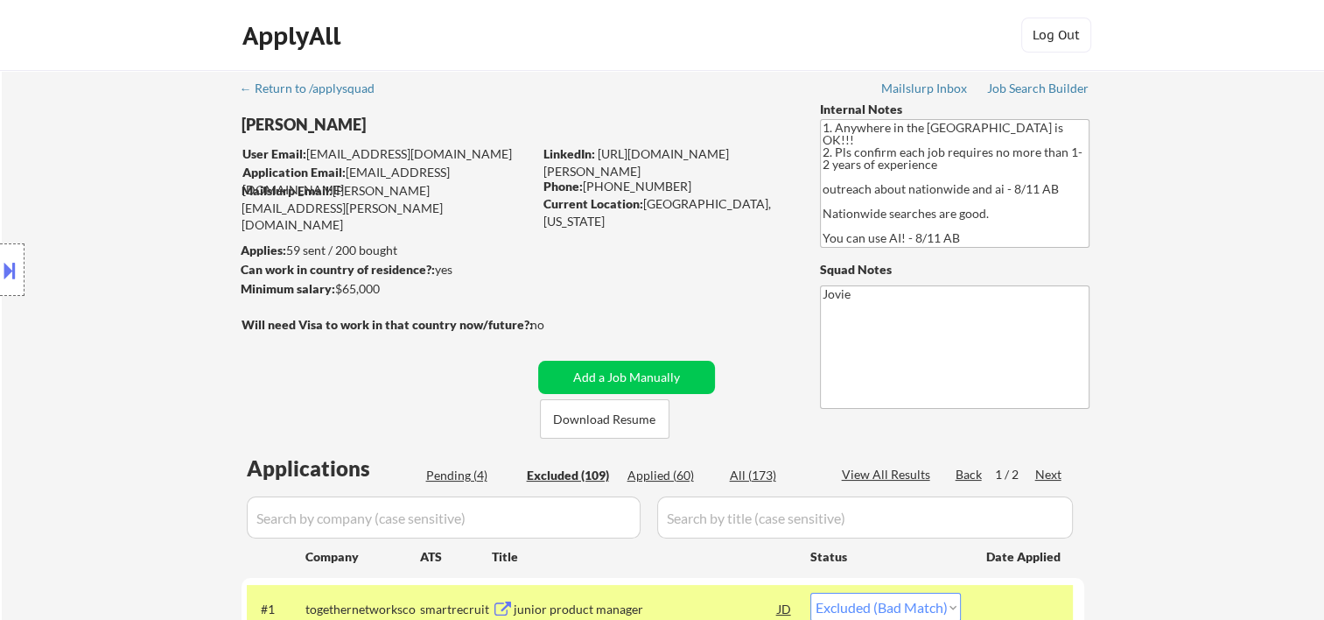
select select ""applied""
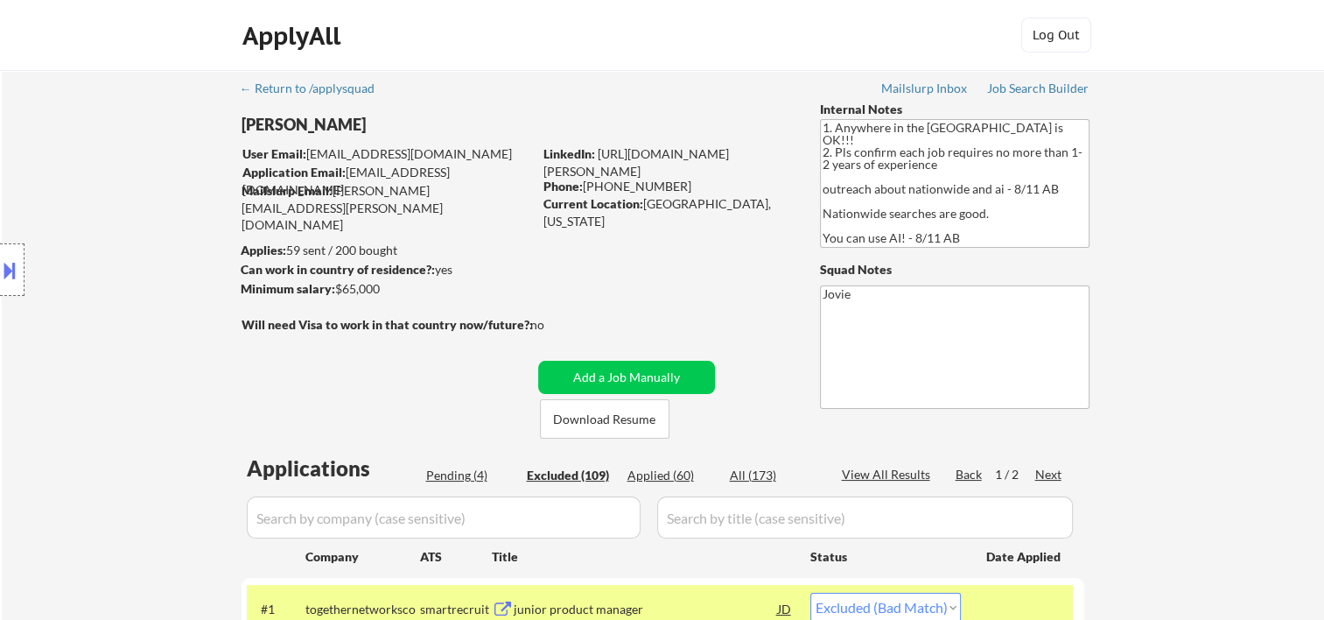
select select ""applied""
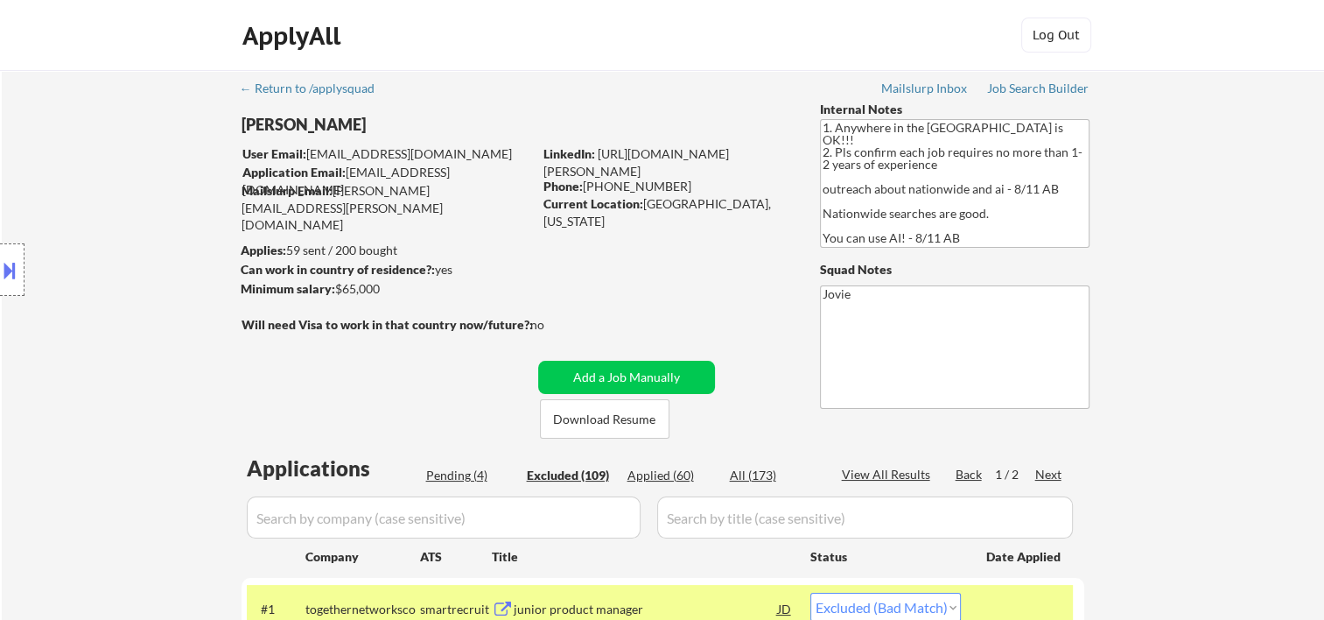
select select ""applied""
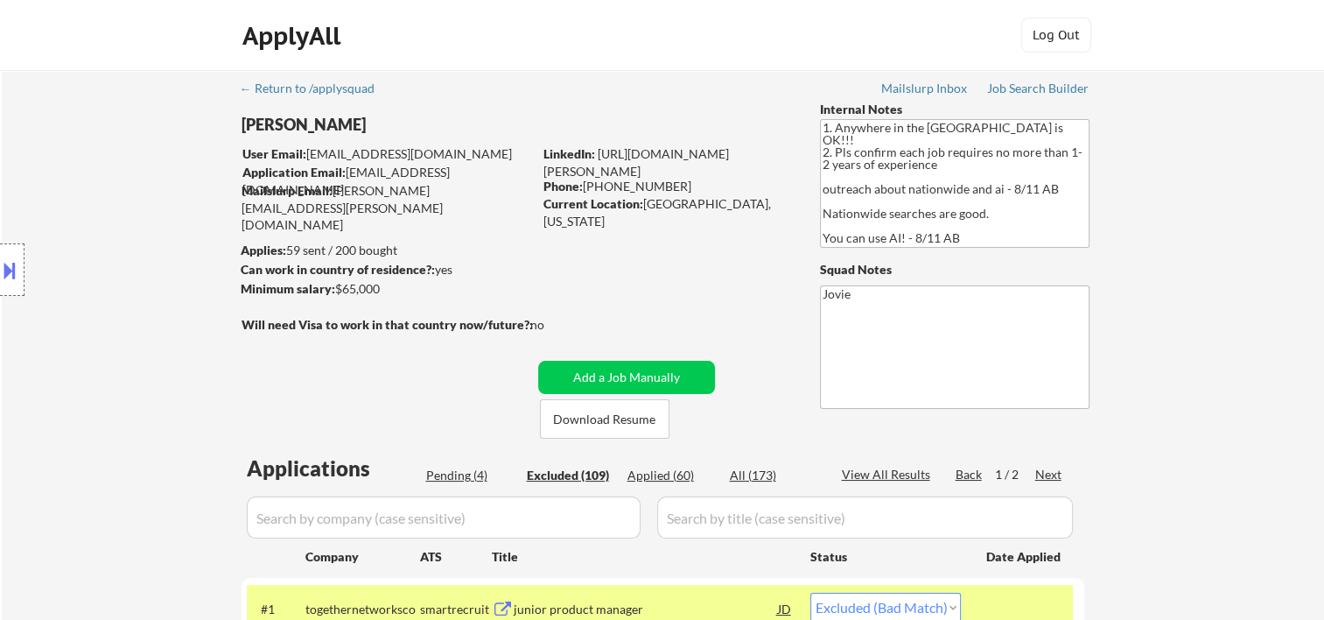
select select ""applied""
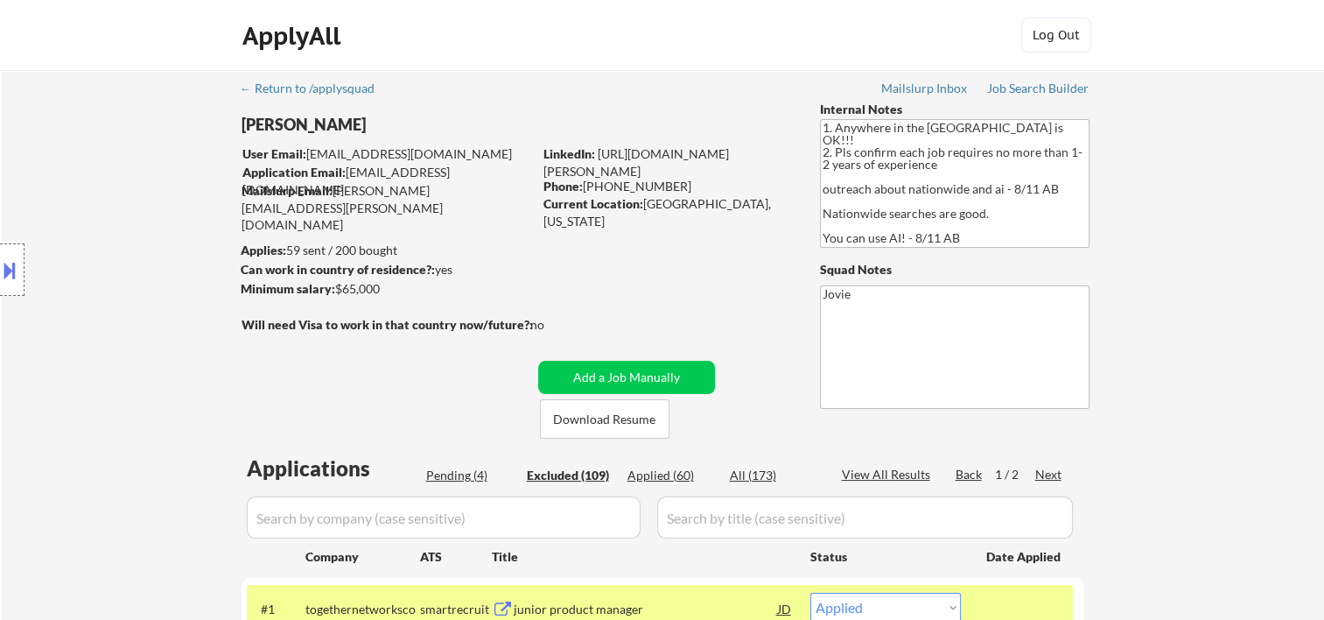
select select ""applied""
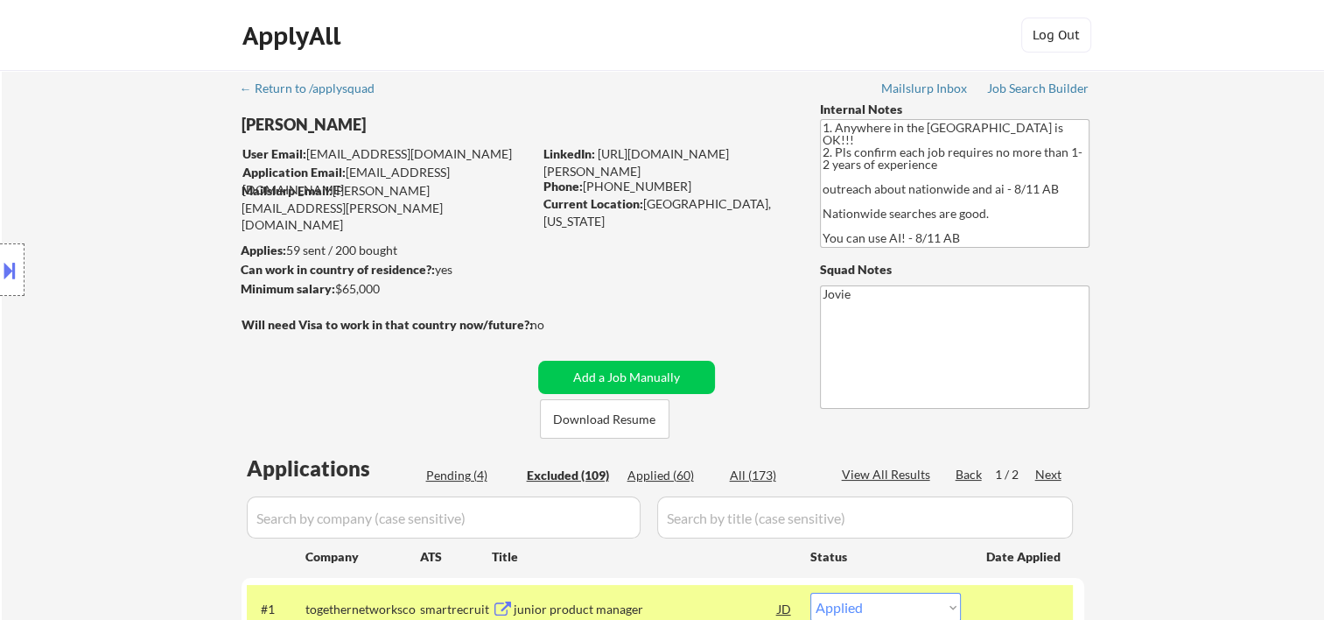
select select ""applied""
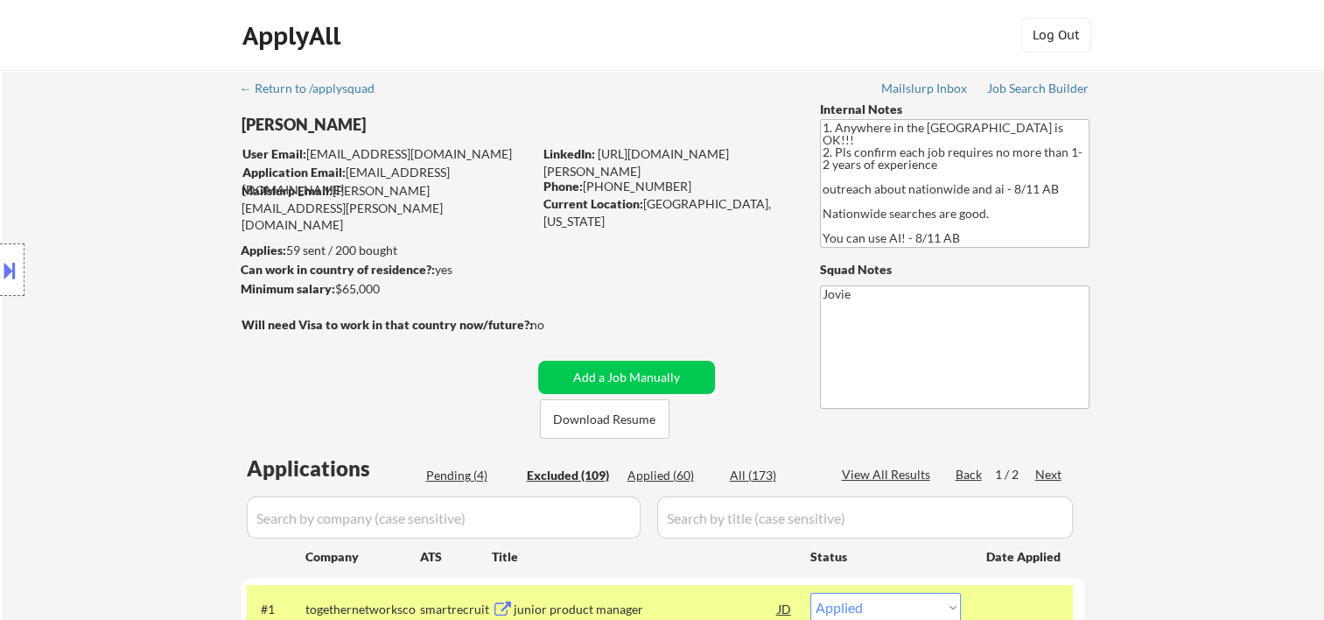
select select ""applied""
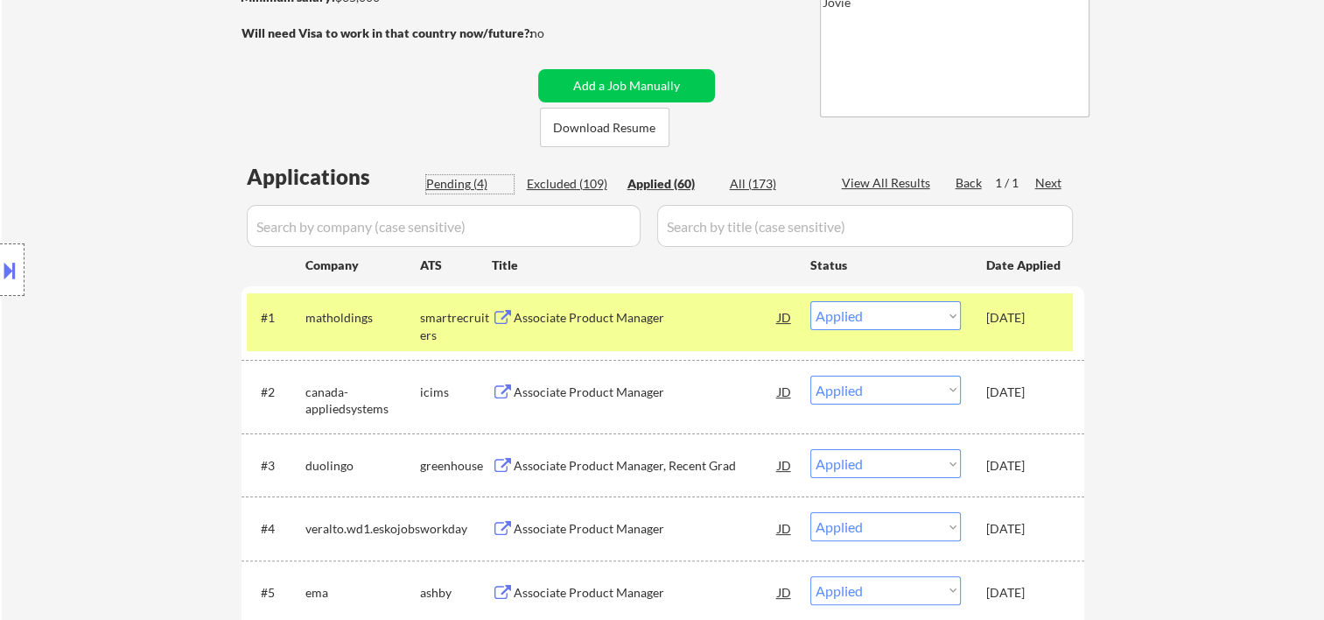
click at [468, 184] on div "Pending (4)" at bounding box center [470, 184] width 88 height 18
select select ""pending""
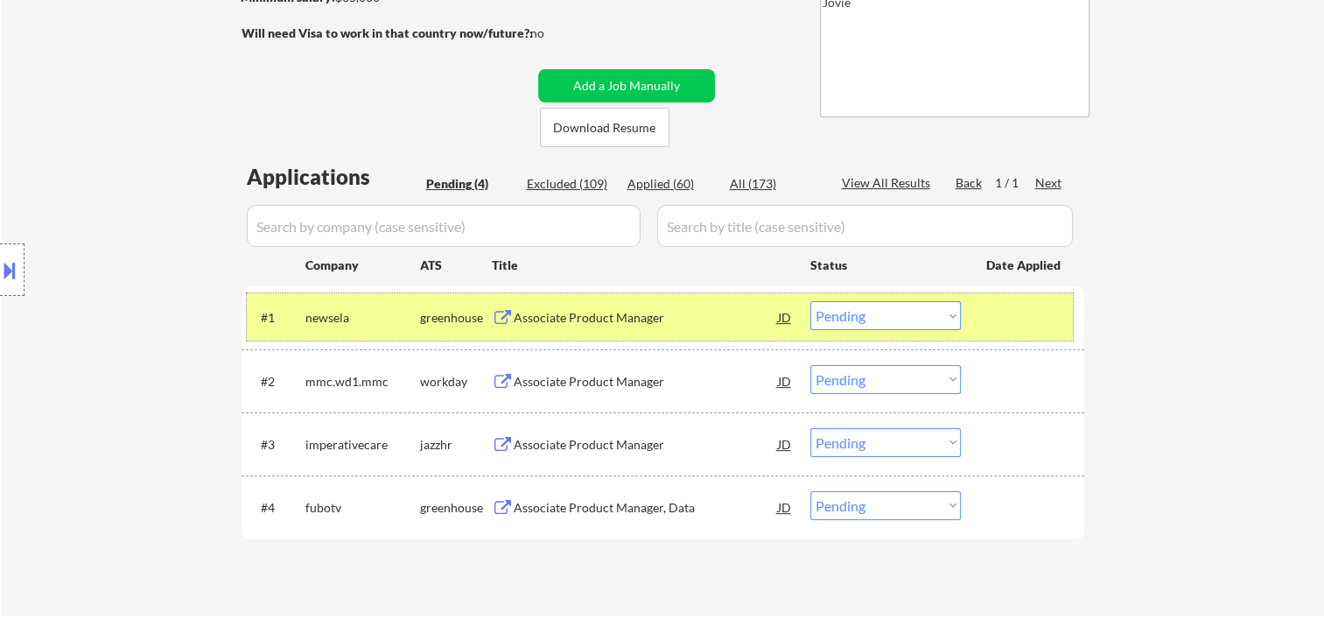
click at [1015, 312] on div at bounding box center [1024, 317] width 77 height 32
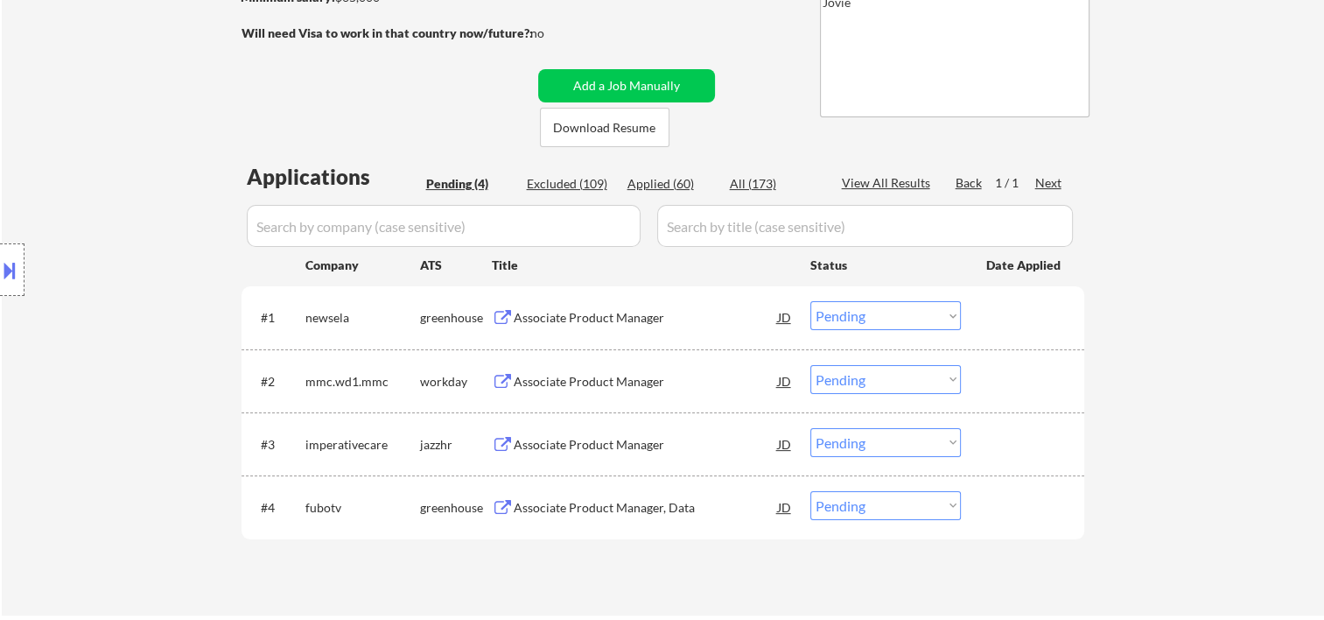
click at [1015, 312] on div at bounding box center [1024, 317] width 77 height 32
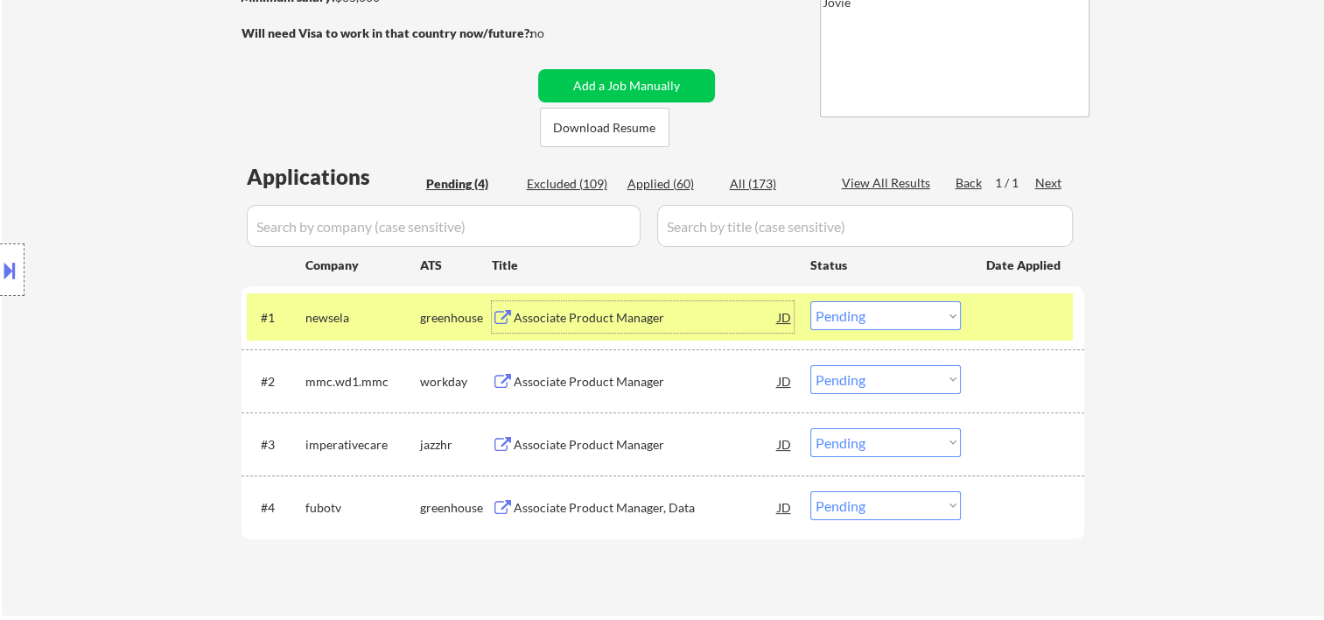
click at [643, 319] on div "Associate Product Manager" at bounding box center [646, 318] width 264 height 18
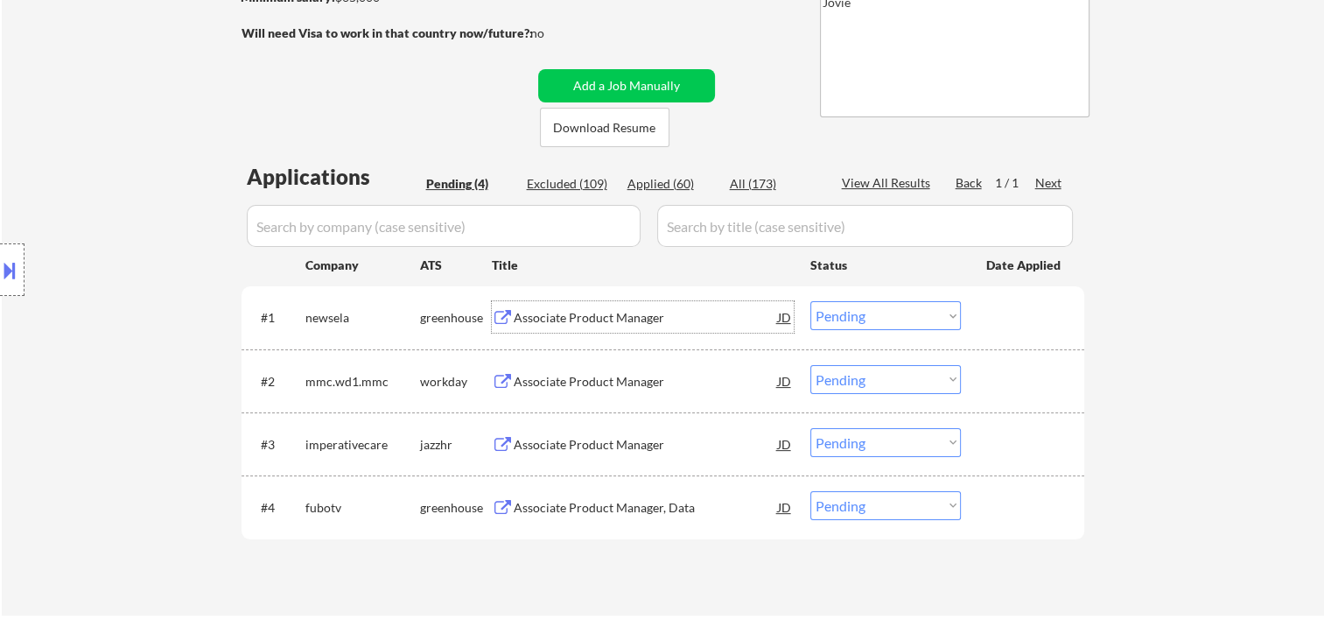
click at [997, 340] on div "#1 newsela greenhouse Associate Product Manager JD Choose an option... Pending …" at bounding box center [663, 317] width 843 height 62
click at [987, 313] on div at bounding box center [1024, 317] width 77 height 32
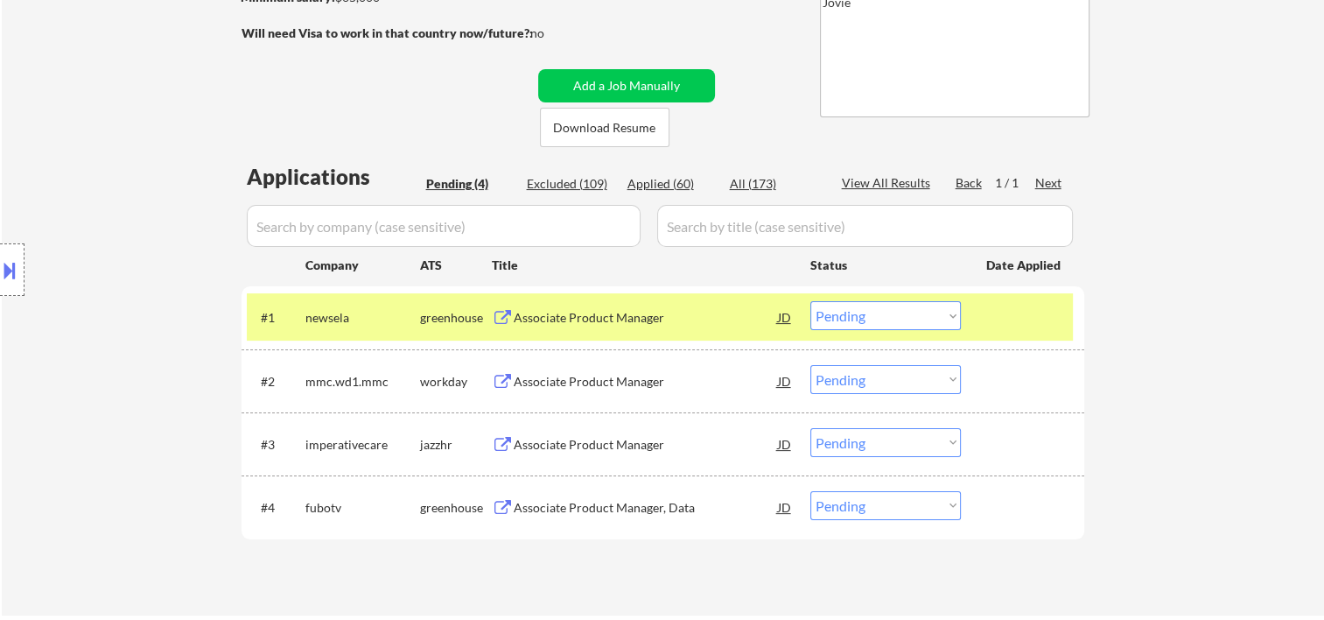
click at [692, 289] on div "#1 newsela greenhouse Associate Product Manager JD Choose an option... Pending …" at bounding box center [663, 317] width 843 height 62
click at [693, 322] on div "Associate Product Manager" at bounding box center [646, 318] width 264 height 18
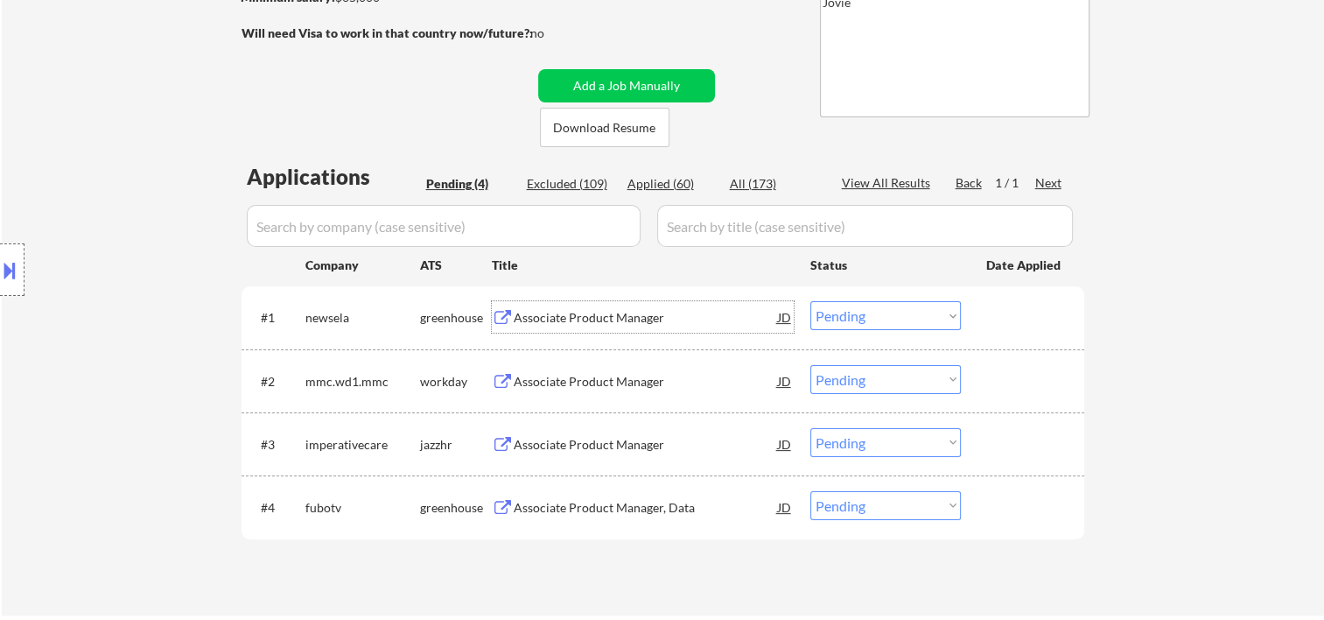
click at [984, 319] on div "#1 newsela greenhouse Associate Product Manager JD Choose an option... Pending …" at bounding box center [660, 316] width 826 height 47
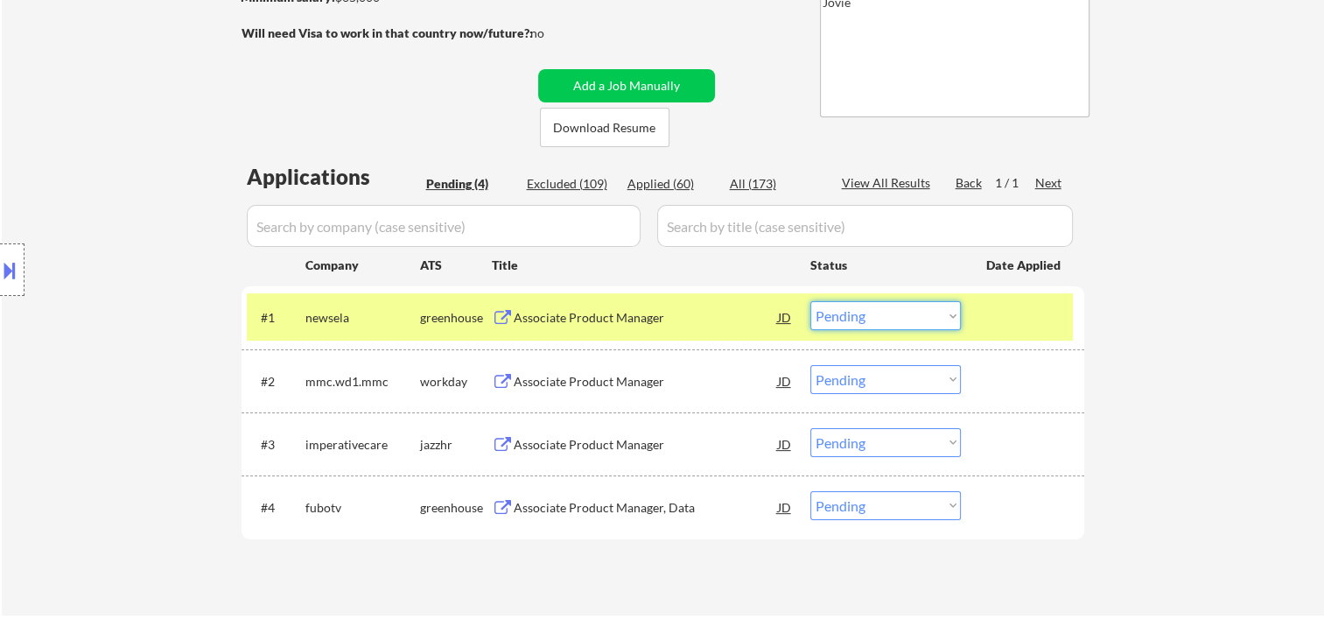
click at [940, 315] on select "Choose an option... Pending Applied Excluded (Questions) Excluded (Expired) Exc…" at bounding box center [885, 315] width 151 height 29
click at [810, 301] on select "Choose an option... Pending Applied Excluded (Questions) Excluded (Expired) Exc…" at bounding box center [885, 315] width 151 height 29
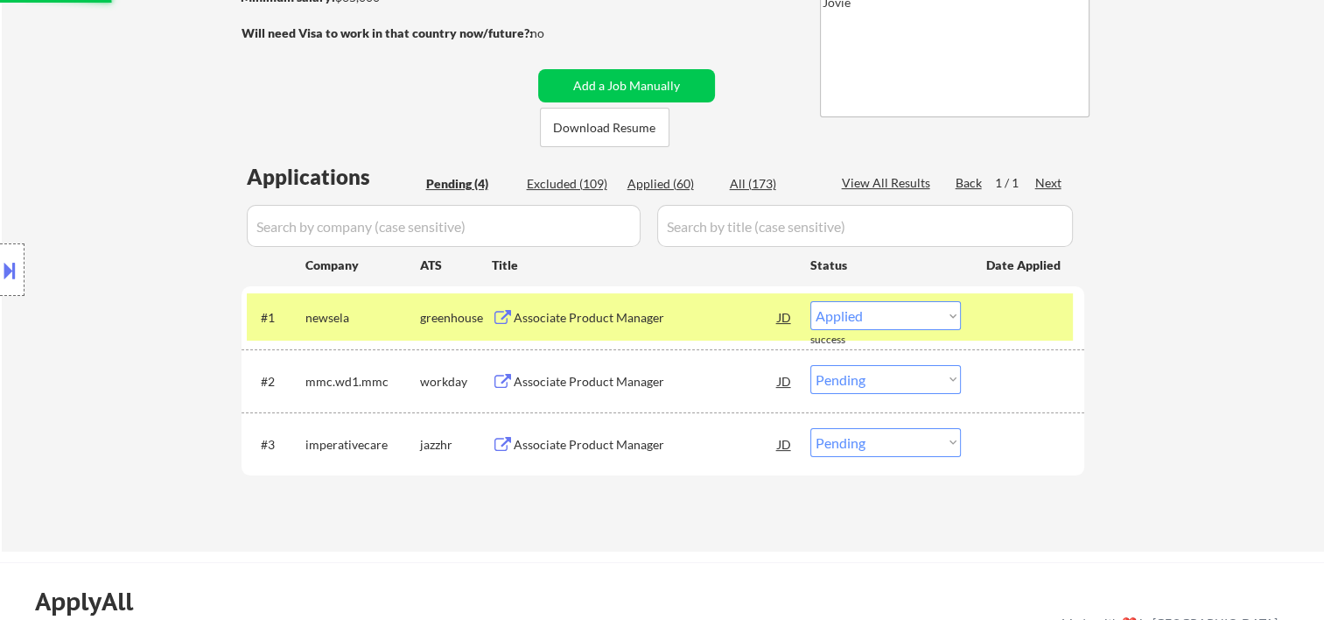
select select ""pending""
click at [1006, 307] on div at bounding box center [1024, 317] width 77 height 32
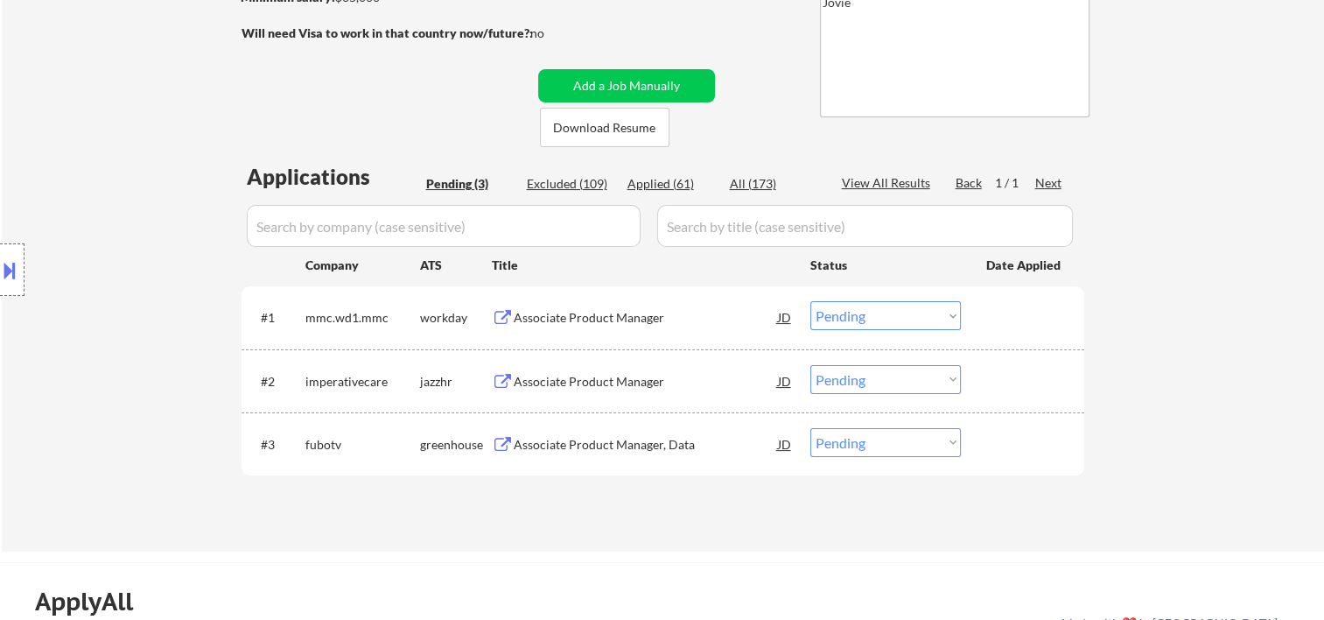
click at [1001, 310] on div at bounding box center [1024, 317] width 77 height 32
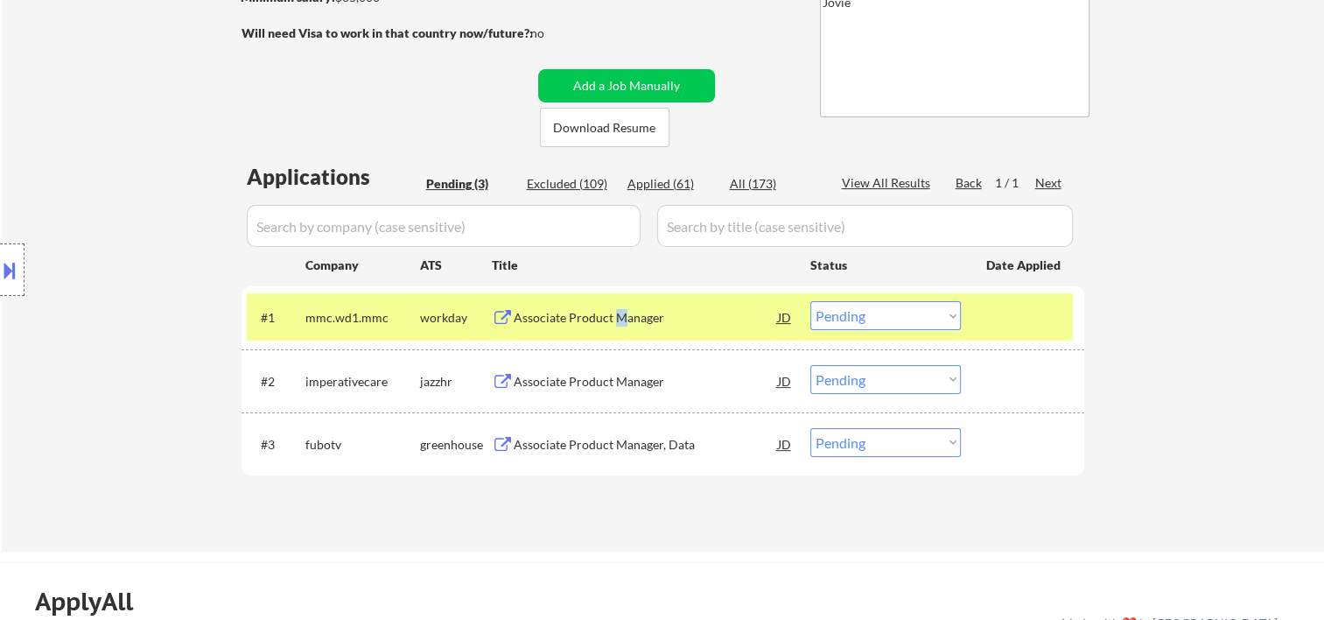
click at [618, 319] on div "Associate Product Manager" at bounding box center [646, 318] width 264 height 18
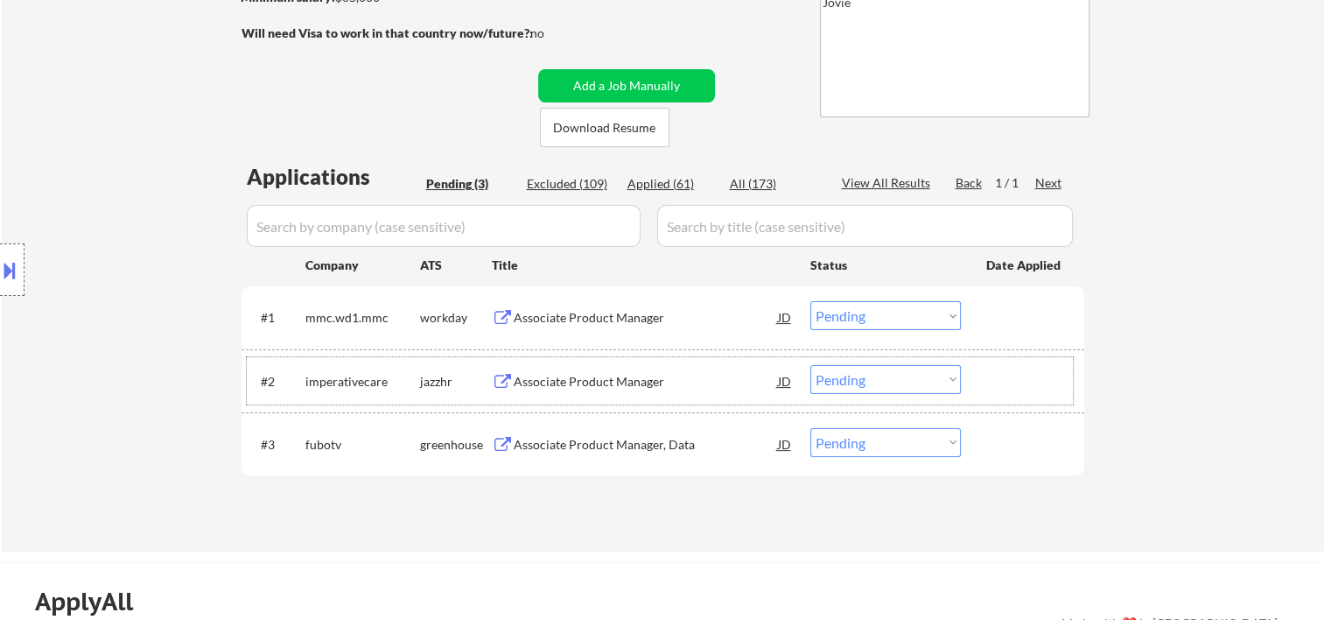
click at [1013, 375] on div at bounding box center [1024, 381] width 77 height 32
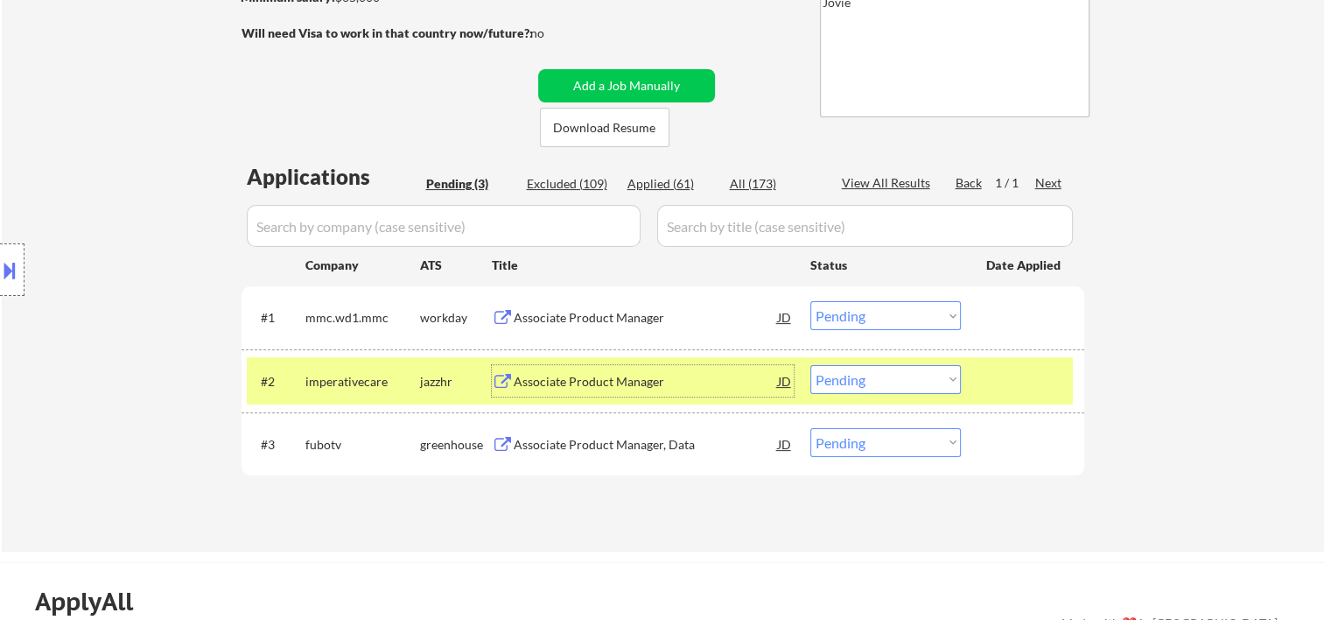
click at [622, 384] on div "Associate Product Manager" at bounding box center [646, 382] width 264 height 18
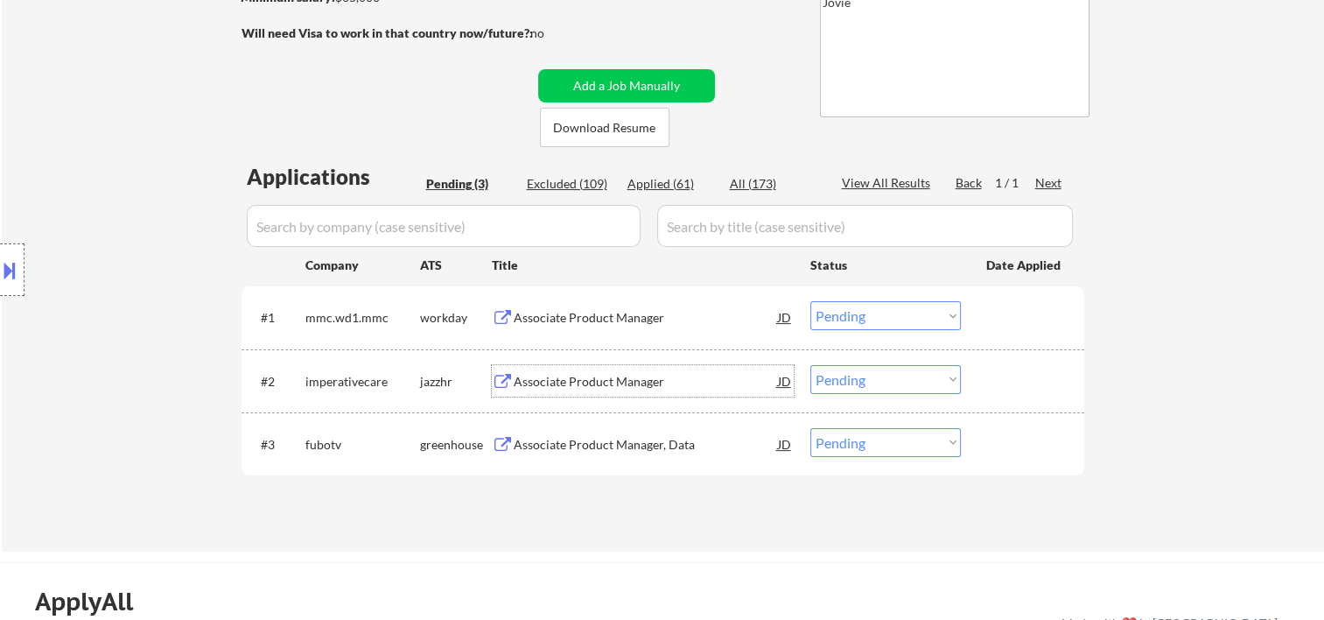
click at [0, 286] on html "← Return to /applysquad Mailslurp Inbox Job Search Builder Michael Flaim User E…" at bounding box center [662, 19] width 1324 height 620
click at [9, 281] on button at bounding box center [9, 270] width 19 height 29
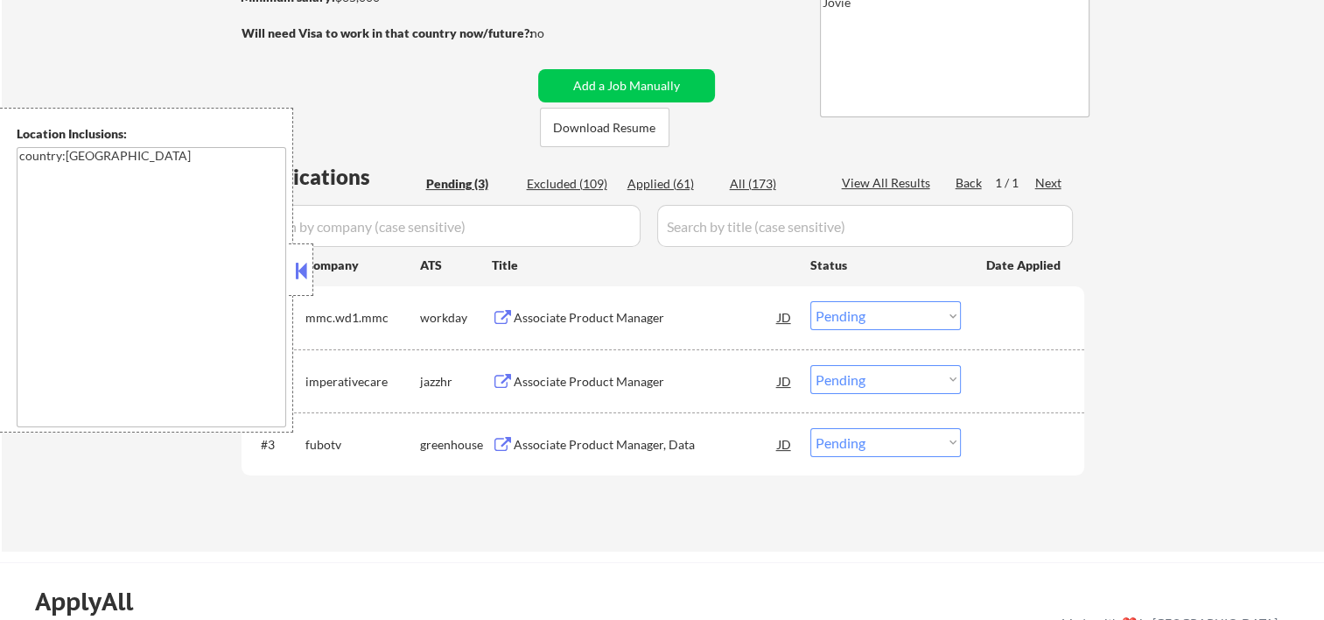
click at [300, 280] on button at bounding box center [300, 270] width 19 height 26
